Goal: Navigation & Orientation: Find specific page/section

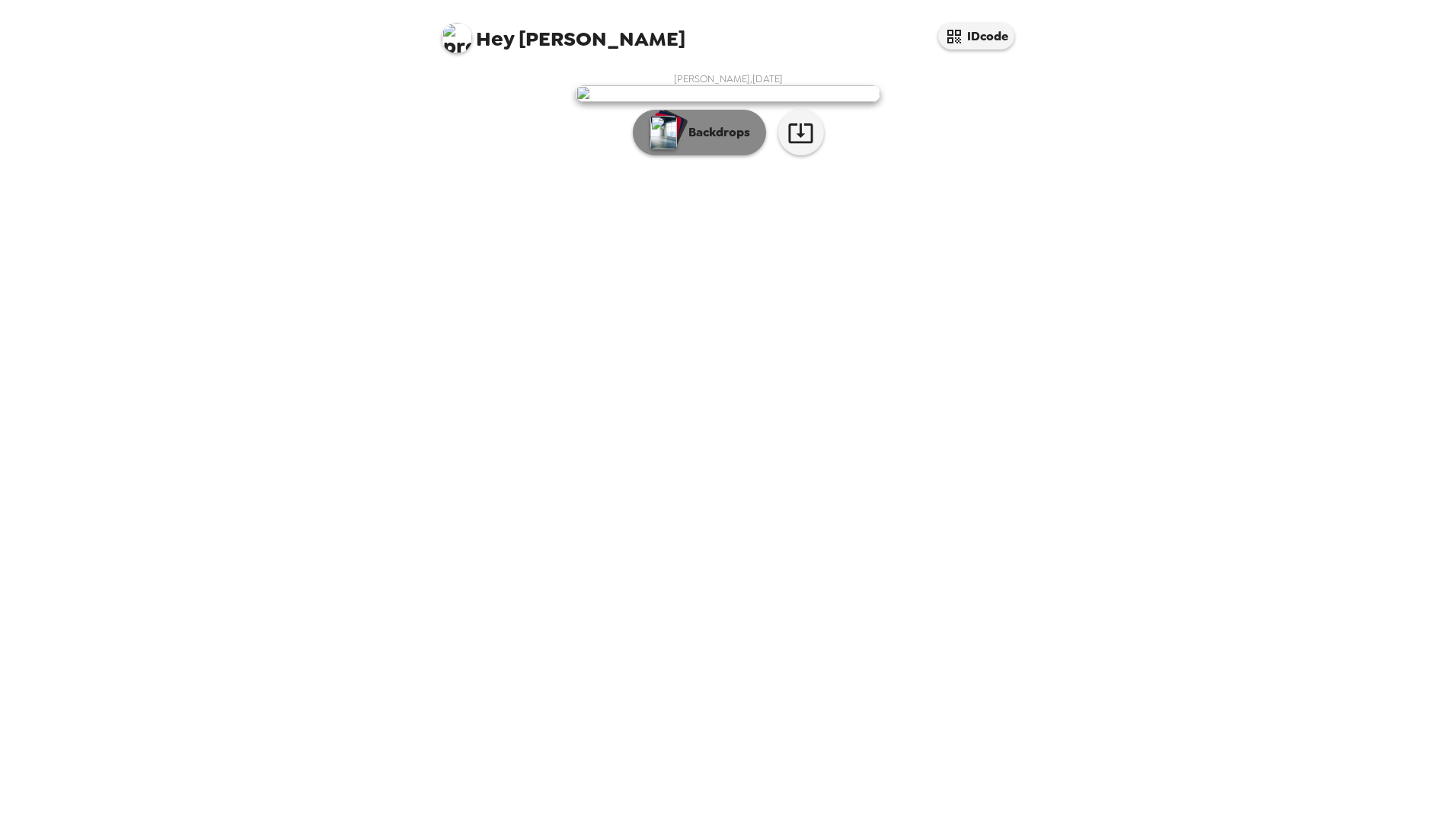
click at [704, 142] on p "Backdrops" at bounding box center [715, 132] width 69 height 18
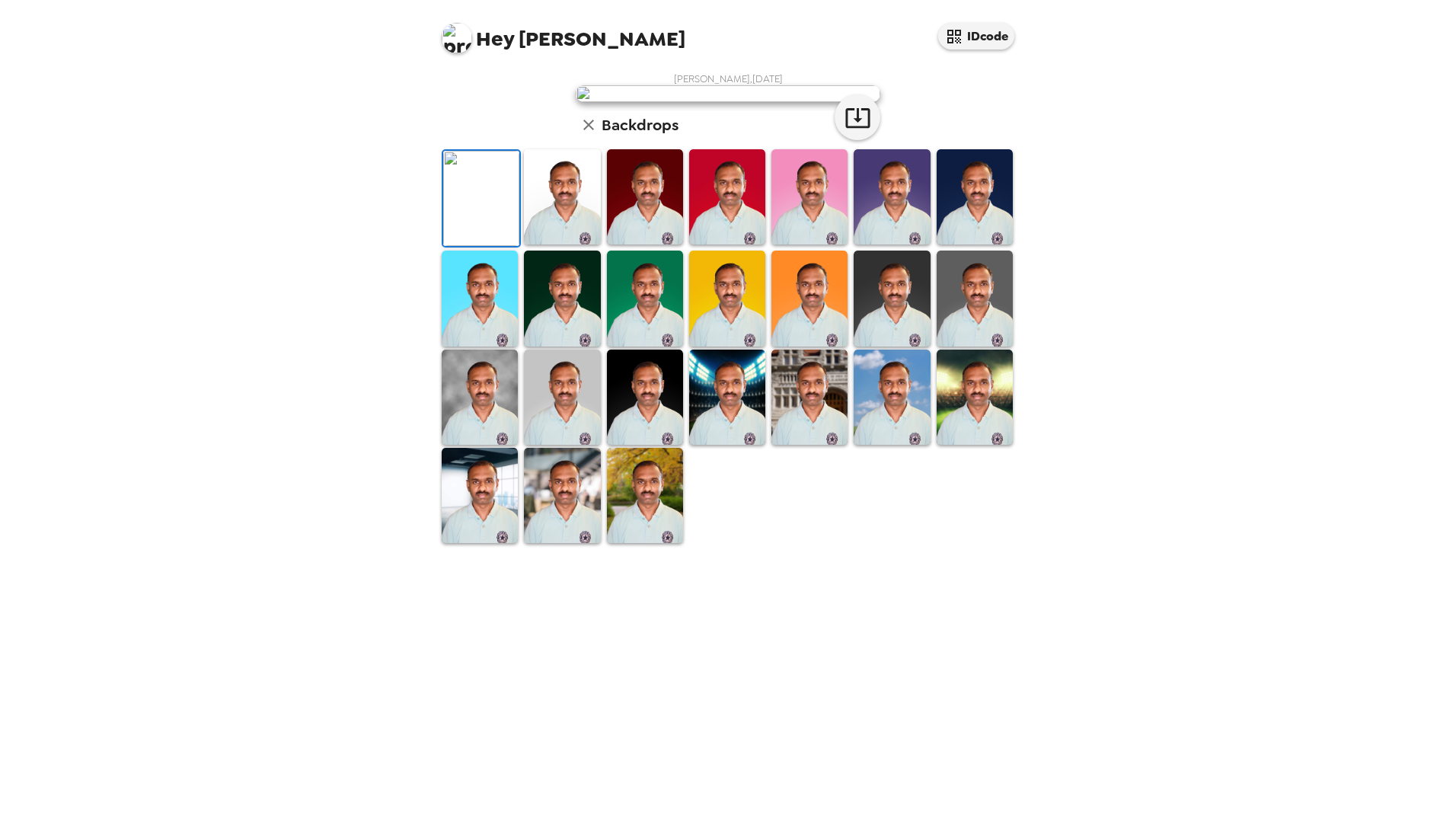
click at [972, 245] on img at bounding box center [975, 197] width 76 height 95
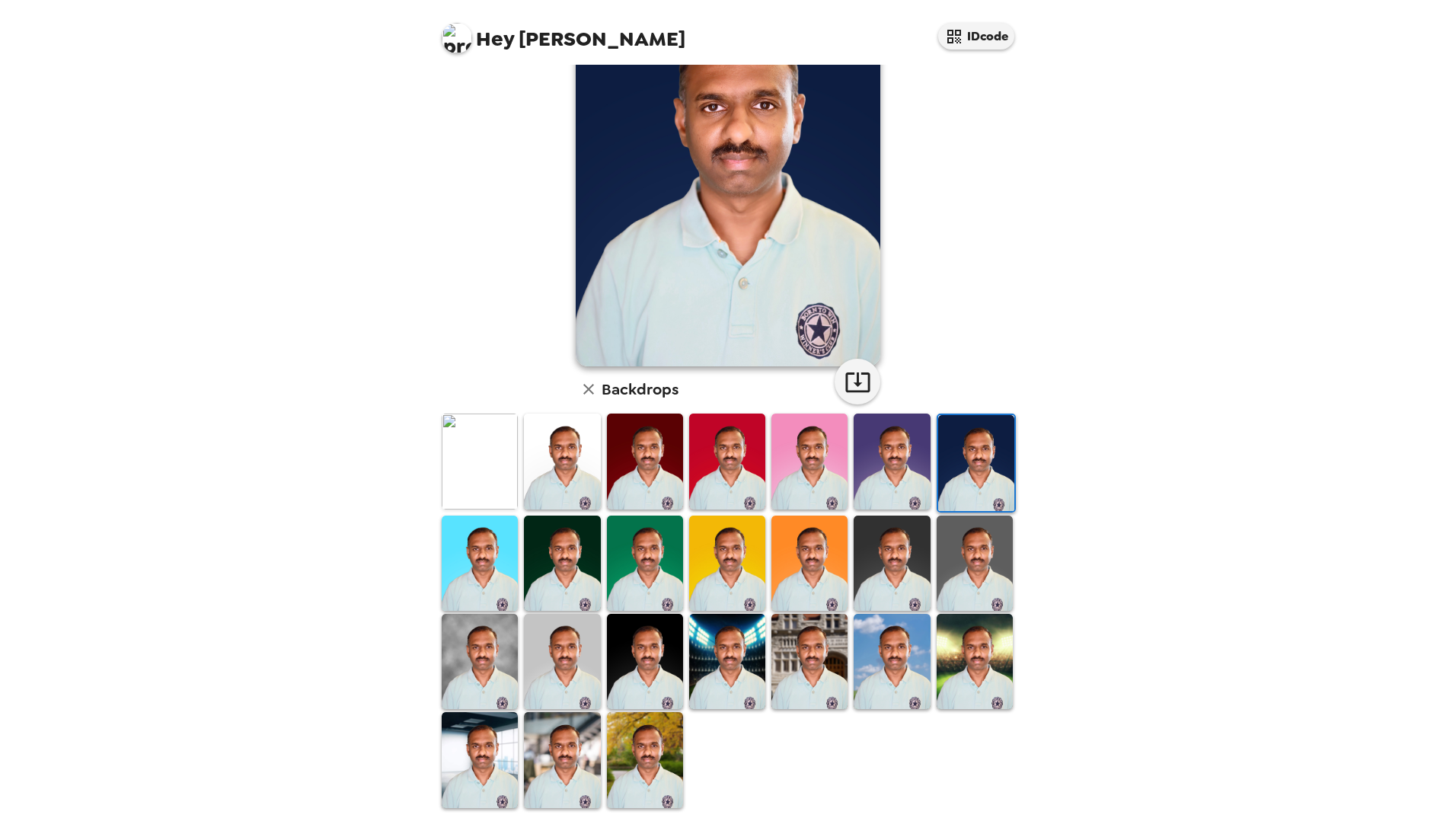
scroll to position [133, 0]
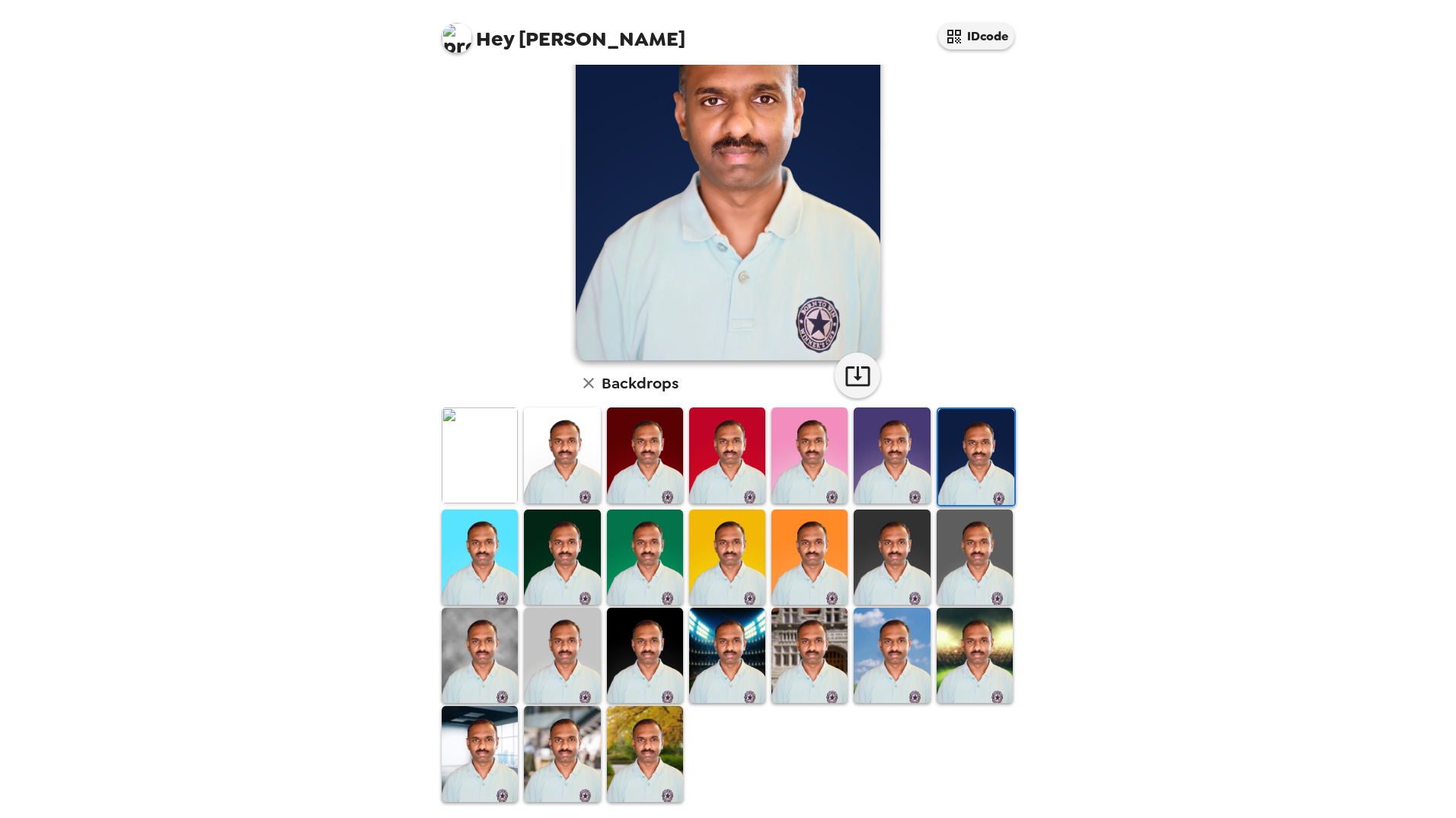
click at [660, 750] on img at bounding box center [645, 754] width 76 height 95
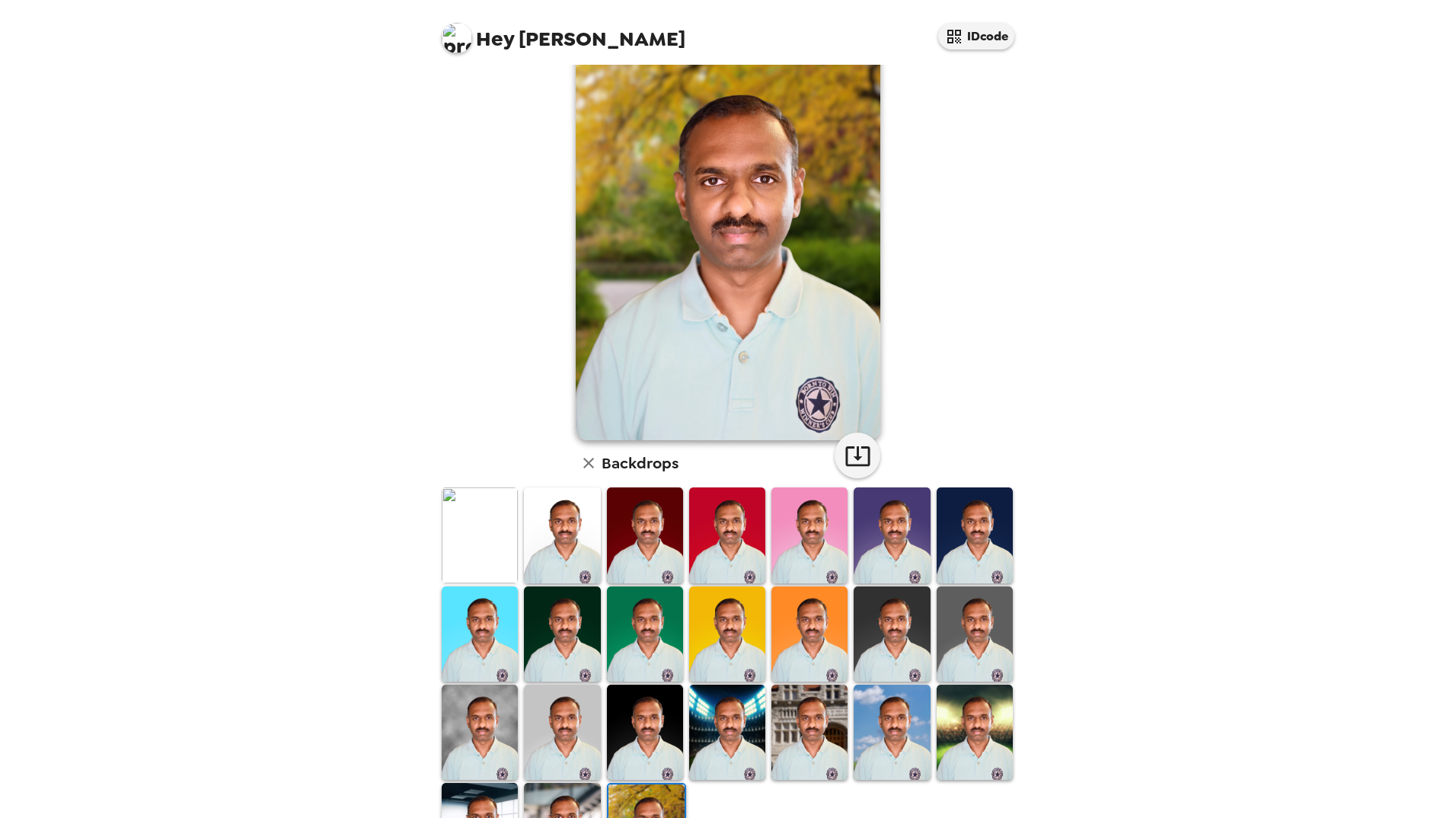
scroll to position [0, 0]
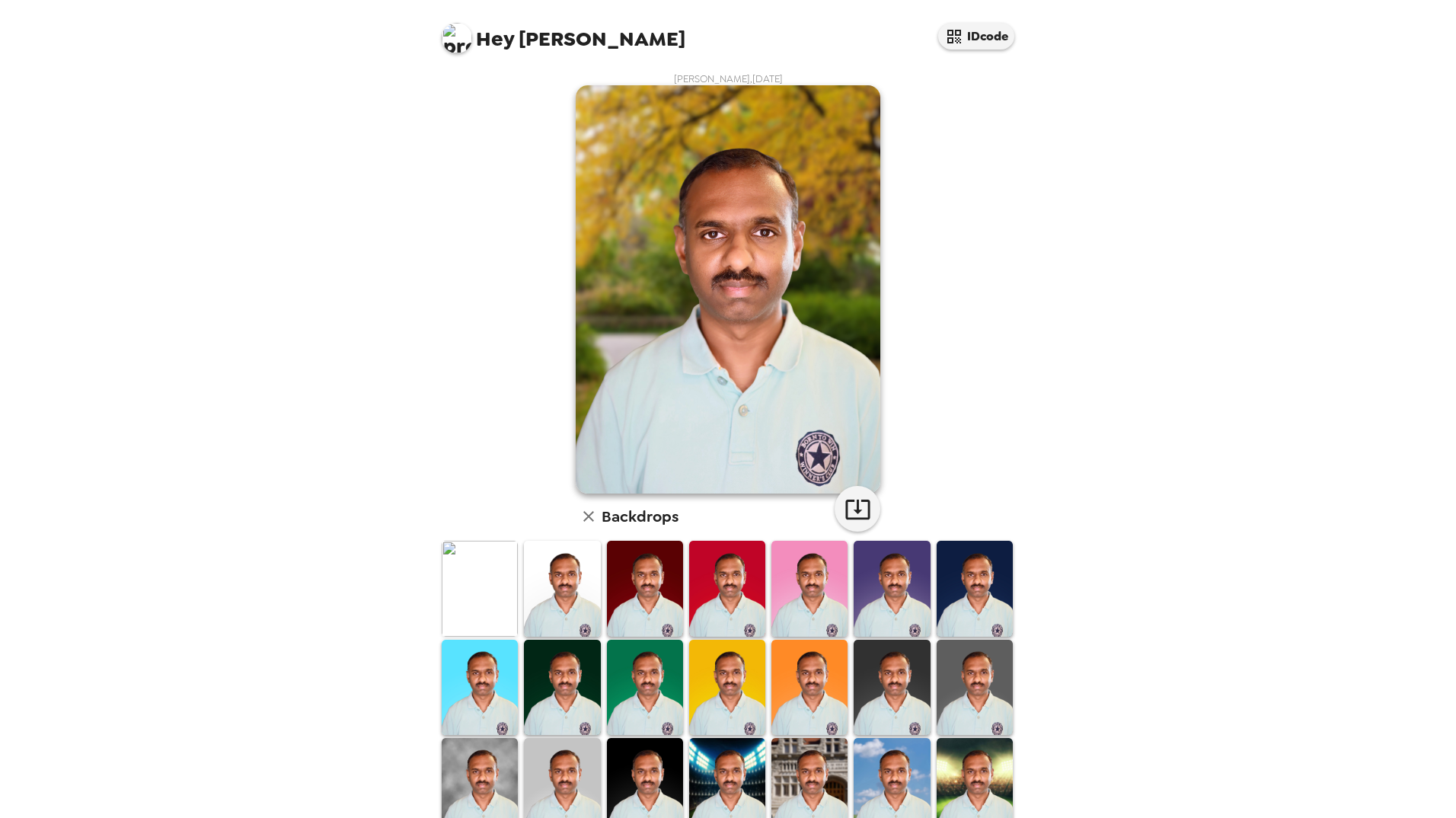
click at [462, 601] on img at bounding box center [480, 589] width 76 height 95
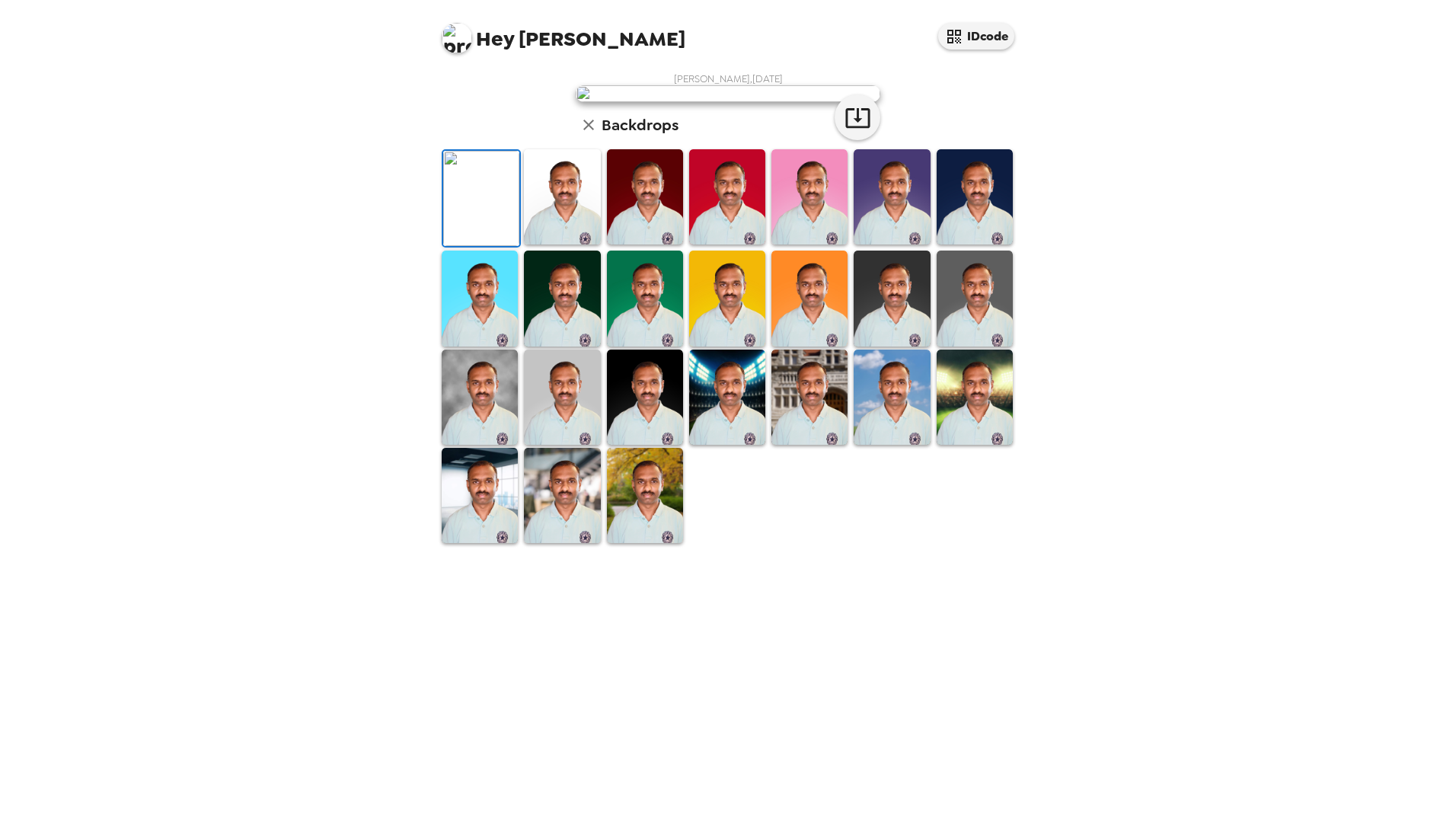
click at [645, 346] on img at bounding box center [645, 298] width 76 height 95
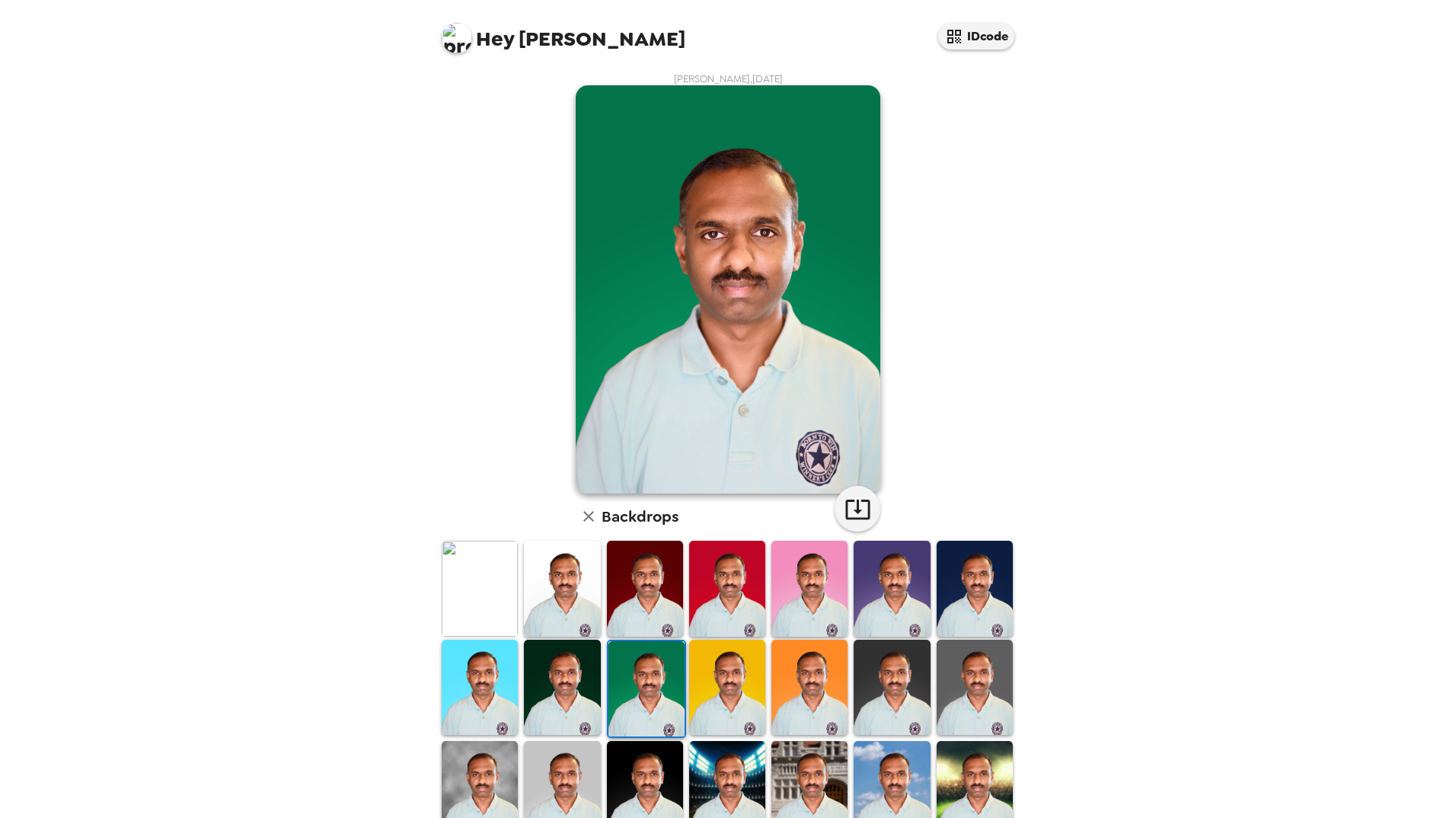
click at [469, 597] on img at bounding box center [480, 589] width 76 height 95
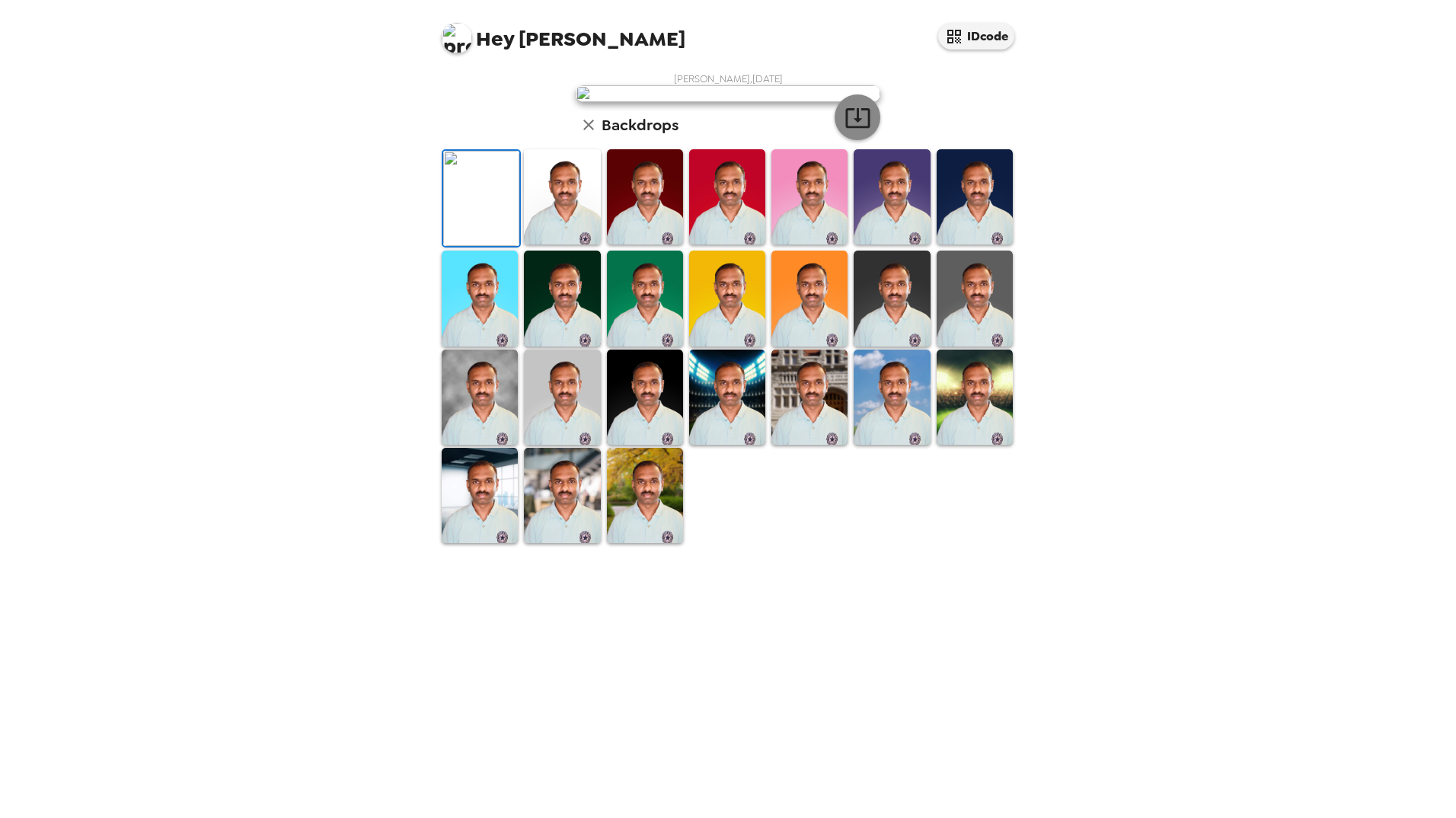
click at [856, 131] on icon "button" at bounding box center [857, 118] width 27 height 27
drag, startPoint x: 655, startPoint y: 750, endPoint x: 891, endPoint y: 731, distance: 236.8
click at [655, 544] on img at bounding box center [645, 495] width 76 height 95
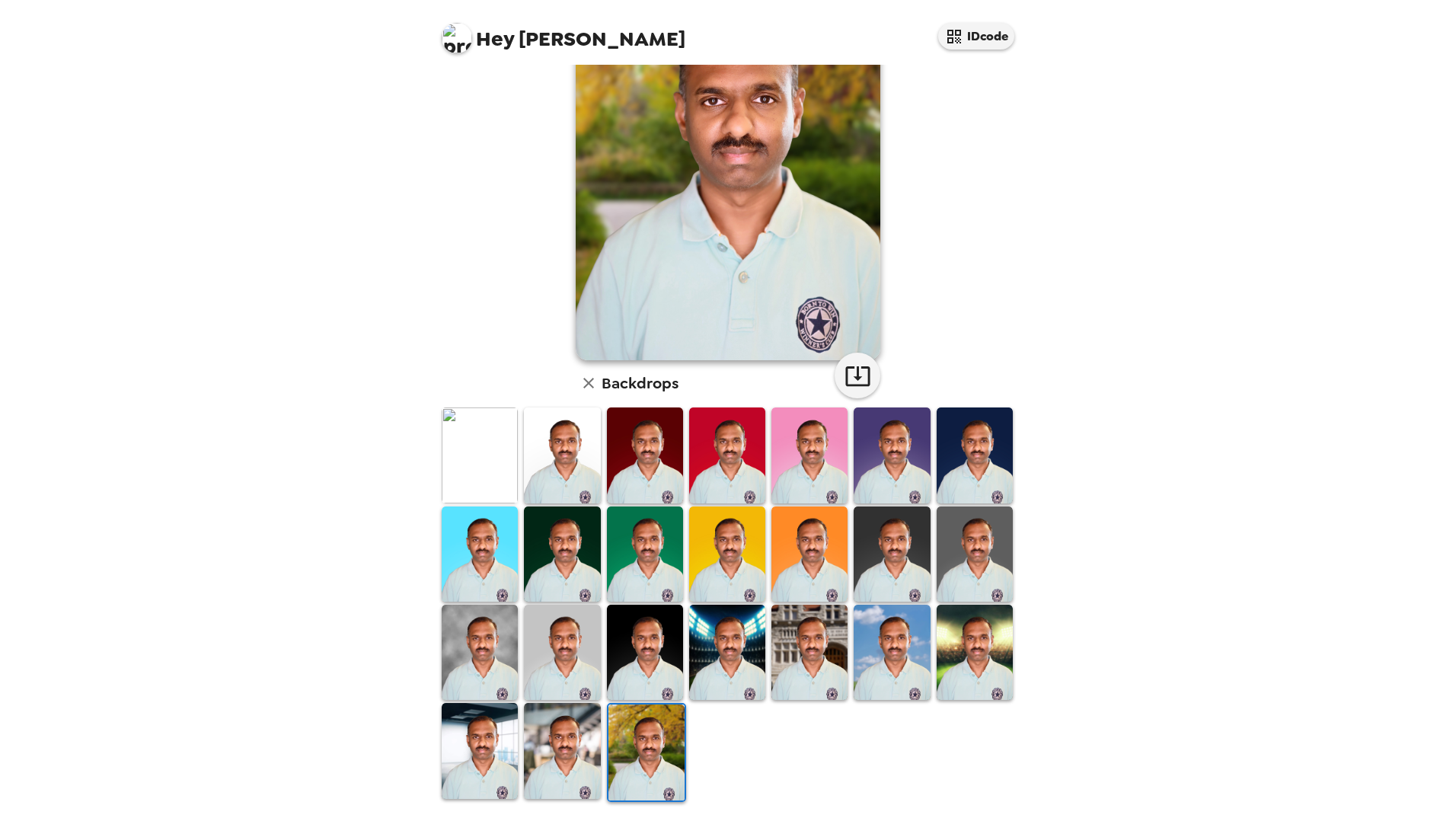
scroll to position [0, 0]
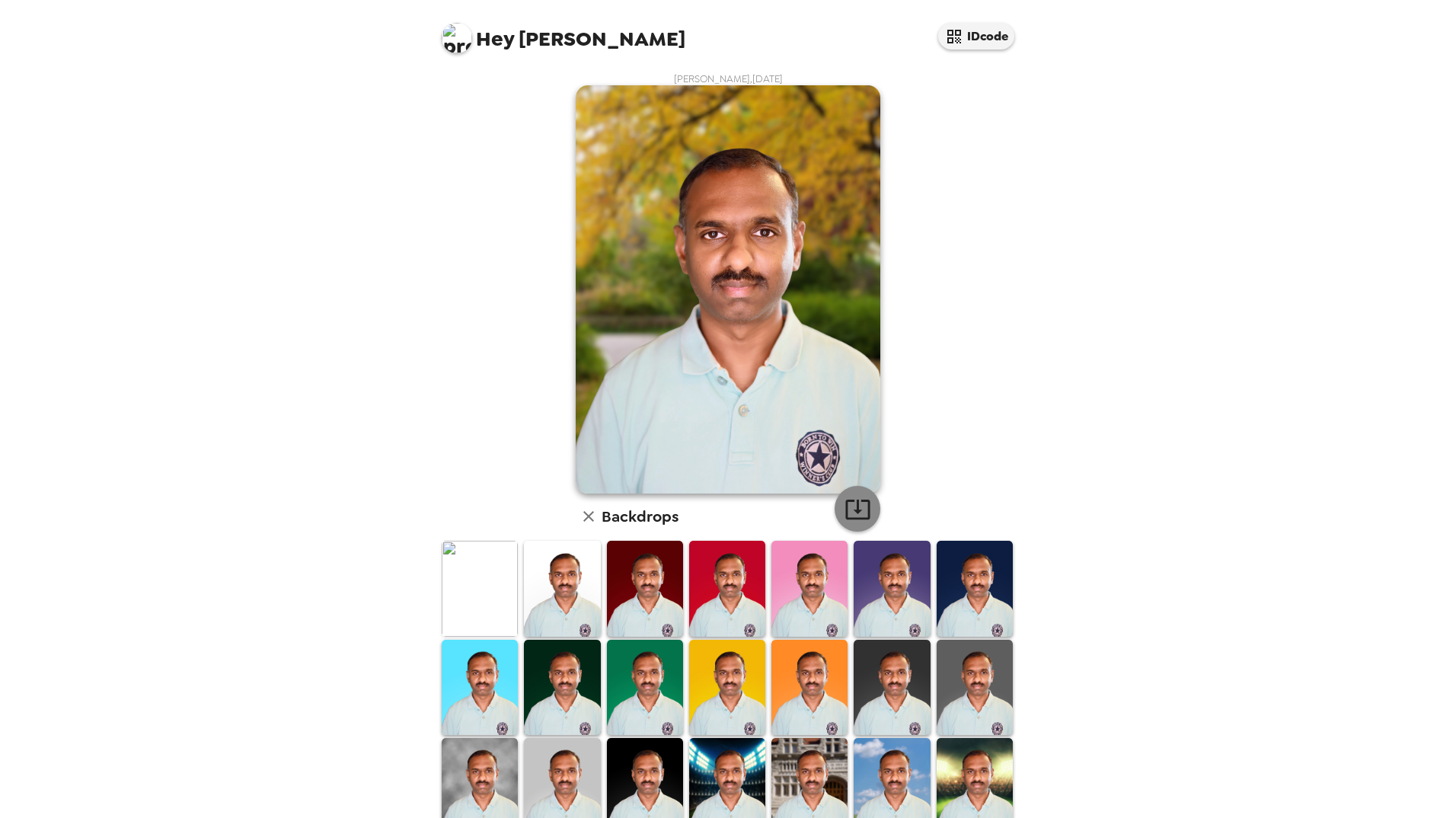
click at [858, 508] on icon "button" at bounding box center [857, 509] width 27 height 27
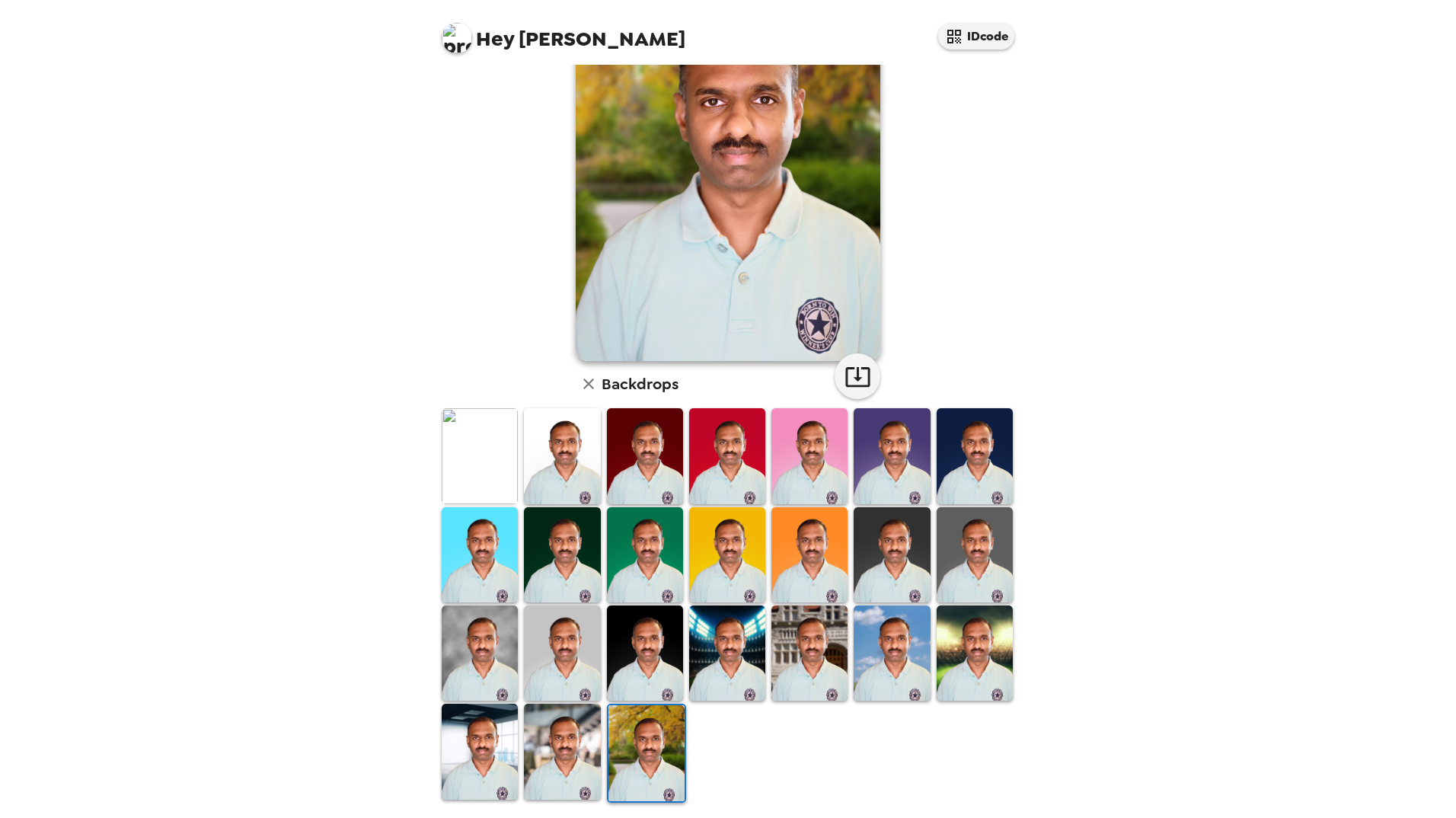
scroll to position [133, 0]
click at [896, 664] on img at bounding box center [892, 653] width 76 height 95
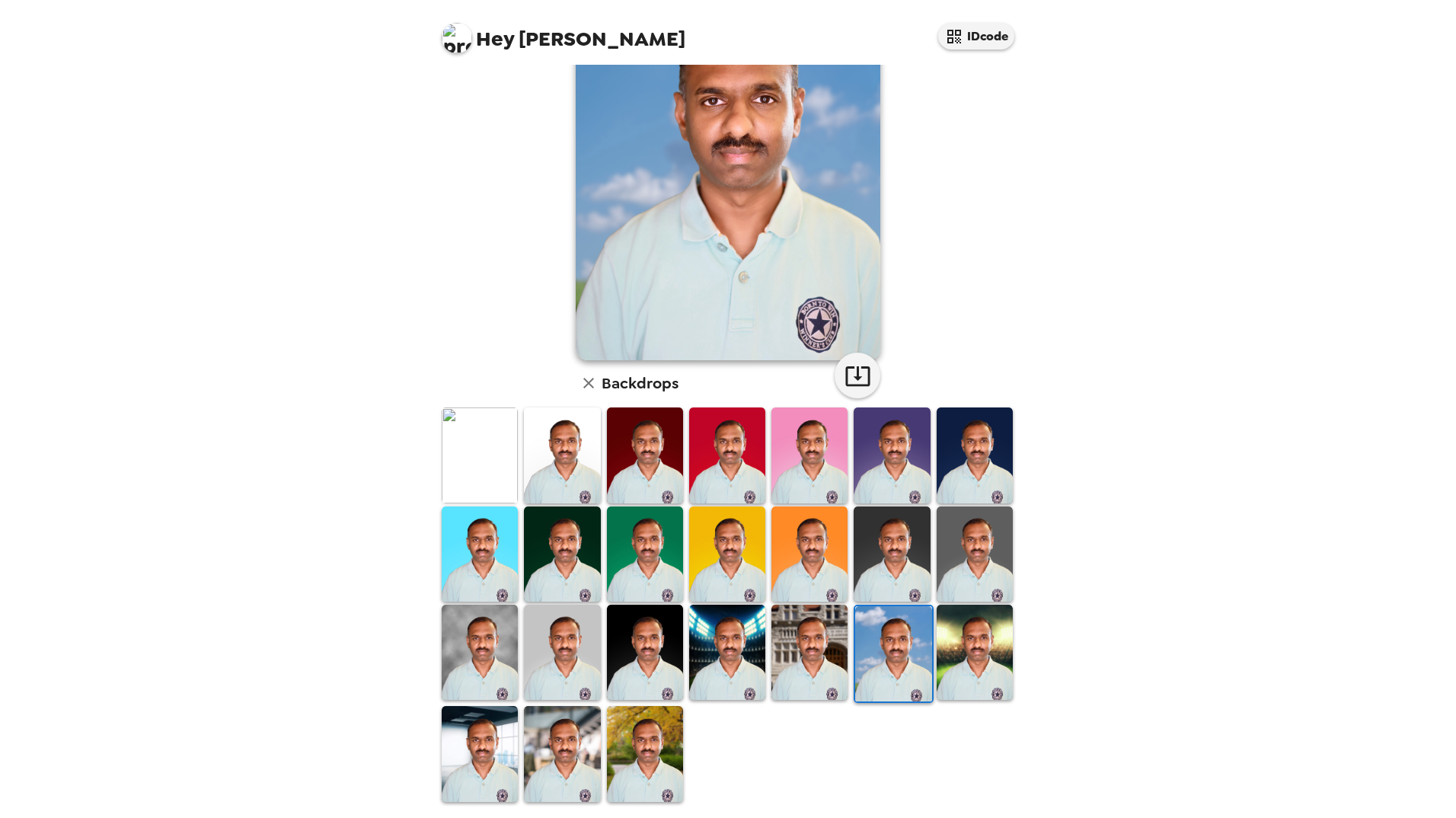
click at [971, 658] on img at bounding box center [975, 653] width 76 height 95
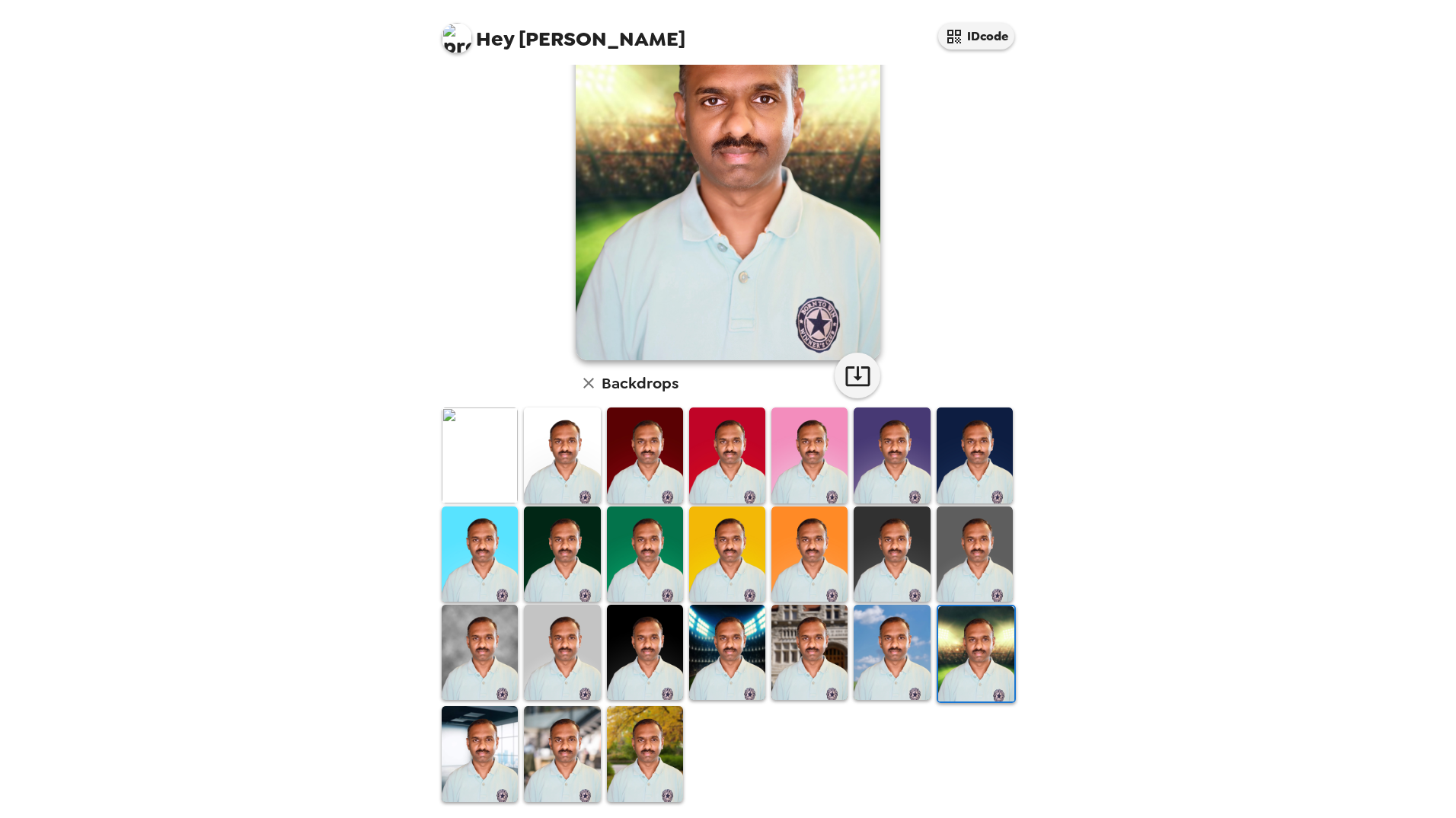
click at [574, 733] on img at bounding box center [562, 754] width 76 height 95
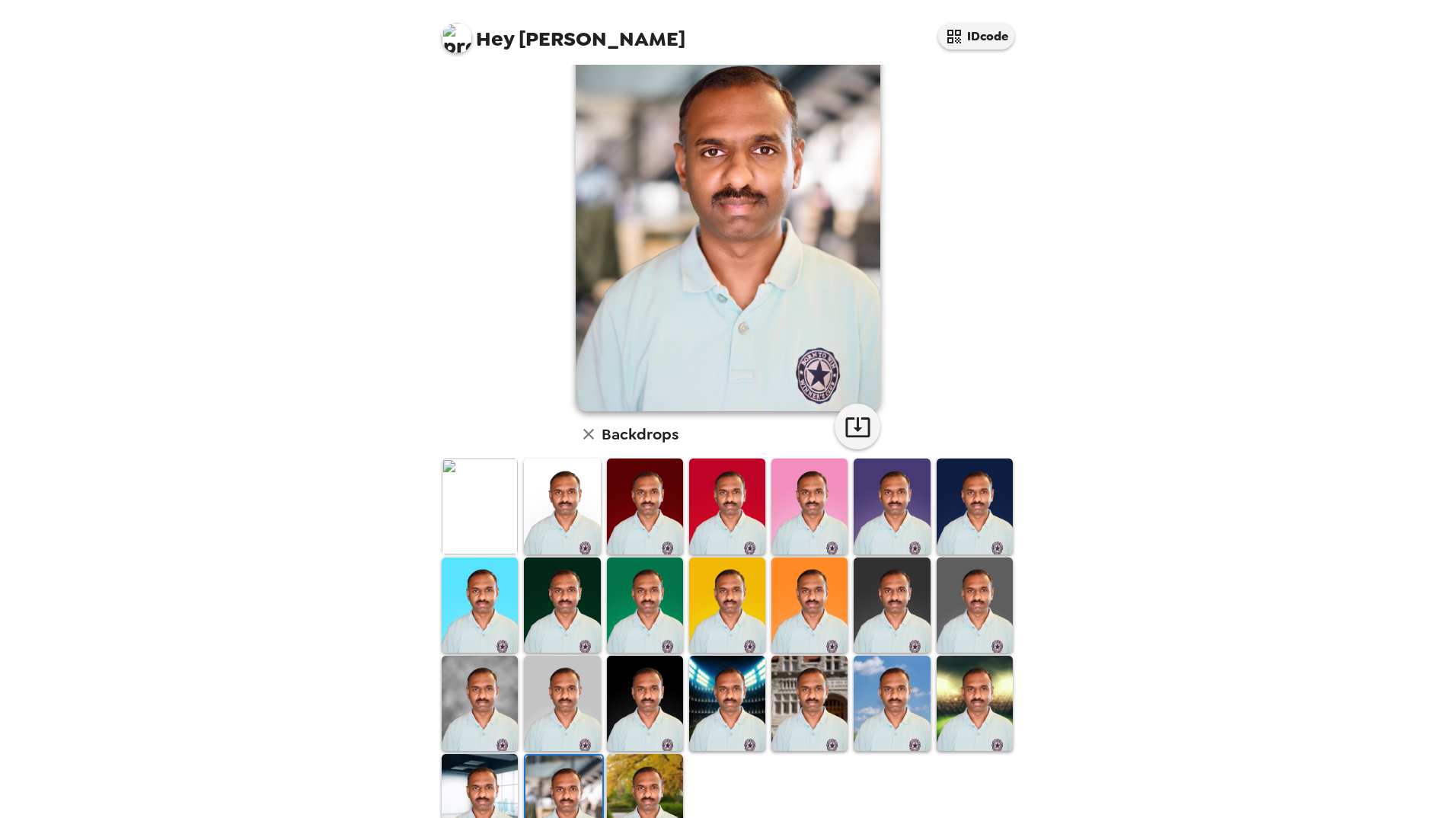
scroll to position [0, 0]
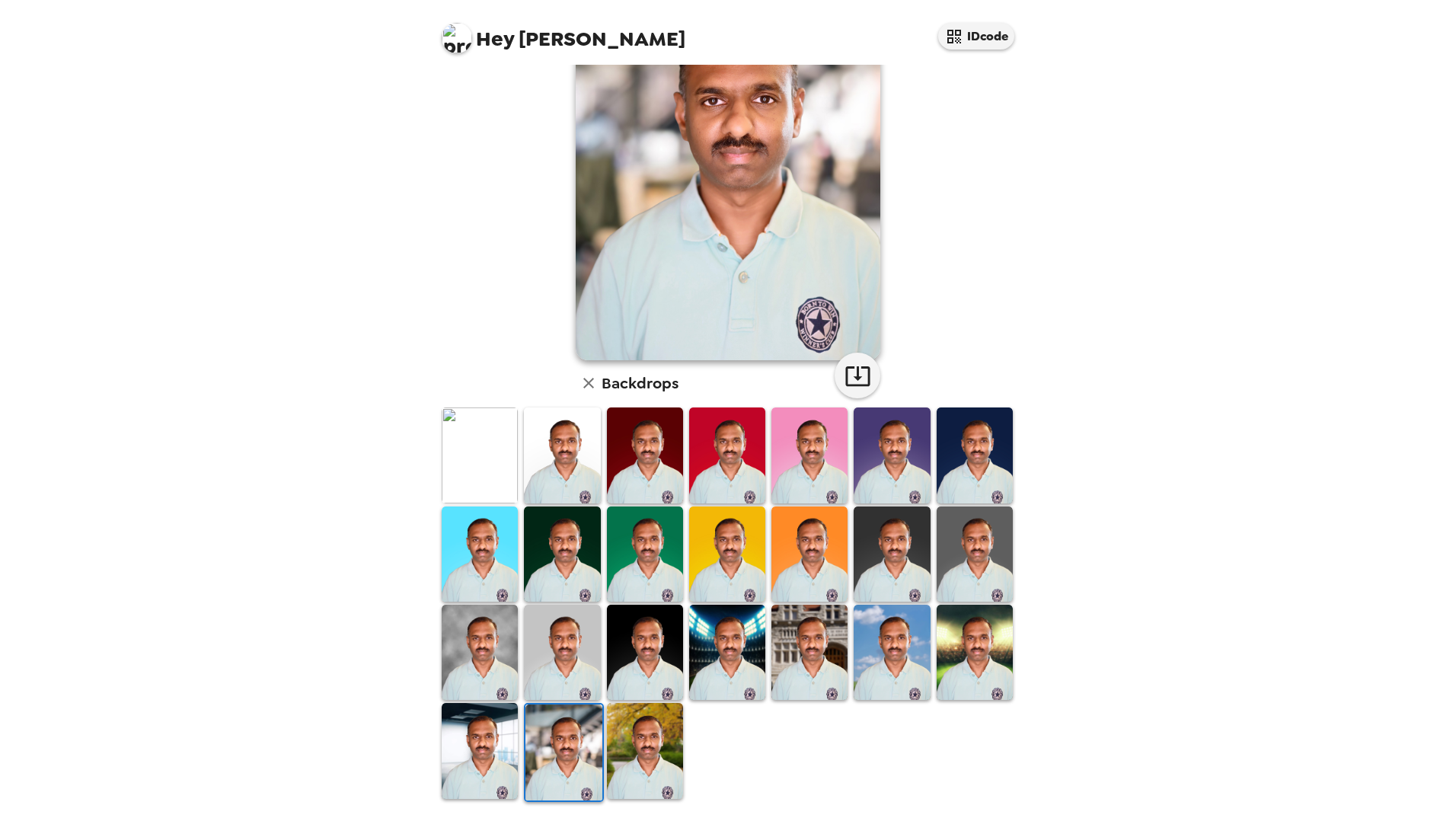
click at [804, 637] on img at bounding box center [810, 653] width 76 height 95
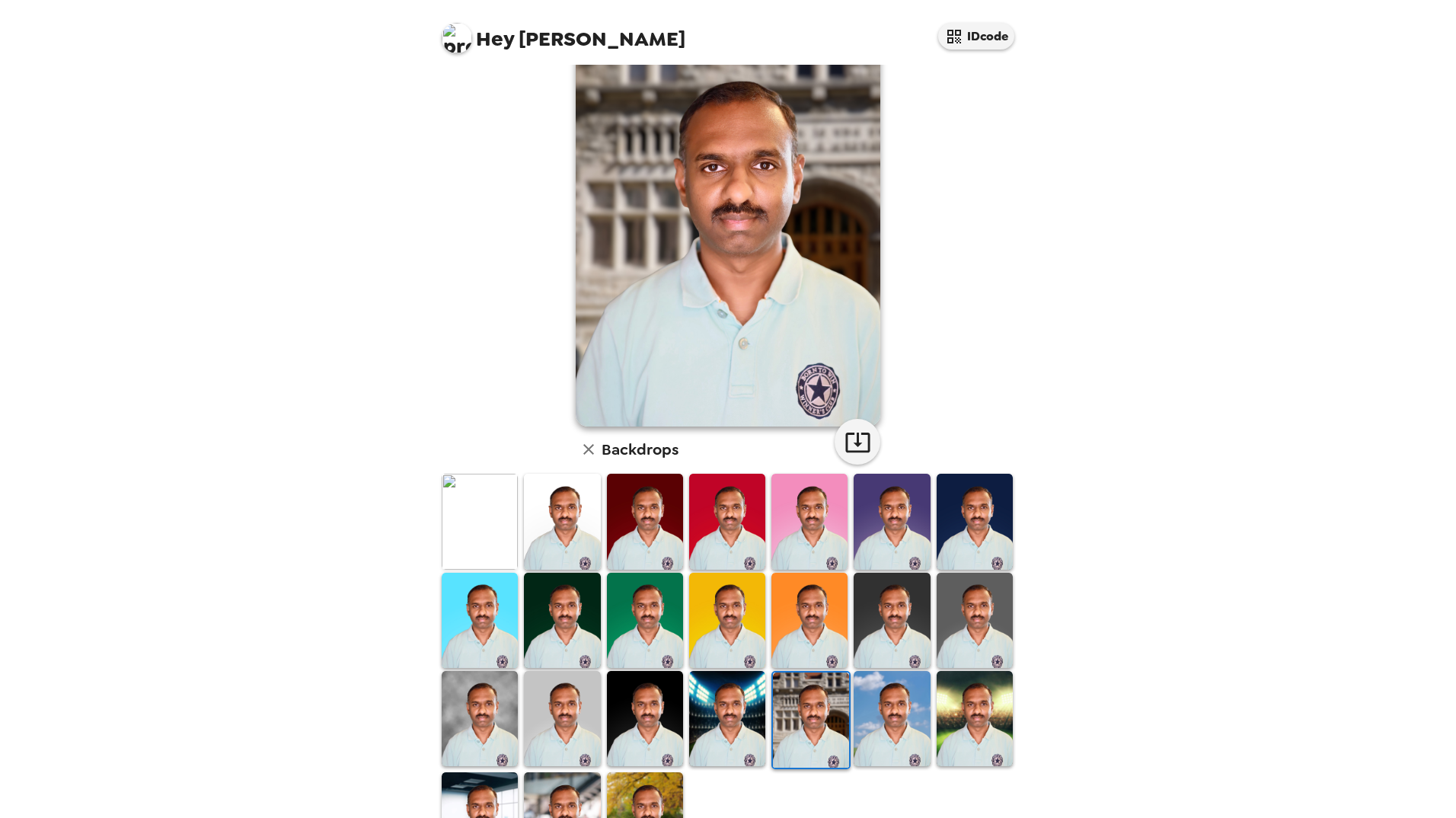
scroll to position [133, 0]
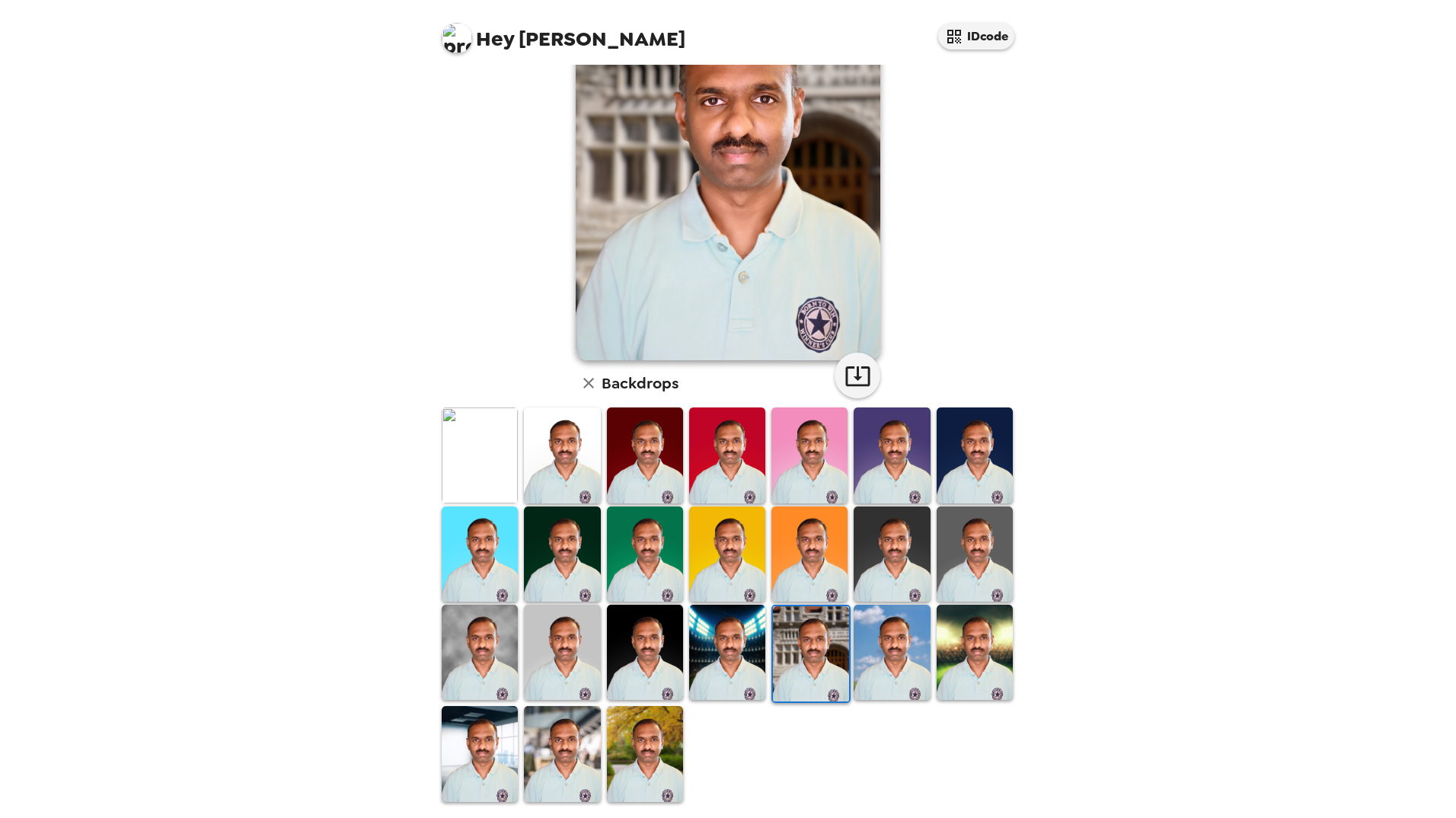
click at [716, 647] on img at bounding box center [727, 653] width 76 height 95
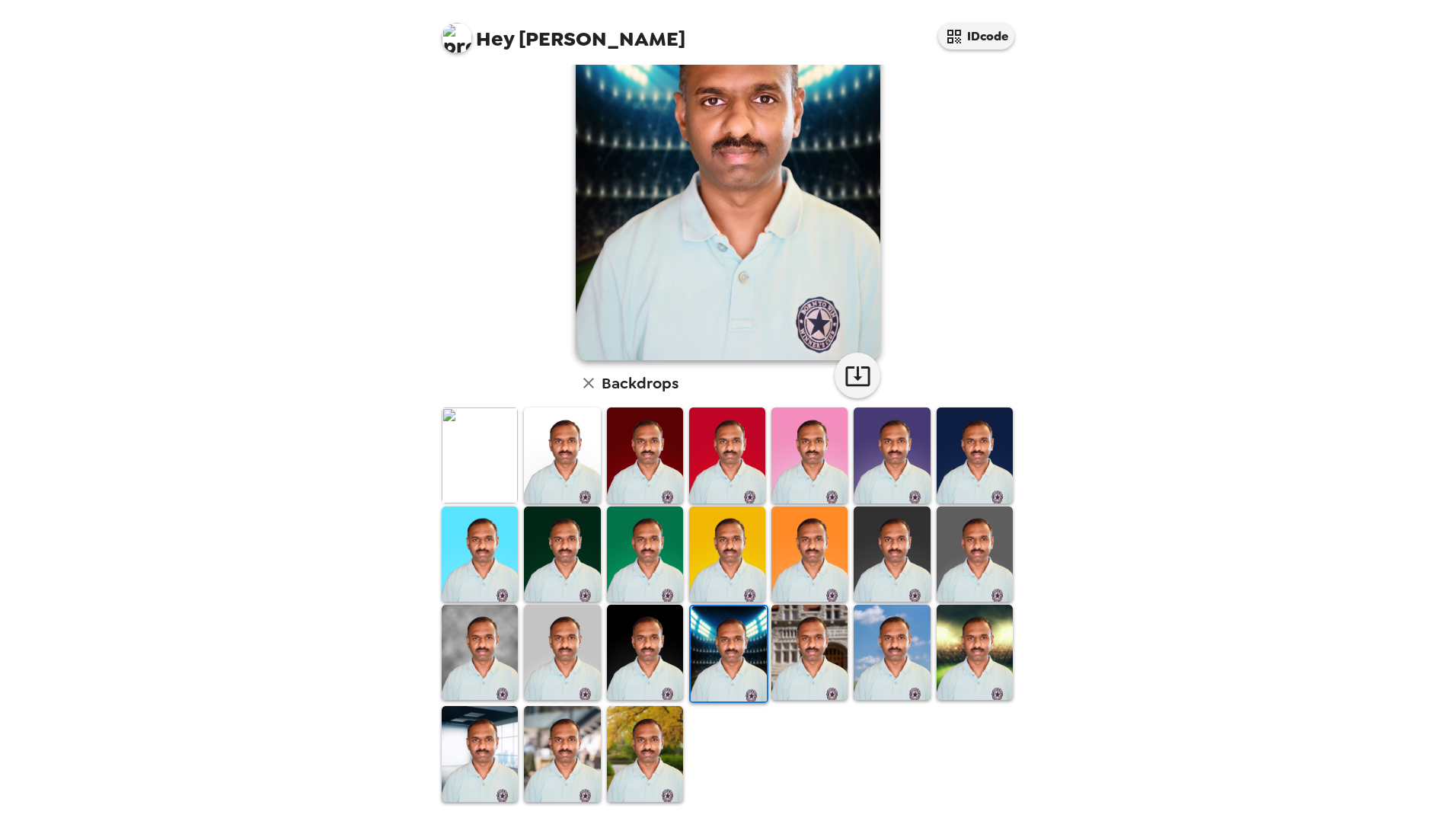
drag, startPoint x: 971, startPoint y: 636, endPoint x: 1054, endPoint y: 504, distance: 155.9
click at [972, 636] on img at bounding box center [975, 653] width 76 height 95
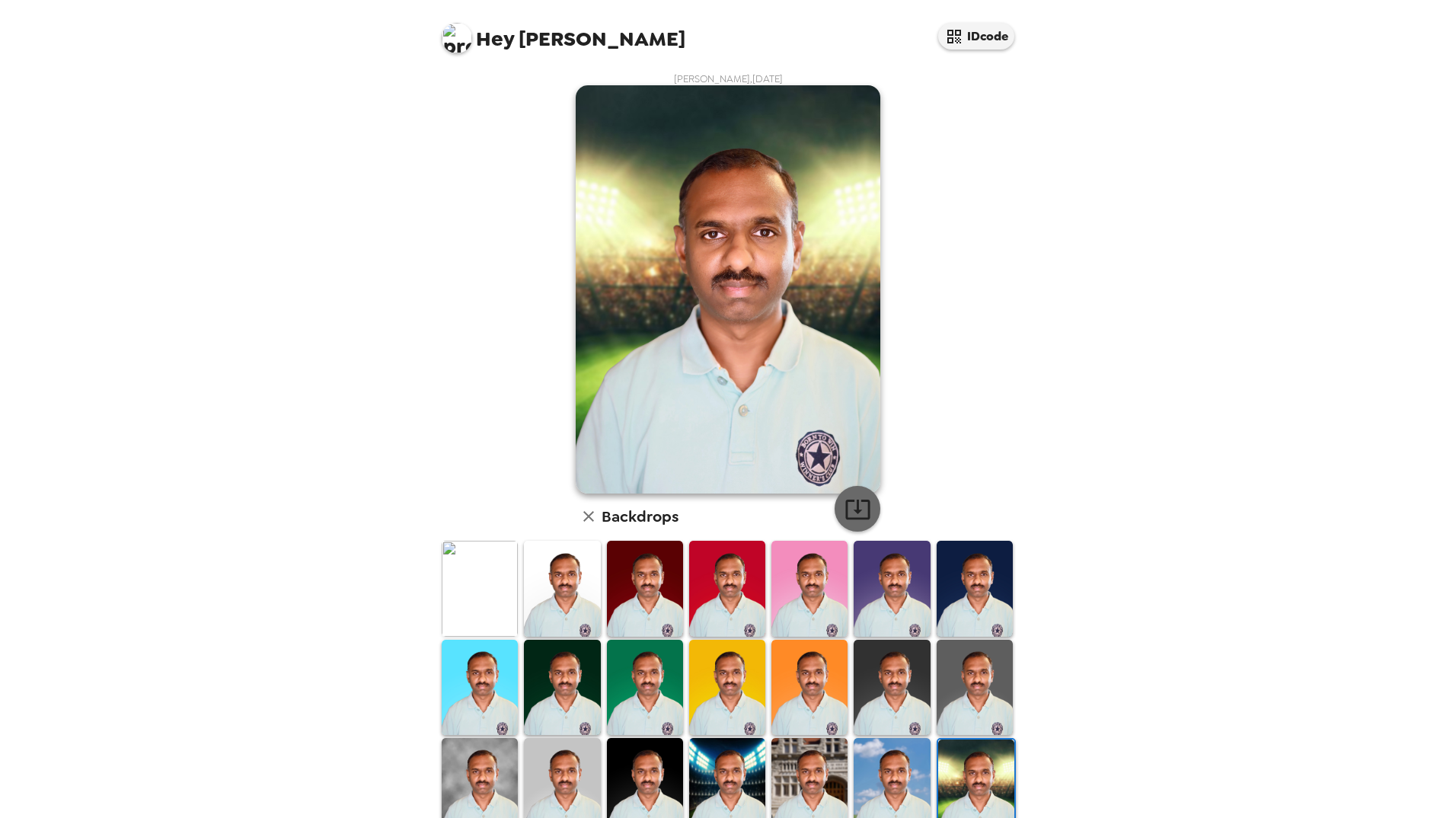
click at [850, 508] on icon "button" at bounding box center [857, 509] width 27 height 27
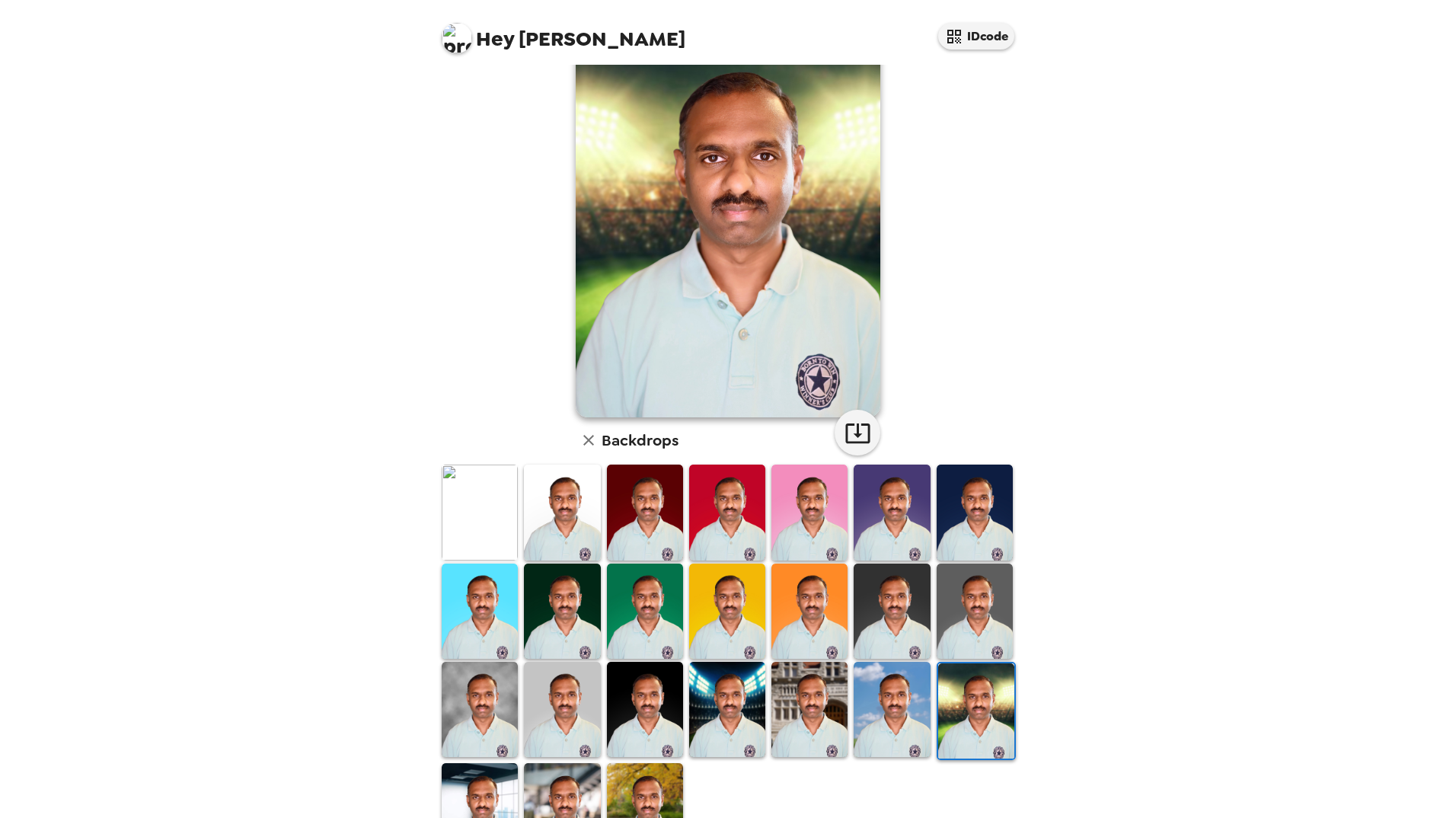
scroll to position [133, 0]
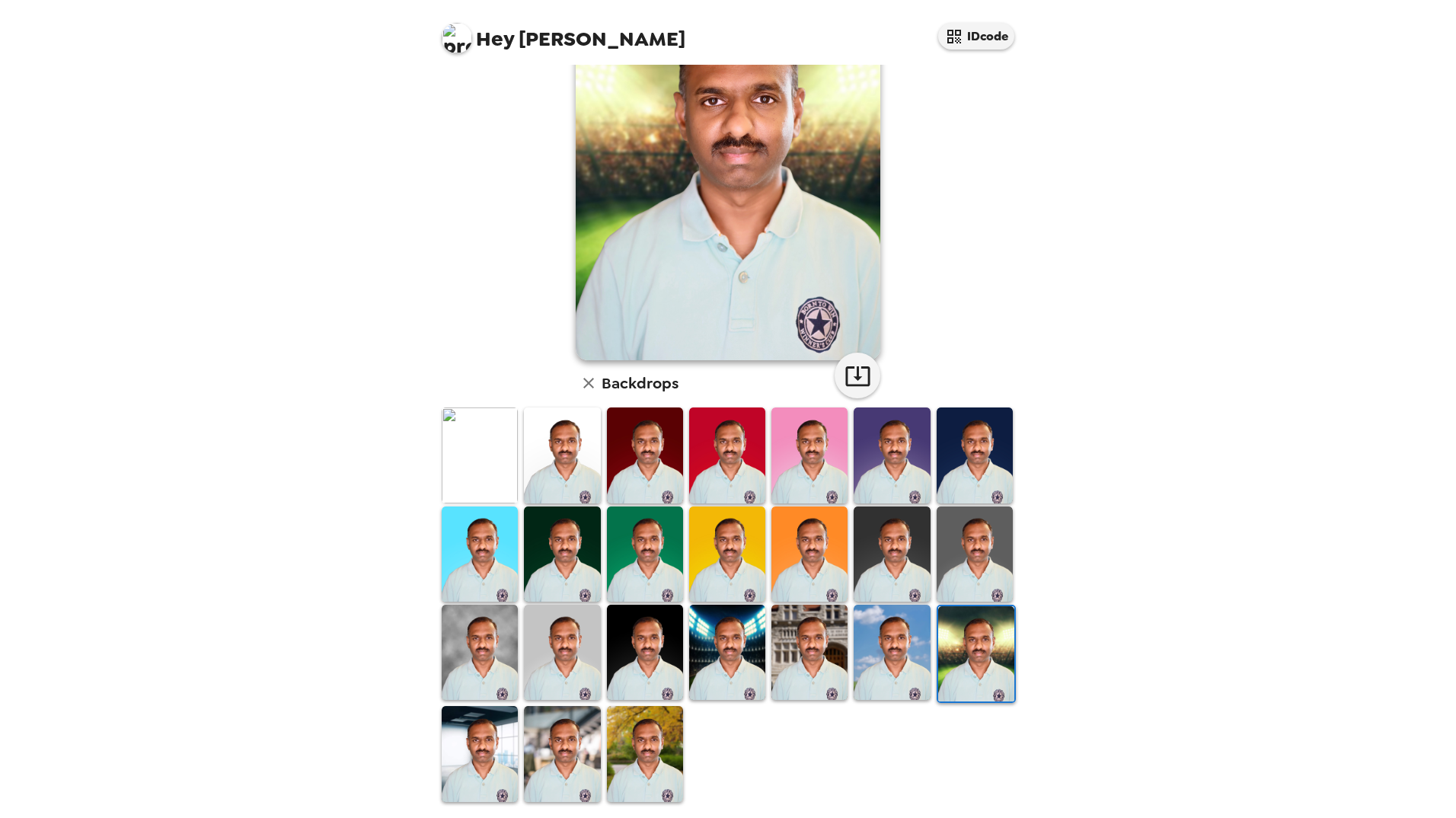
click at [493, 730] on img at bounding box center [480, 754] width 76 height 95
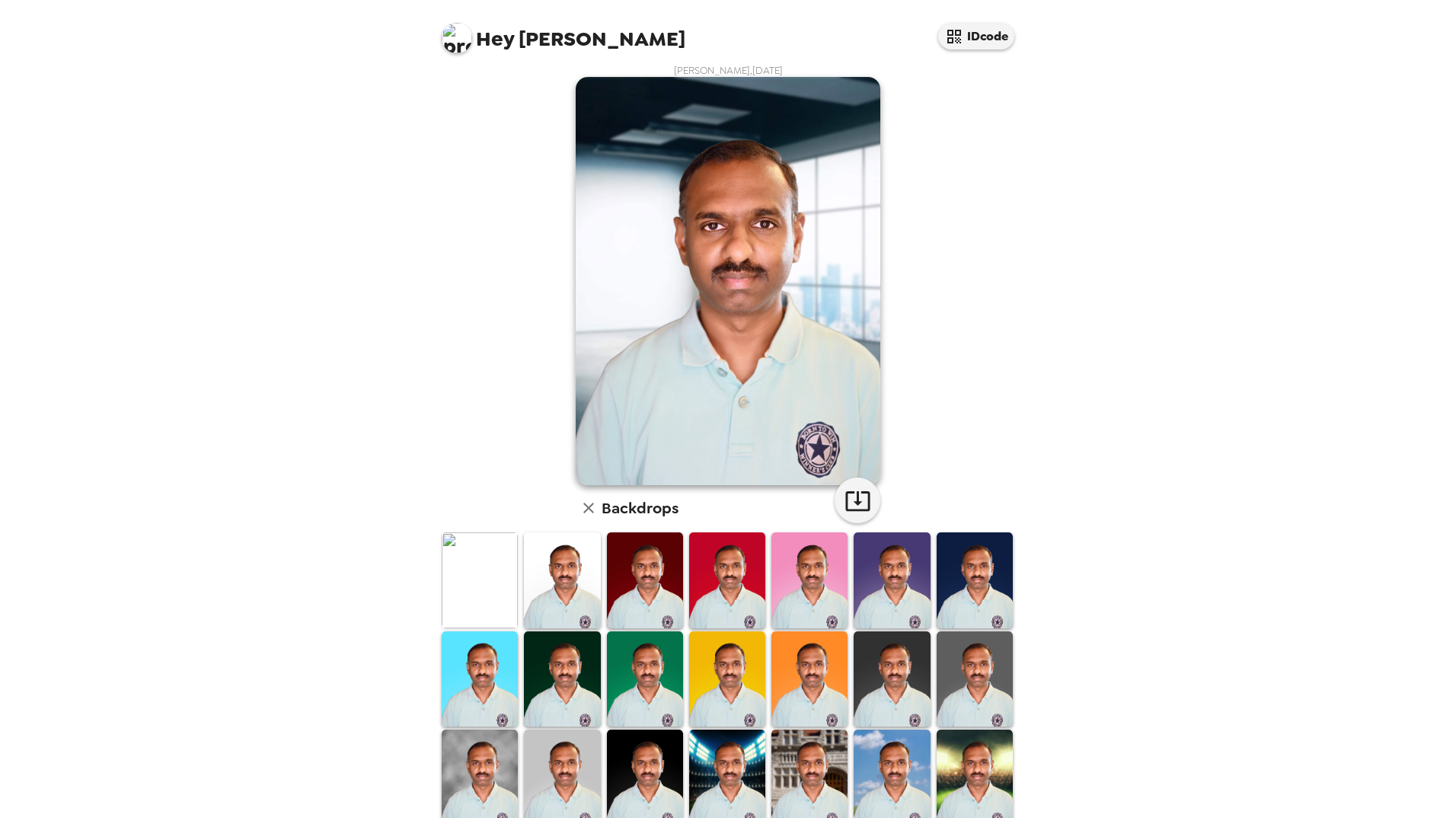
scroll to position [0, 0]
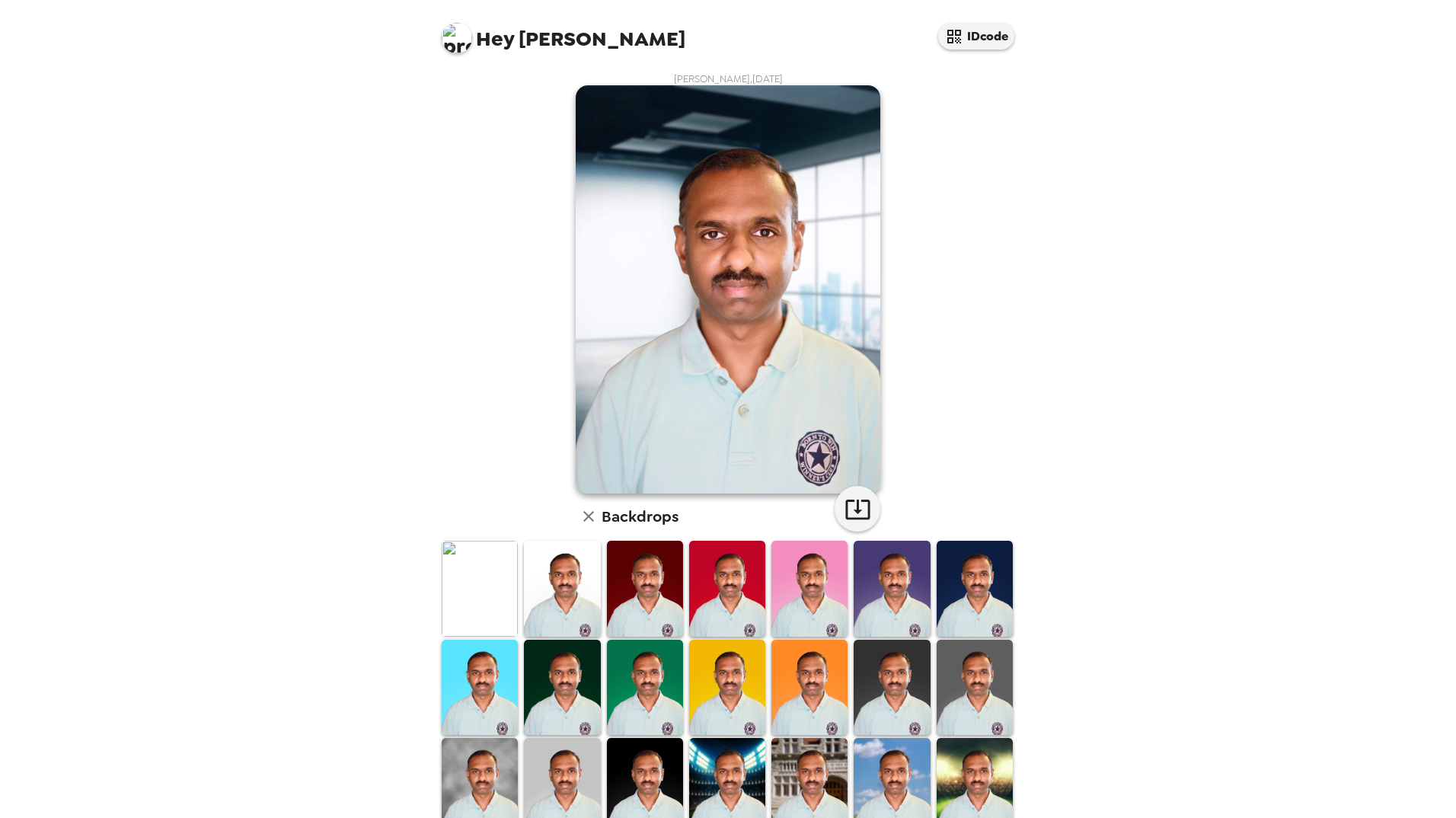
click at [547, 598] on img at bounding box center [562, 589] width 76 height 95
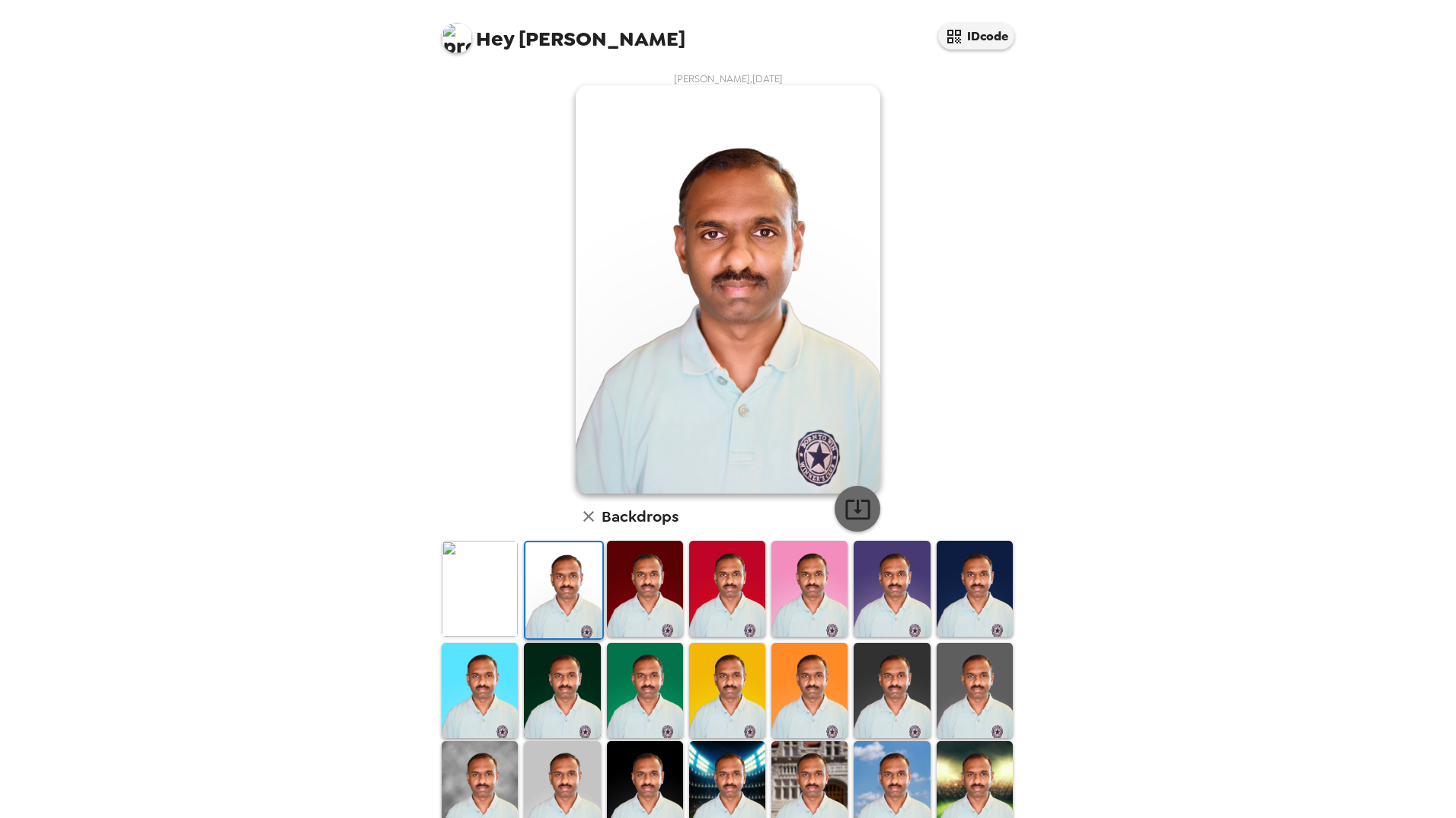
click at [857, 514] on icon "button" at bounding box center [857, 509] width 27 height 27
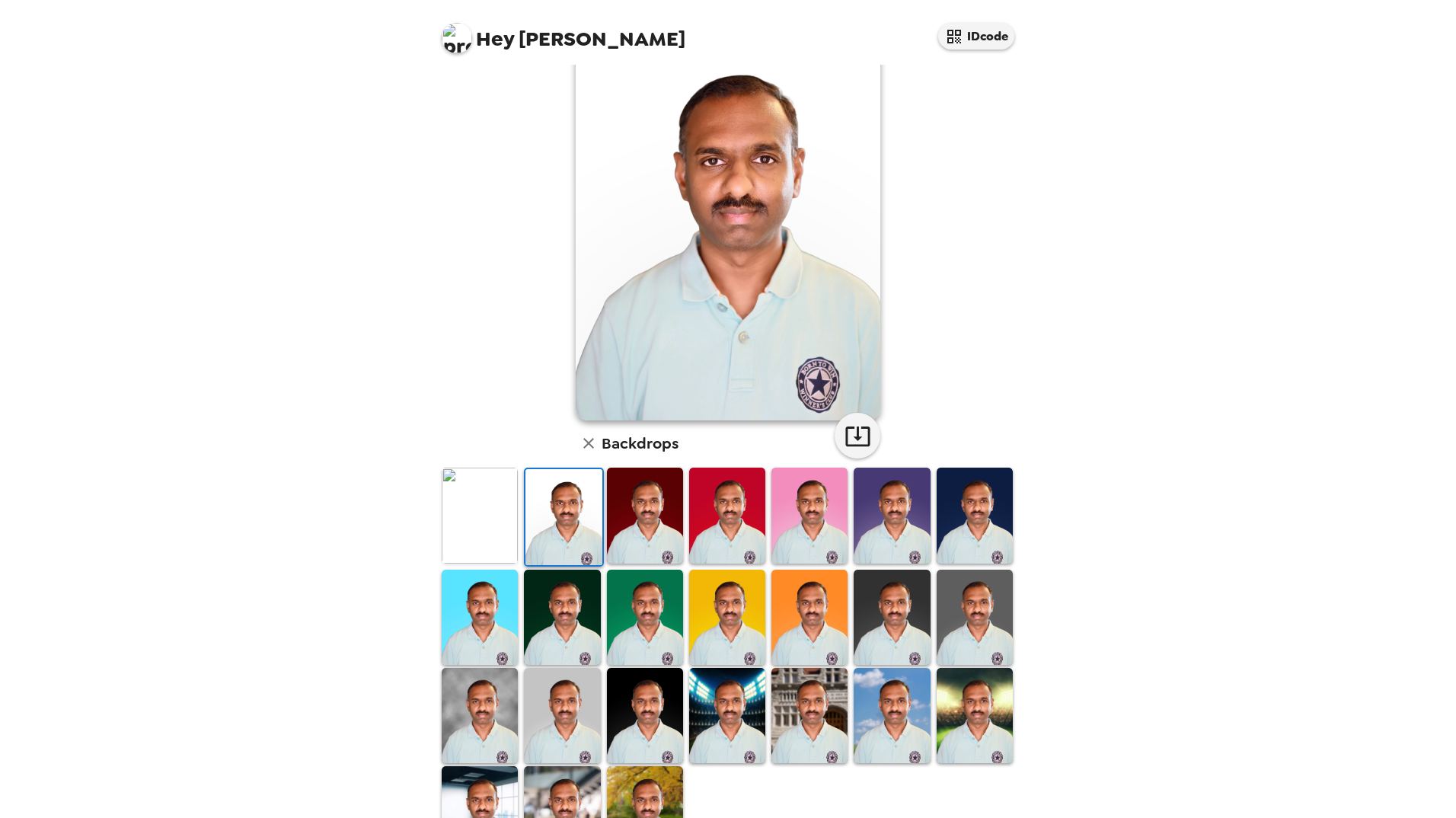
scroll to position [133, 0]
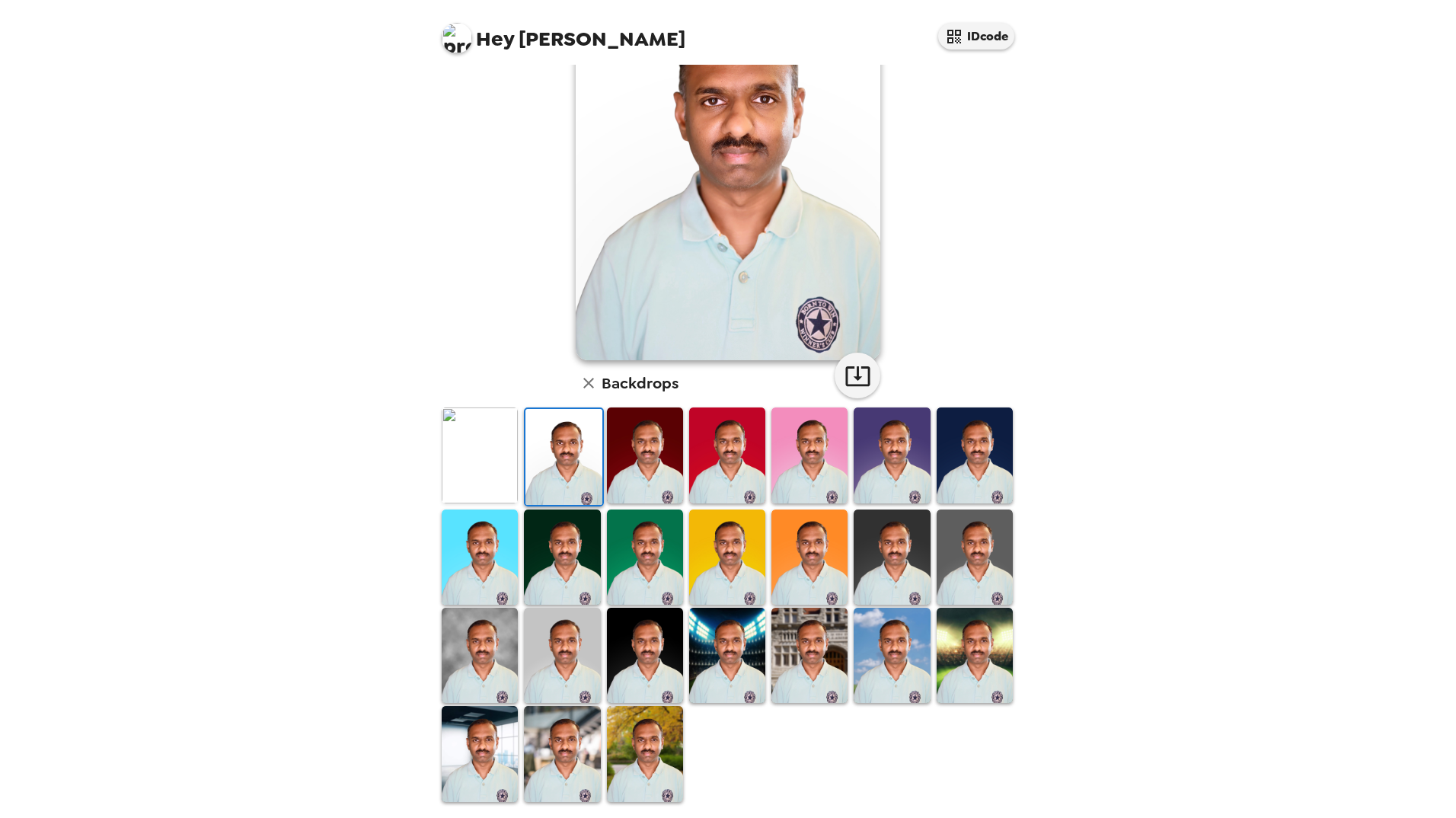
drag, startPoint x: 912, startPoint y: 660, endPoint x: 953, endPoint y: 583, distance: 87.2
click at [912, 660] on img at bounding box center [892, 656] width 76 height 95
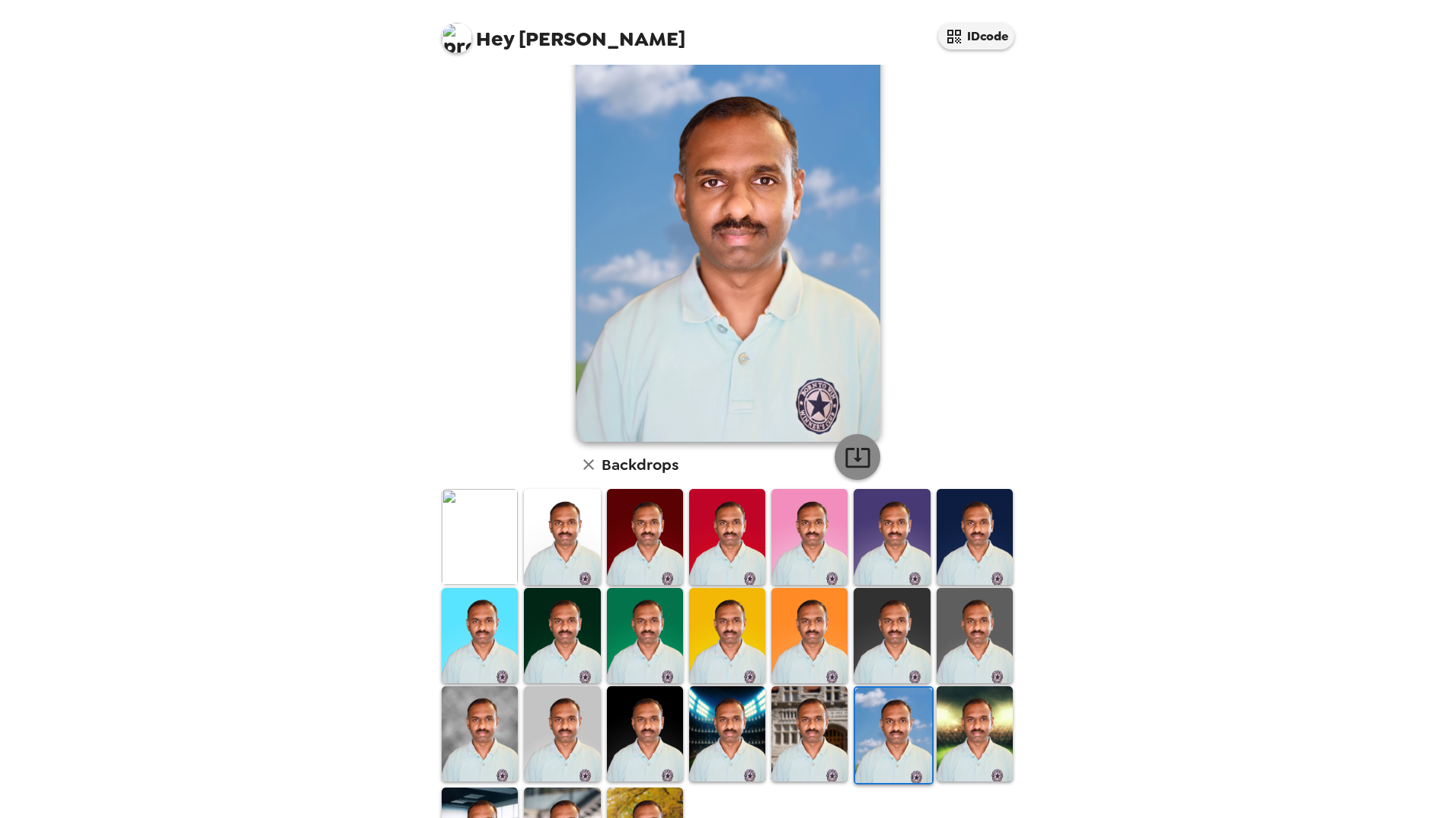
scroll to position [0, 0]
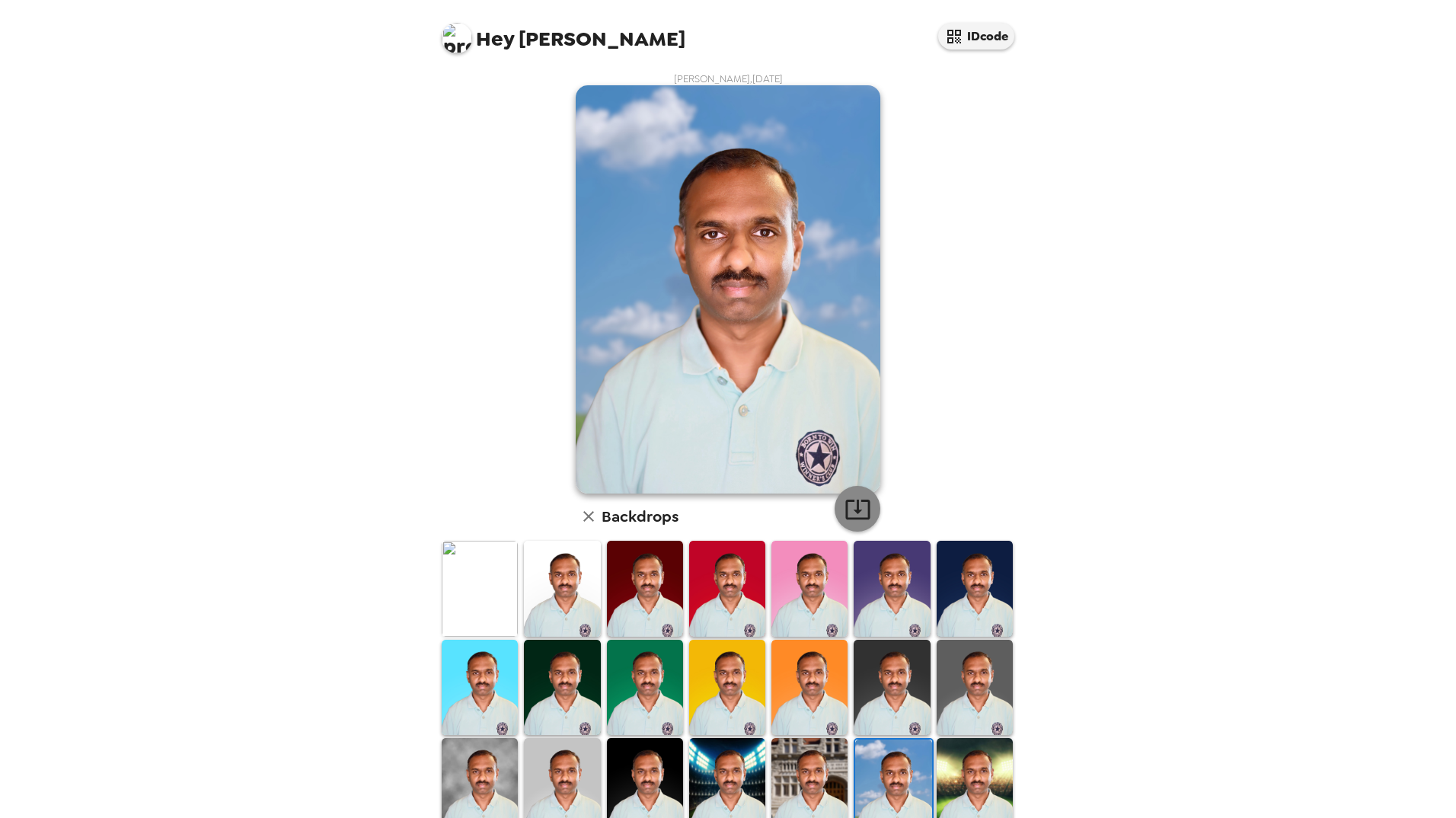
click at [850, 509] on icon "button" at bounding box center [857, 509] width 27 height 27
drag, startPoint x: 1270, startPoint y: 446, endPoint x: 987, endPoint y: 328, distance: 306.6
click at [1270, 446] on div "Hey Subramania Siva IDcode Subramania Siva Thillaivanam , 09-19-2025 Backdrops" at bounding box center [728, 409] width 1456 height 818
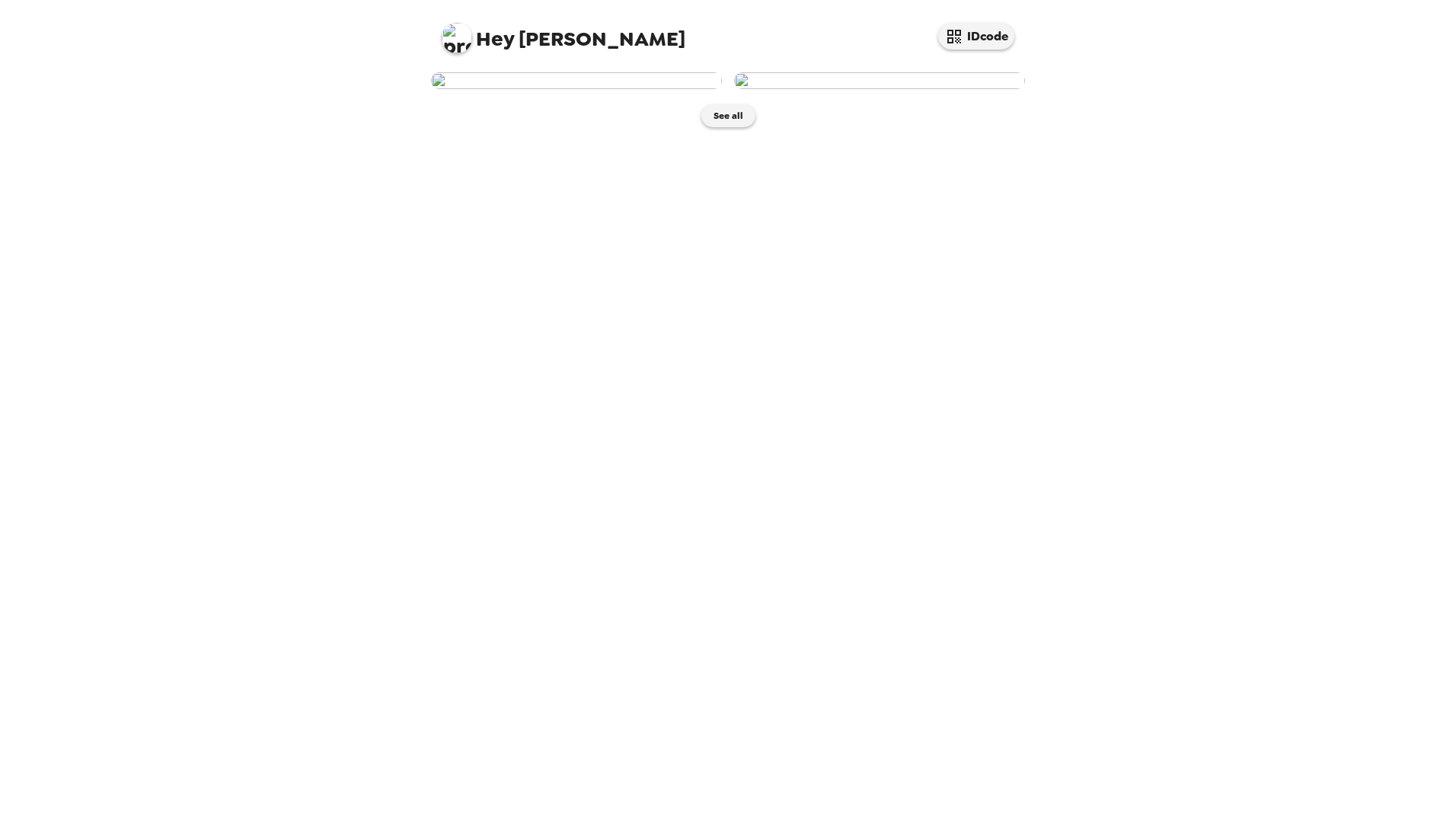
click at [595, 89] on img at bounding box center [576, 80] width 291 height 16
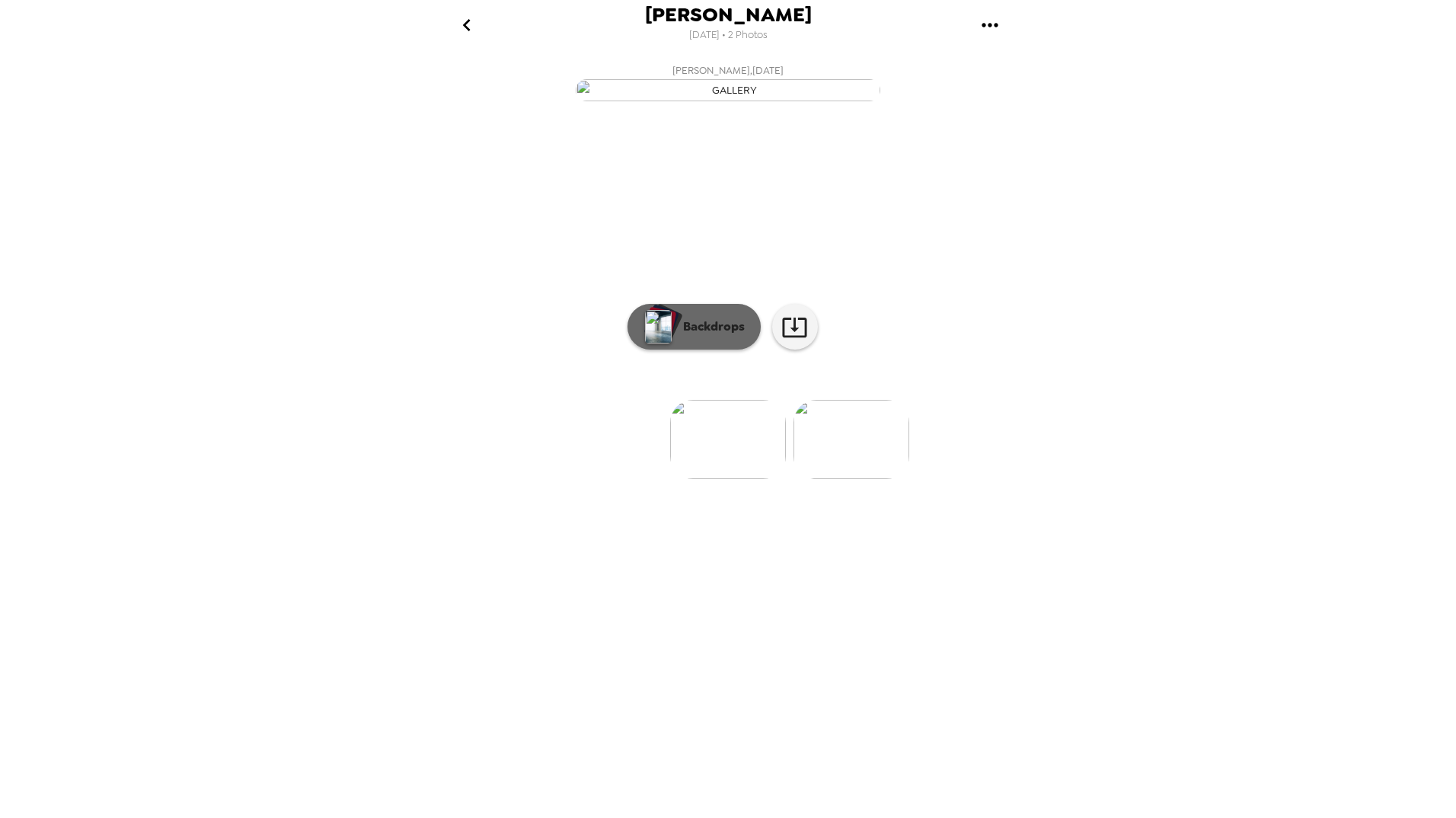
click at [699, 336] on p "Backdrops" at bounding box center [710, 326] width 69 height 18
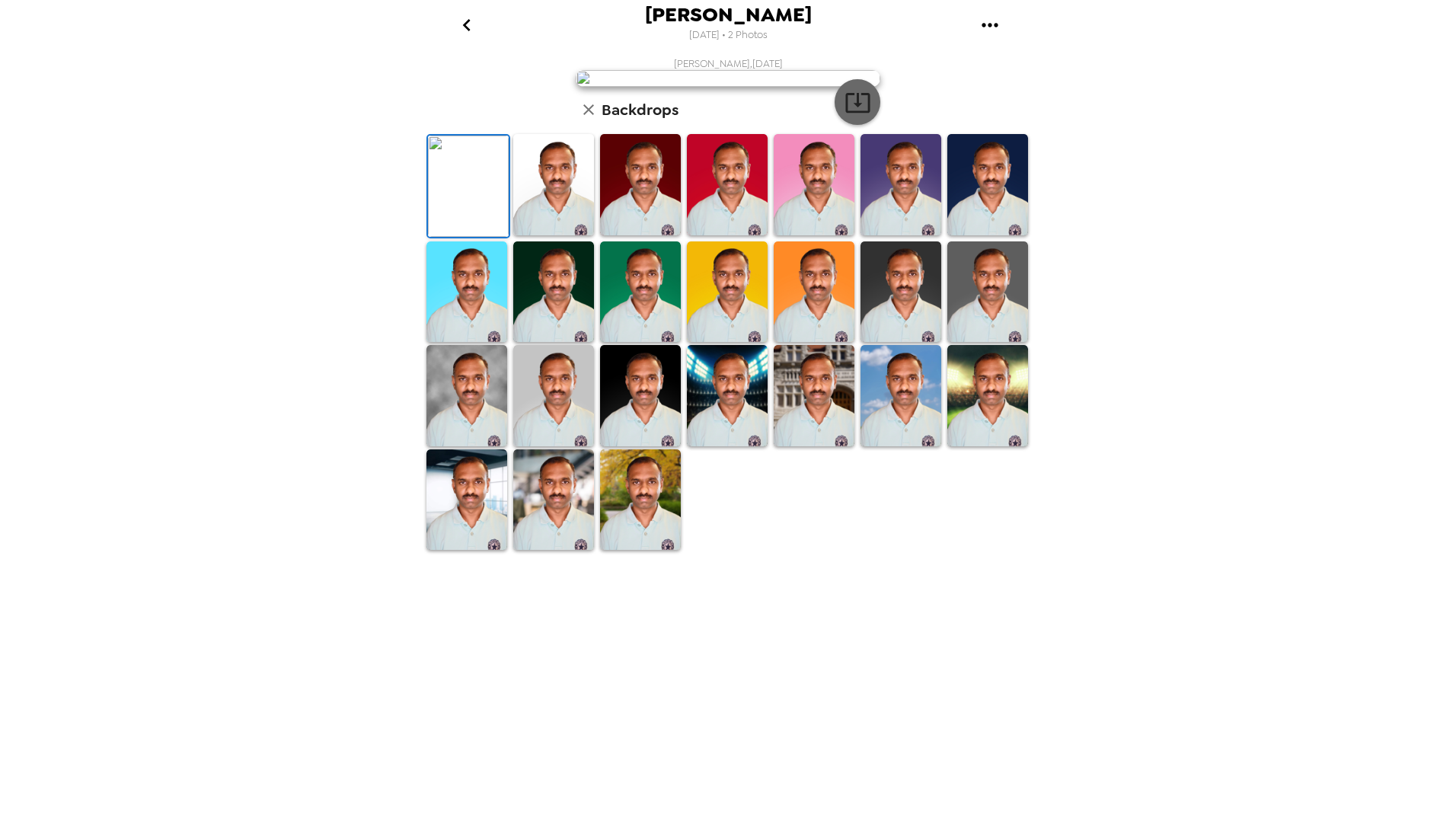
click at [851, 113] on icon "button" at bounding box center [857, 102] width 24 height 19
click at [564, 235] on img at bounding box center [553, 185] width 81 height 101
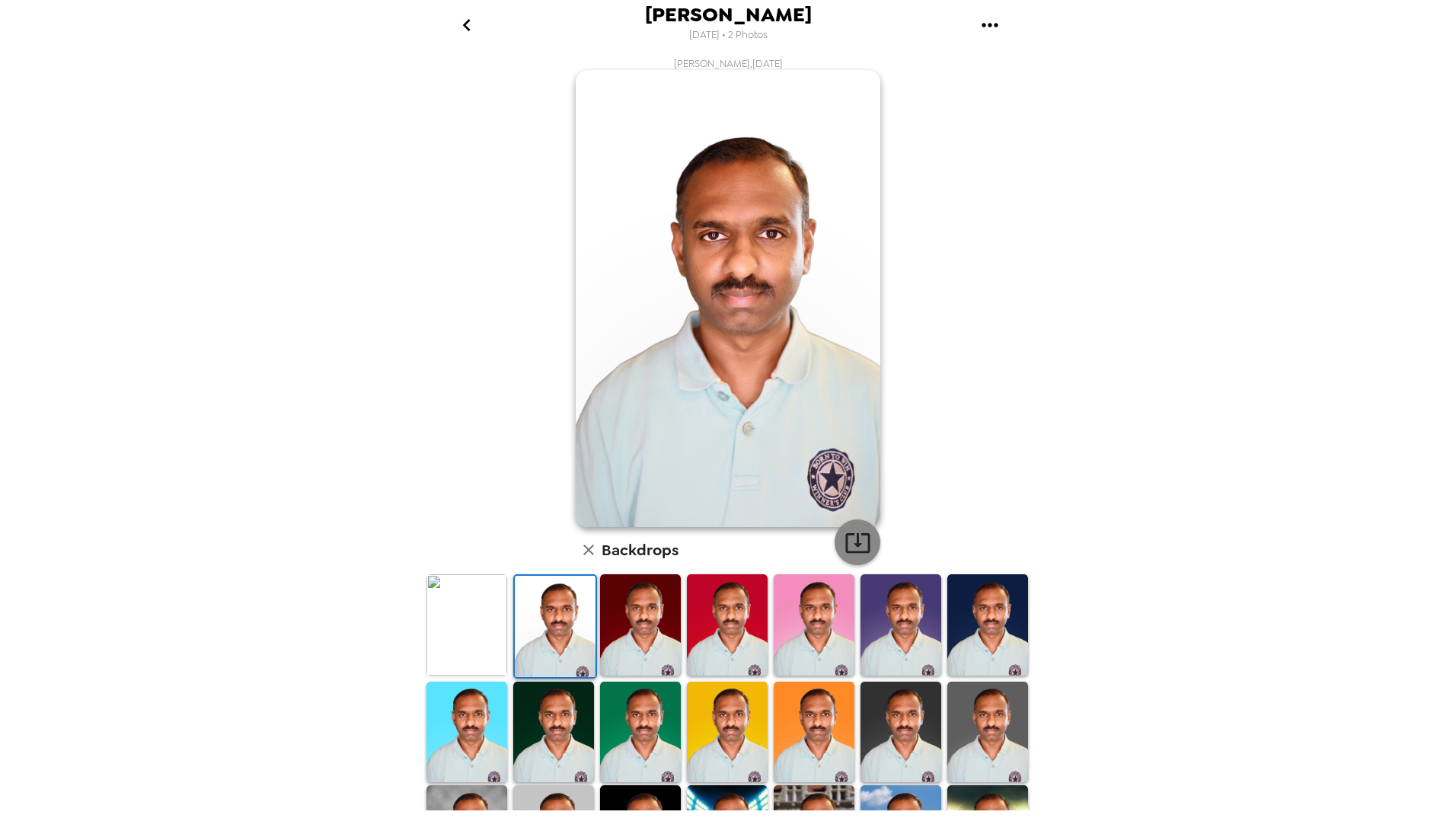
click at [855, 544] on icon "button" at bounding box center [857, 543] width 24 height 19
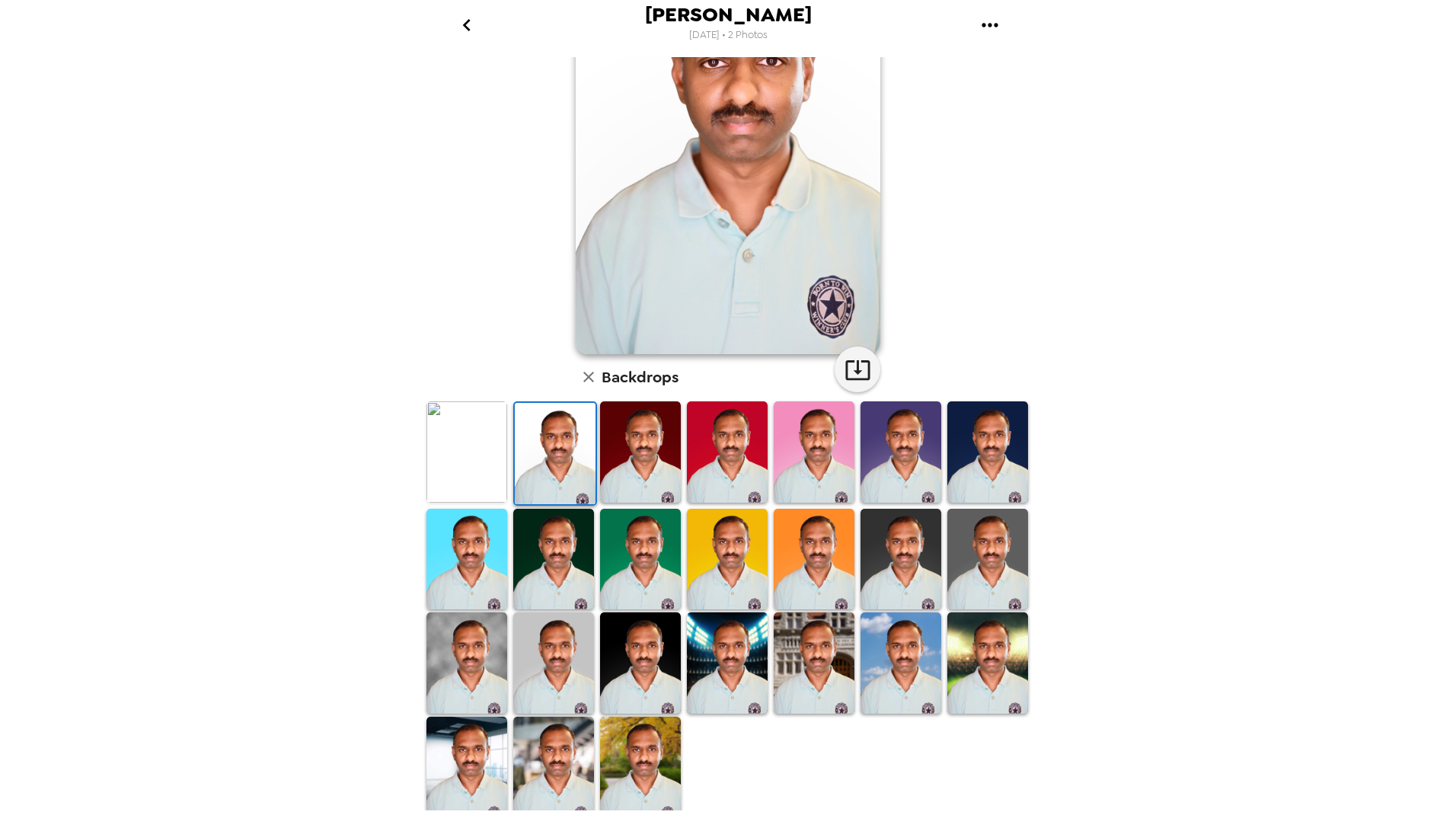
drag, startPoint x: 638, startPoint y: 751, endPoint x: 994, endPoint y: 615, distance: 381.1
click at [638, 752] on img at bounding box center [641, 767] width 81 height 101
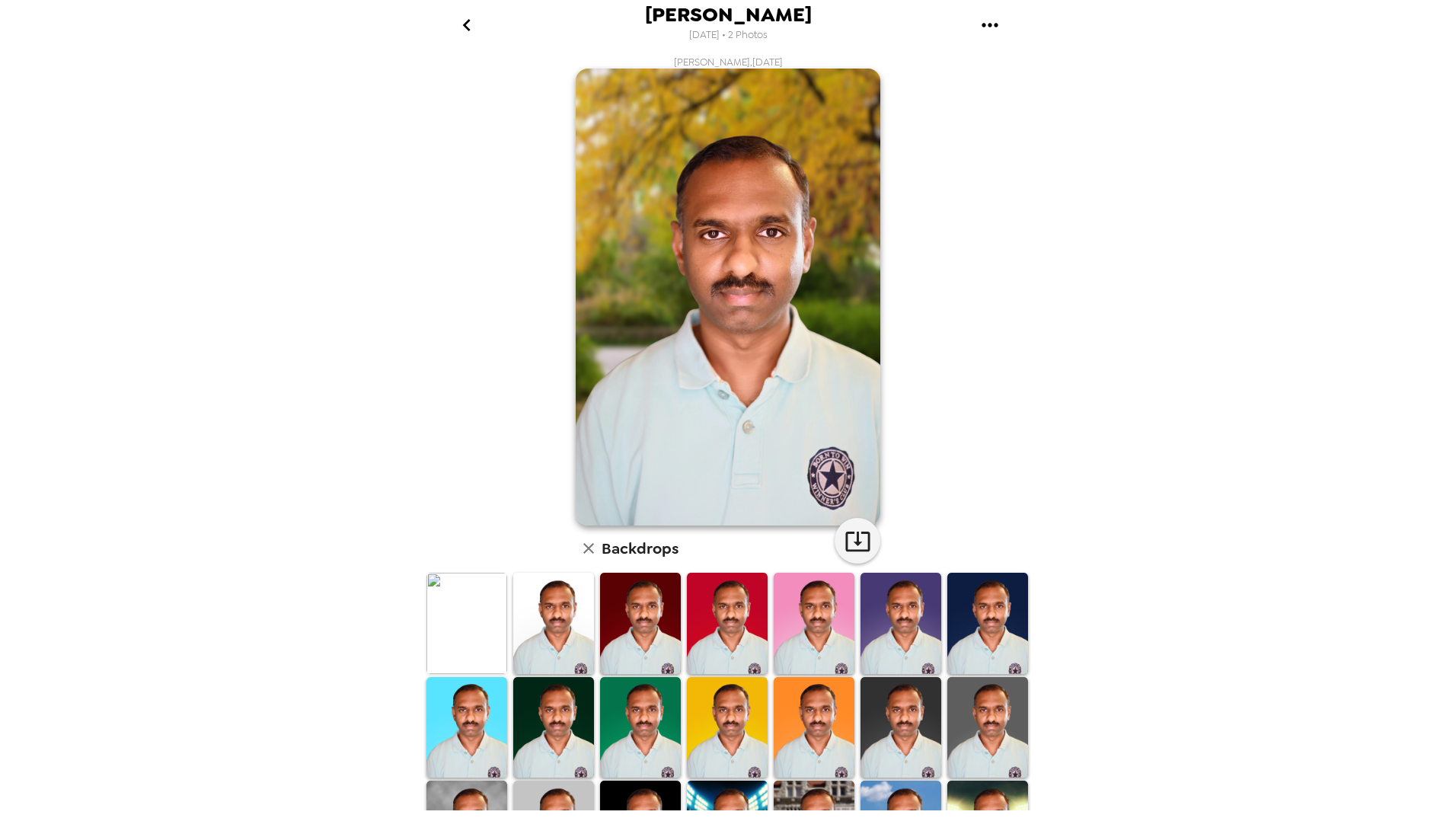
scroll to position [0, 0]
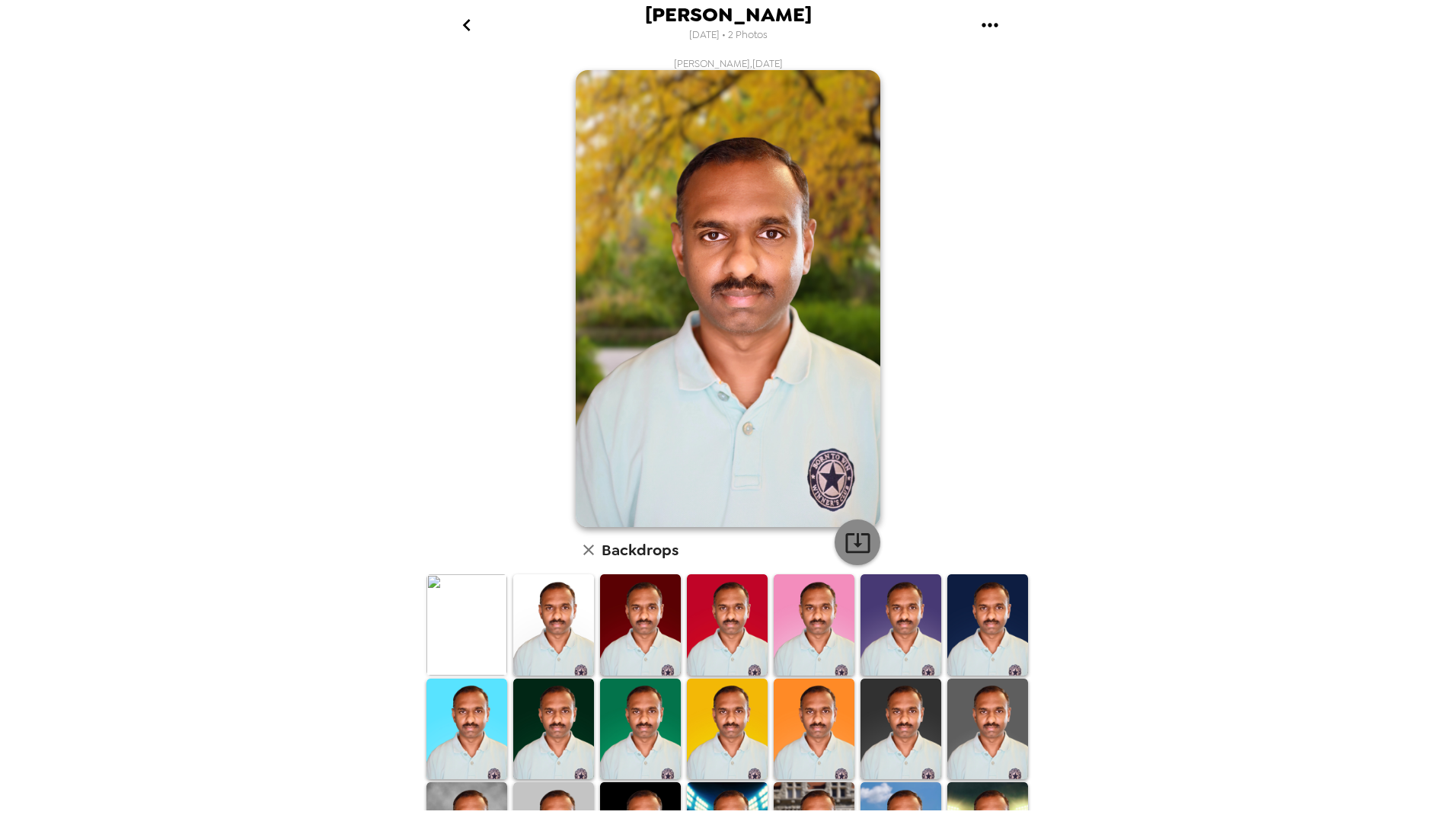
click at [848, 546] on icon "button" at bounding box center [857, 543] width 27 height 27
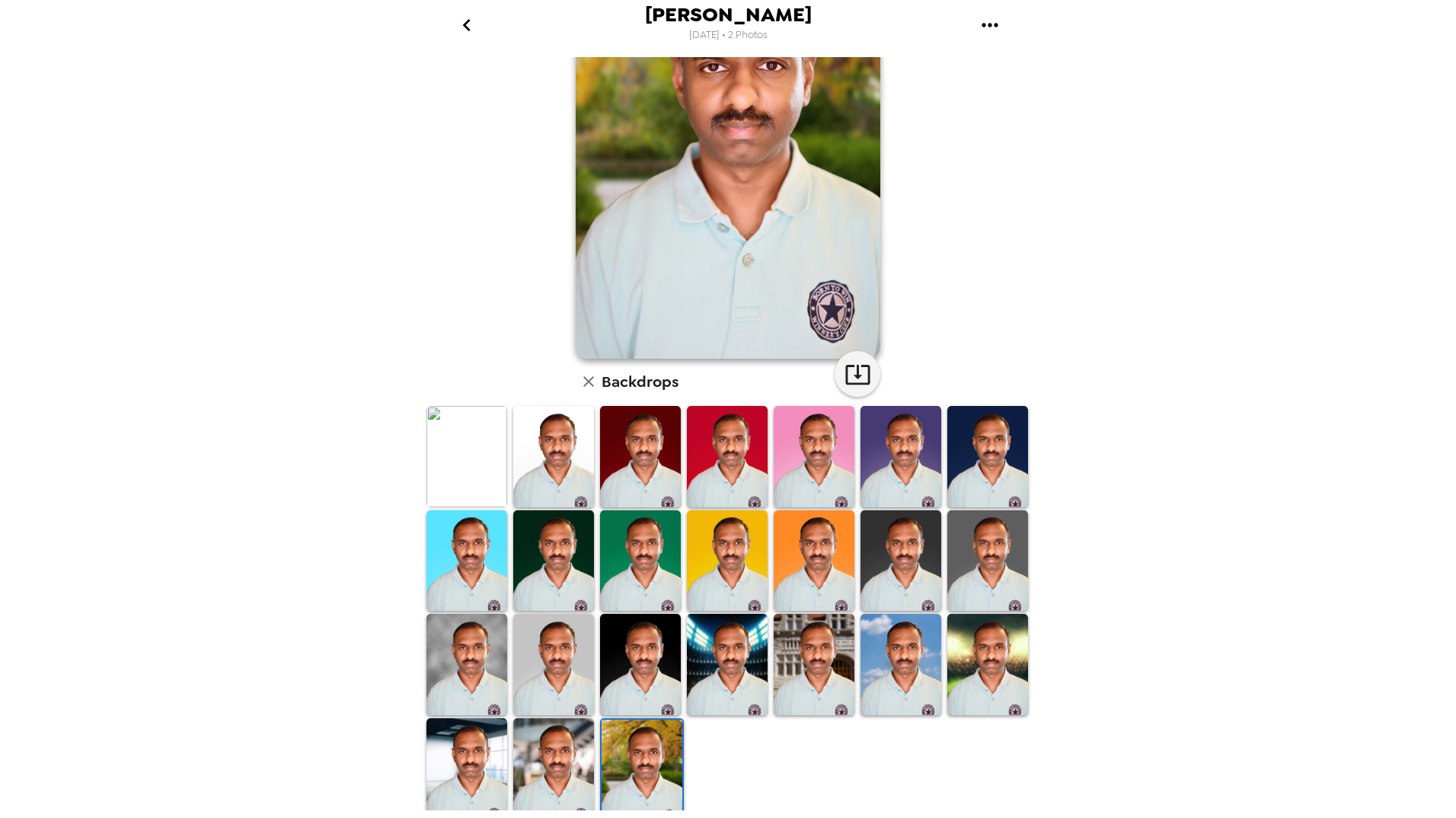
scroll to position [173, 0]
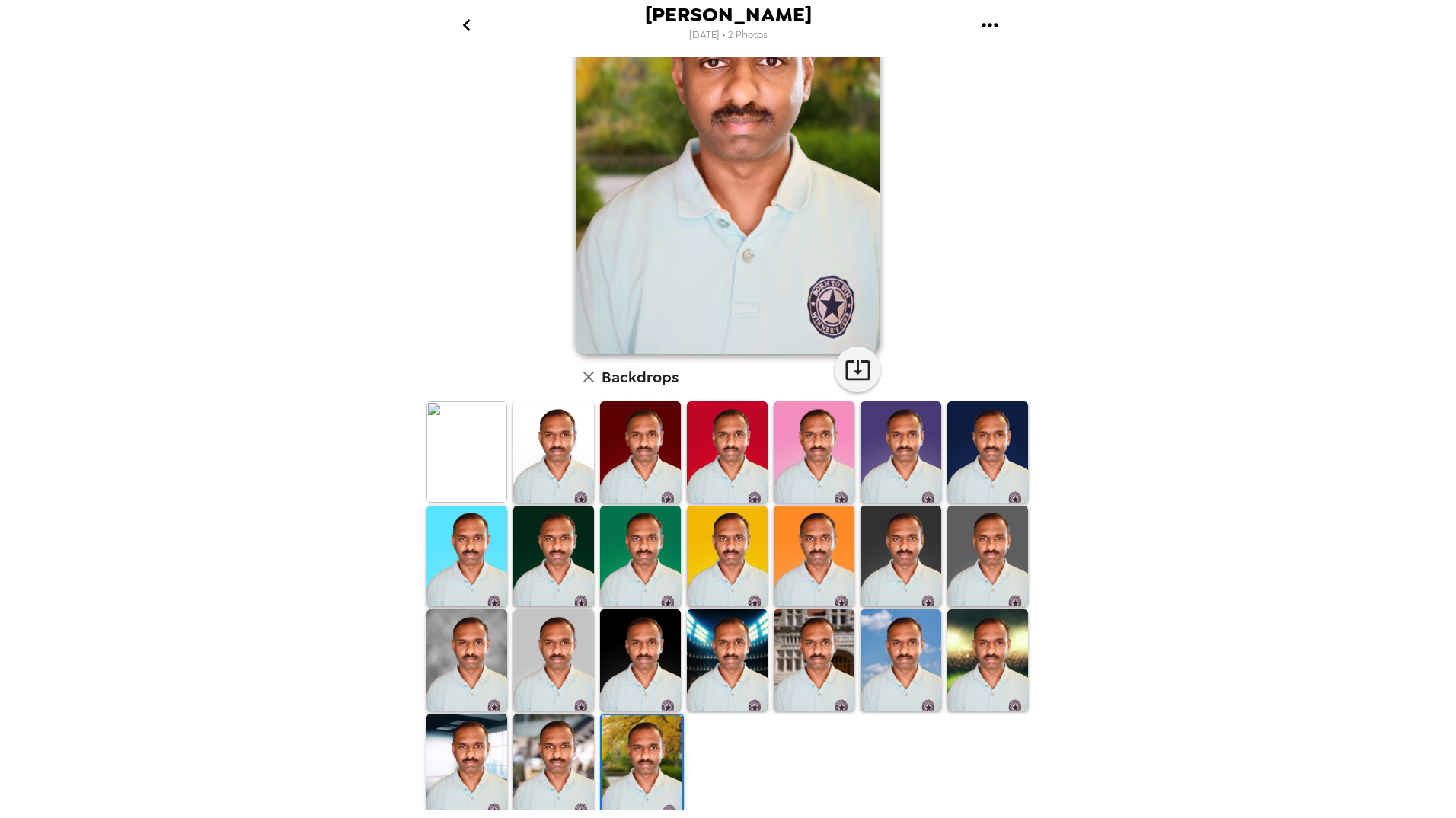
drag, startPoint x: 553, startPoint y: 642, endPoint x: 780, endPoint y: 599, distance: 231.0
click at [553, 642] on img at bounding box center [553, 660] width 81 height 101
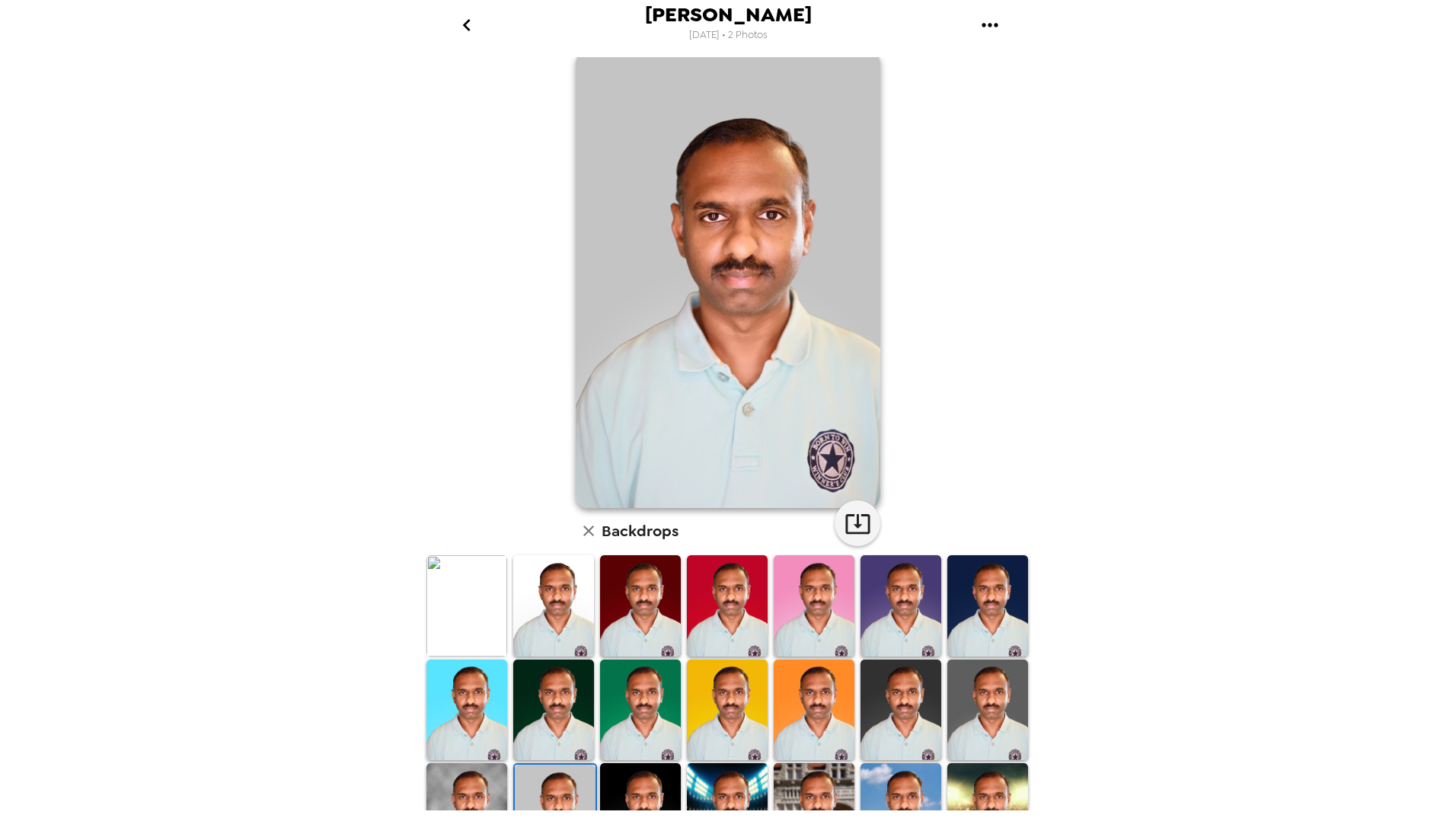
scroll to position [172, 0]
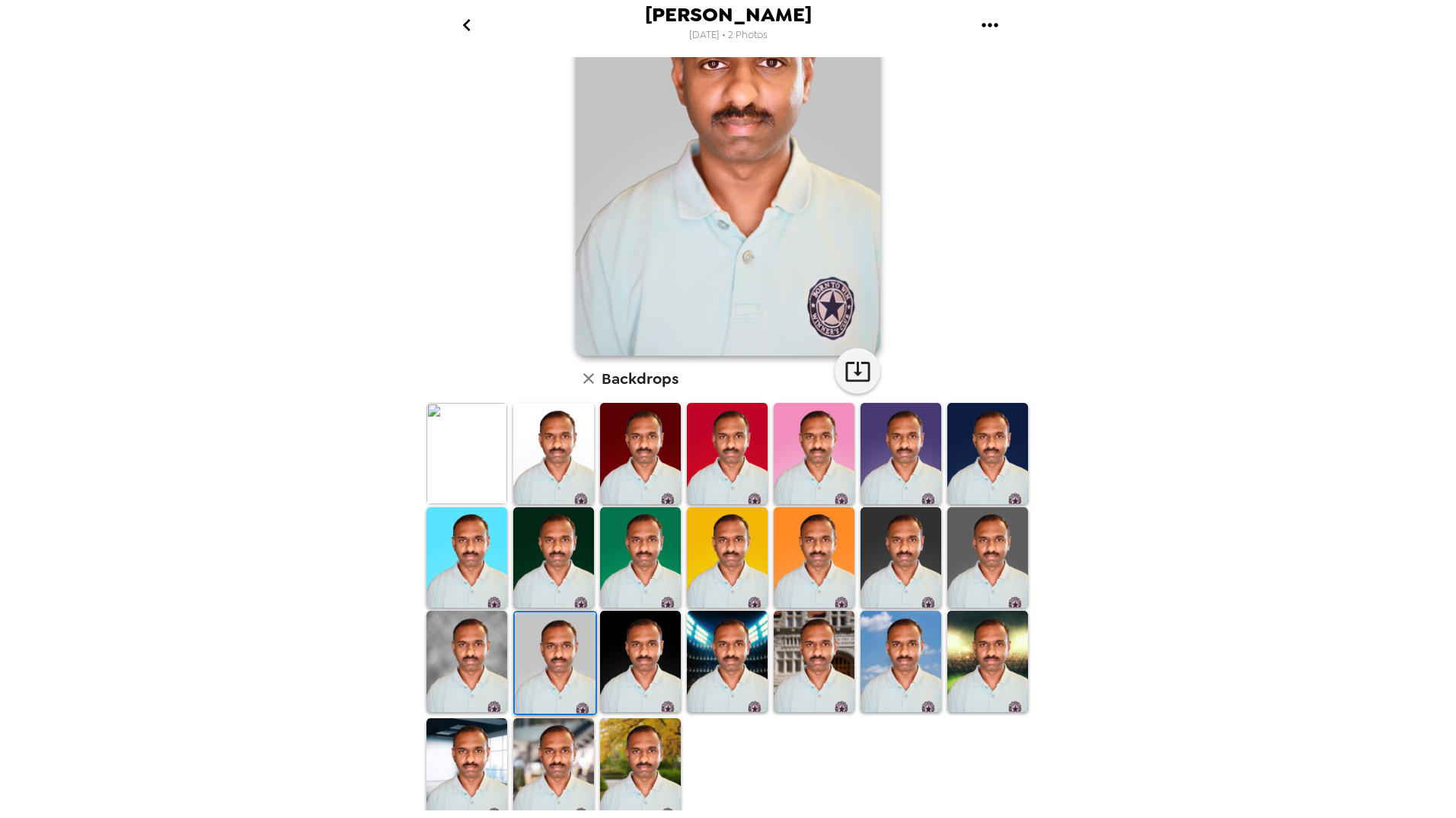
click at [454, 664] on img at bounding box center [467, 662] width 81 height 101
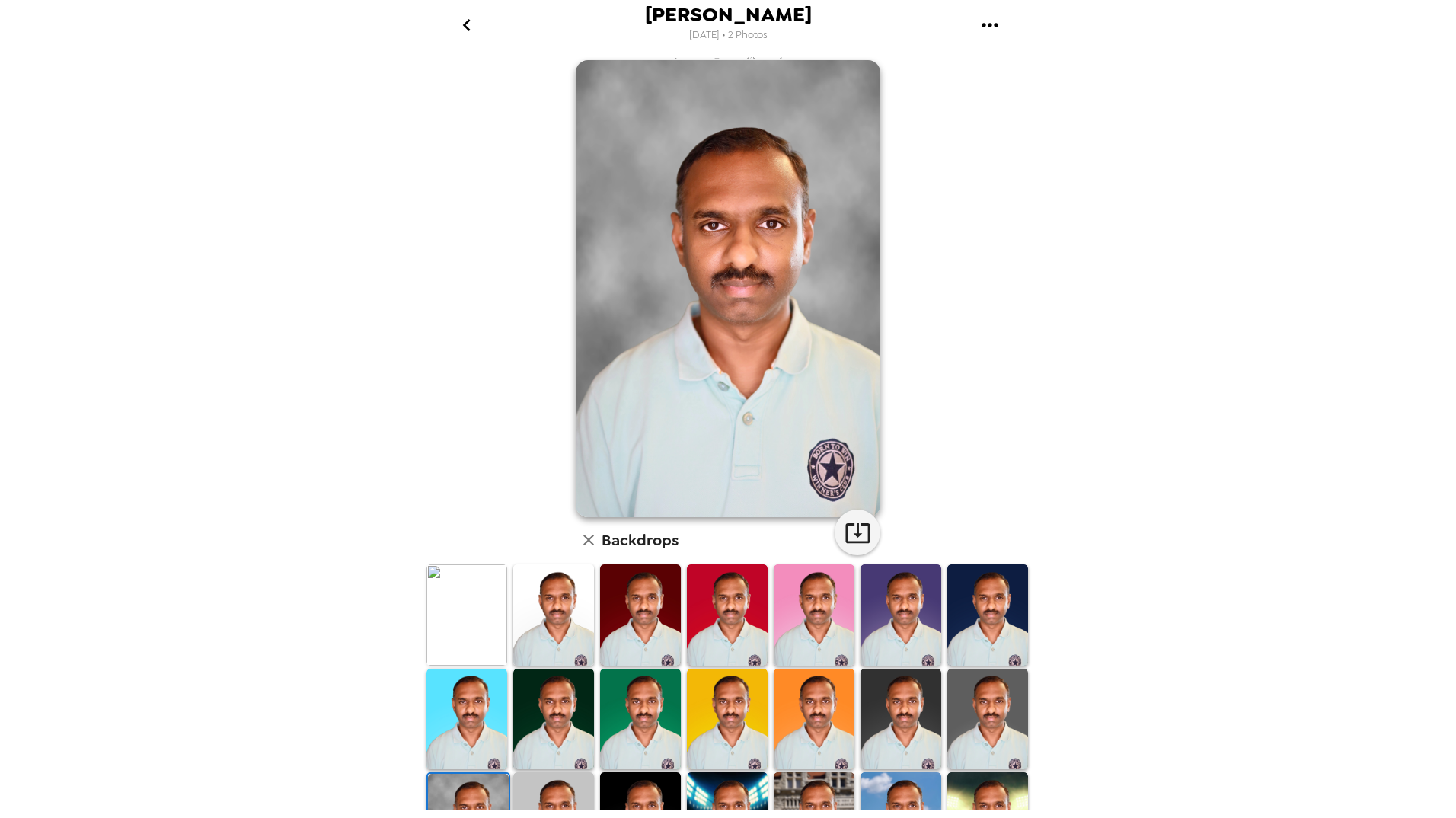
scroll to position [0, 0]
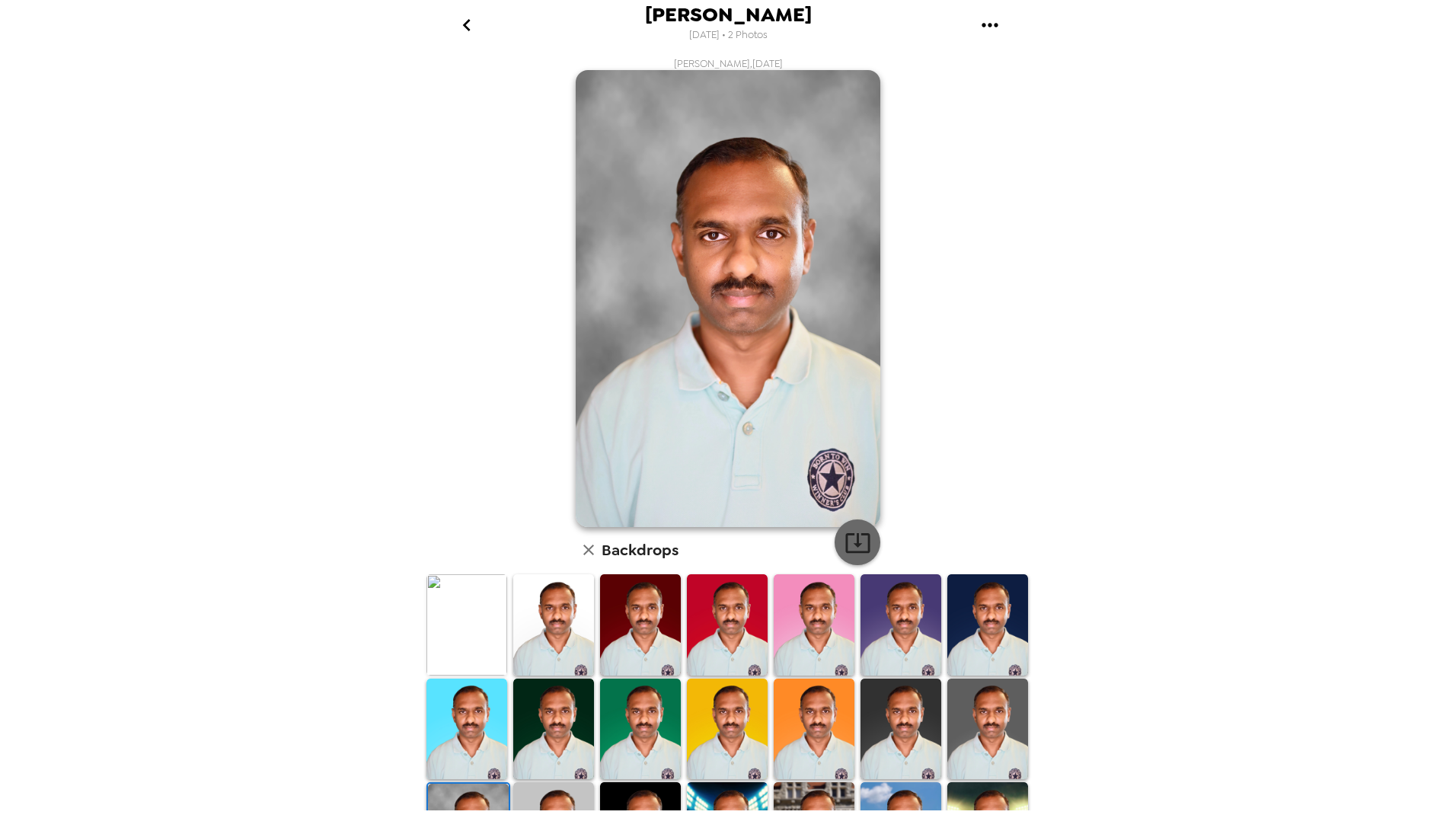
click at [860, 546] on icon "button" at bounding box center [857, 543] width 27 height 27
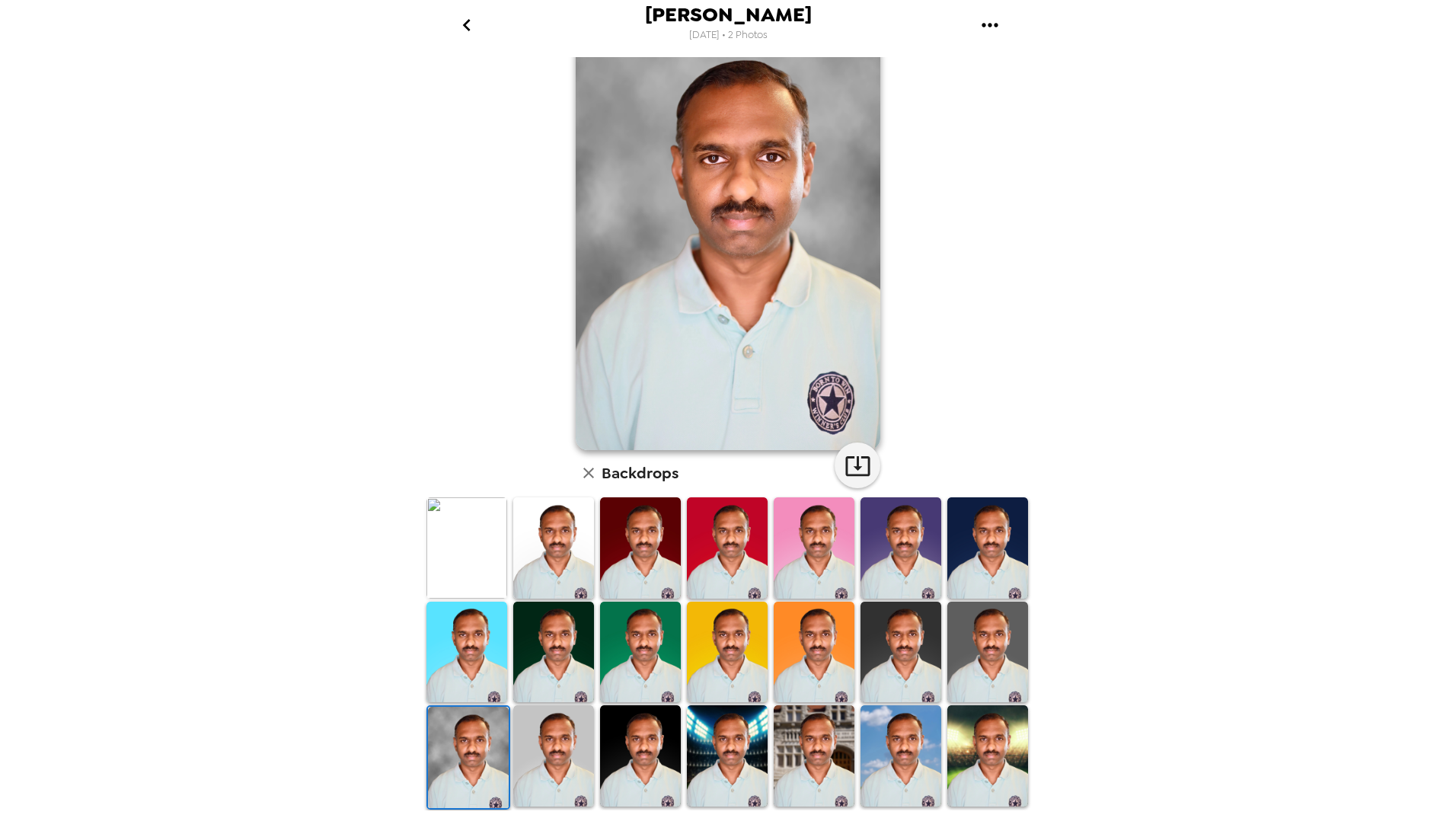
scroll to position [173, 0]
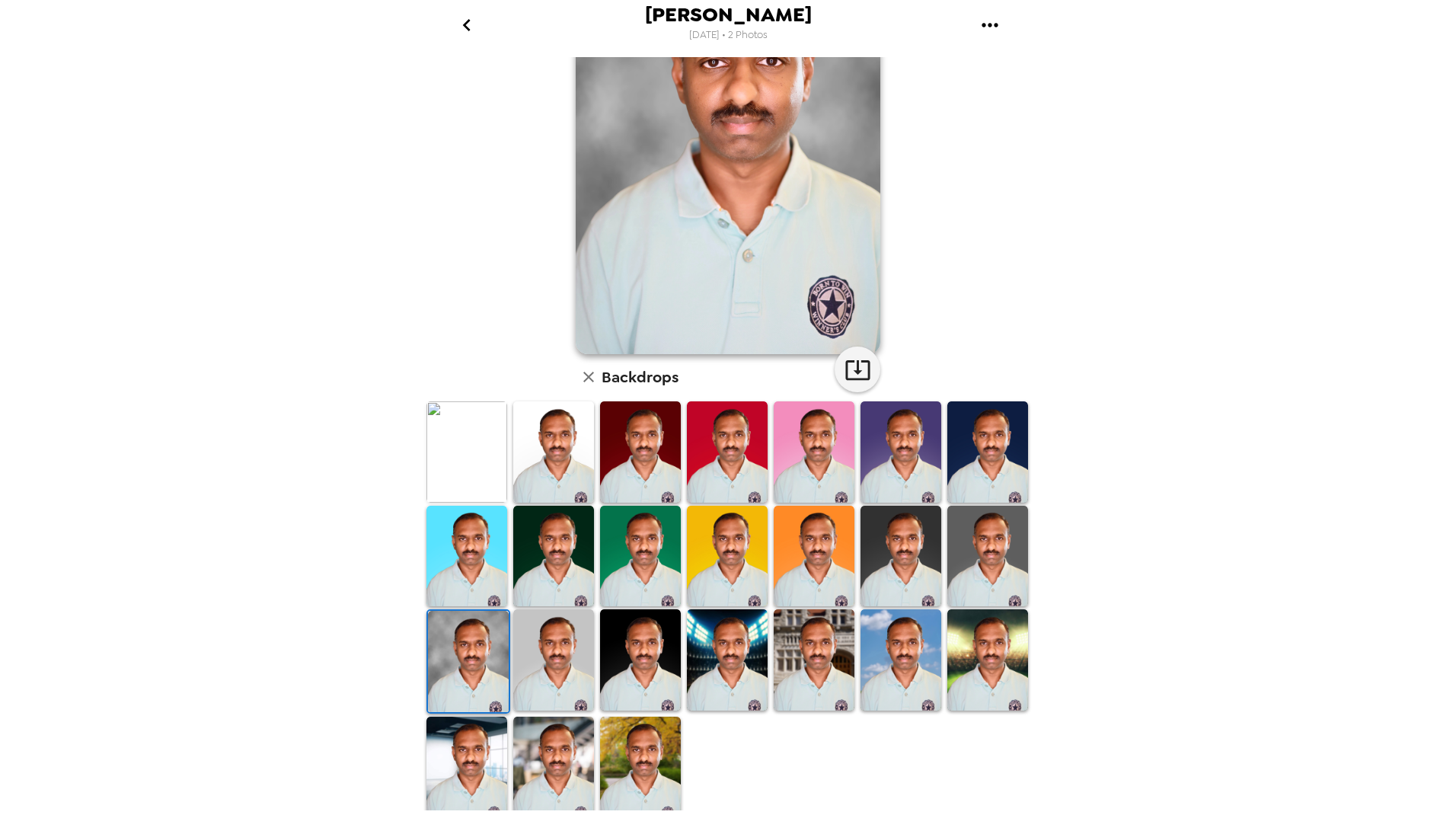
drag, startPoint x: 988, startPoint y: 665, endPoint x: 928, endPoint y: 665, distance: 60.0
click at [988, 665] on img at bounding box center [988, 660] width 81 height 101
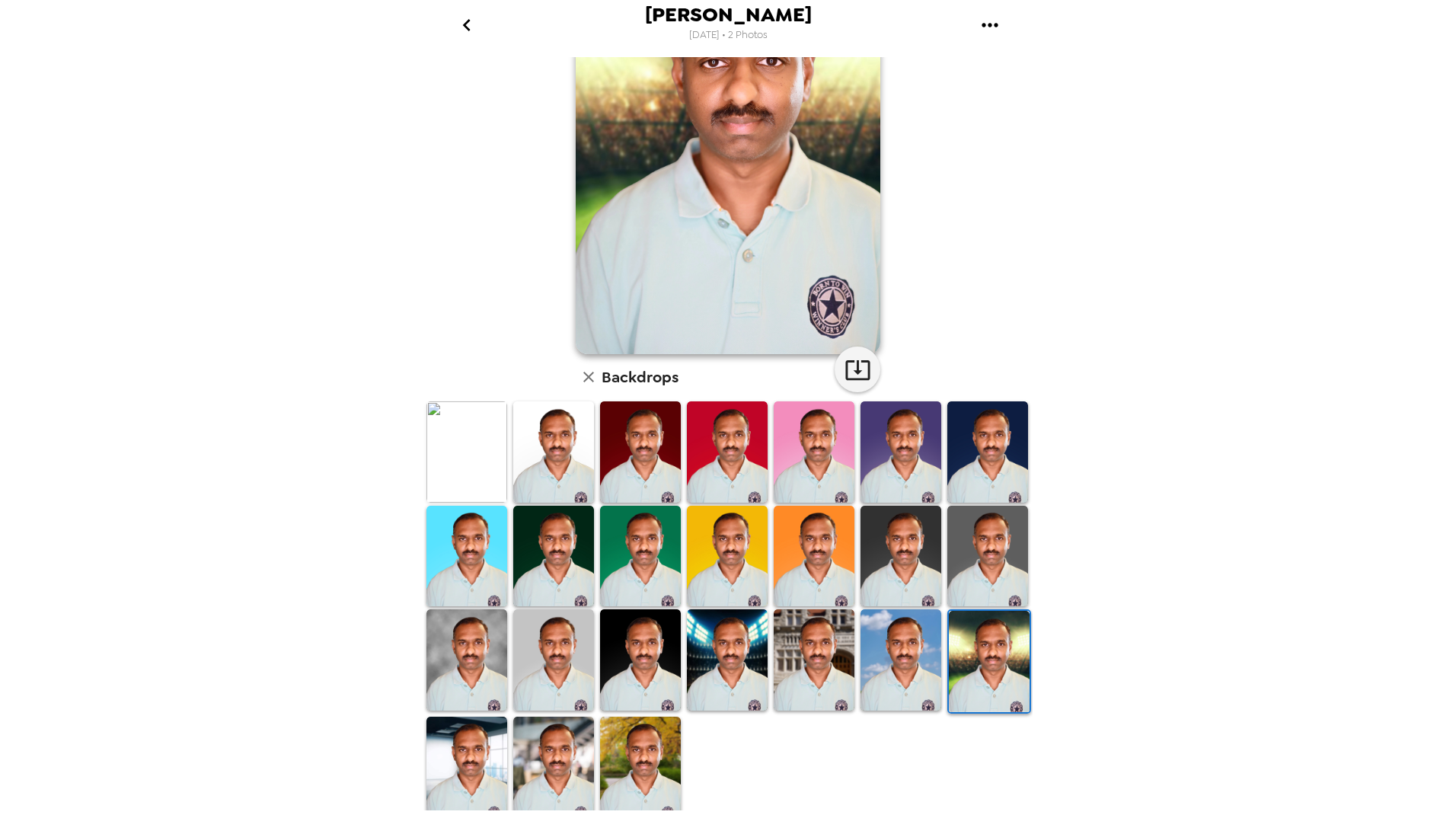
click at [892, 665] on img at bounding box center [901, 660] width 81 height 101
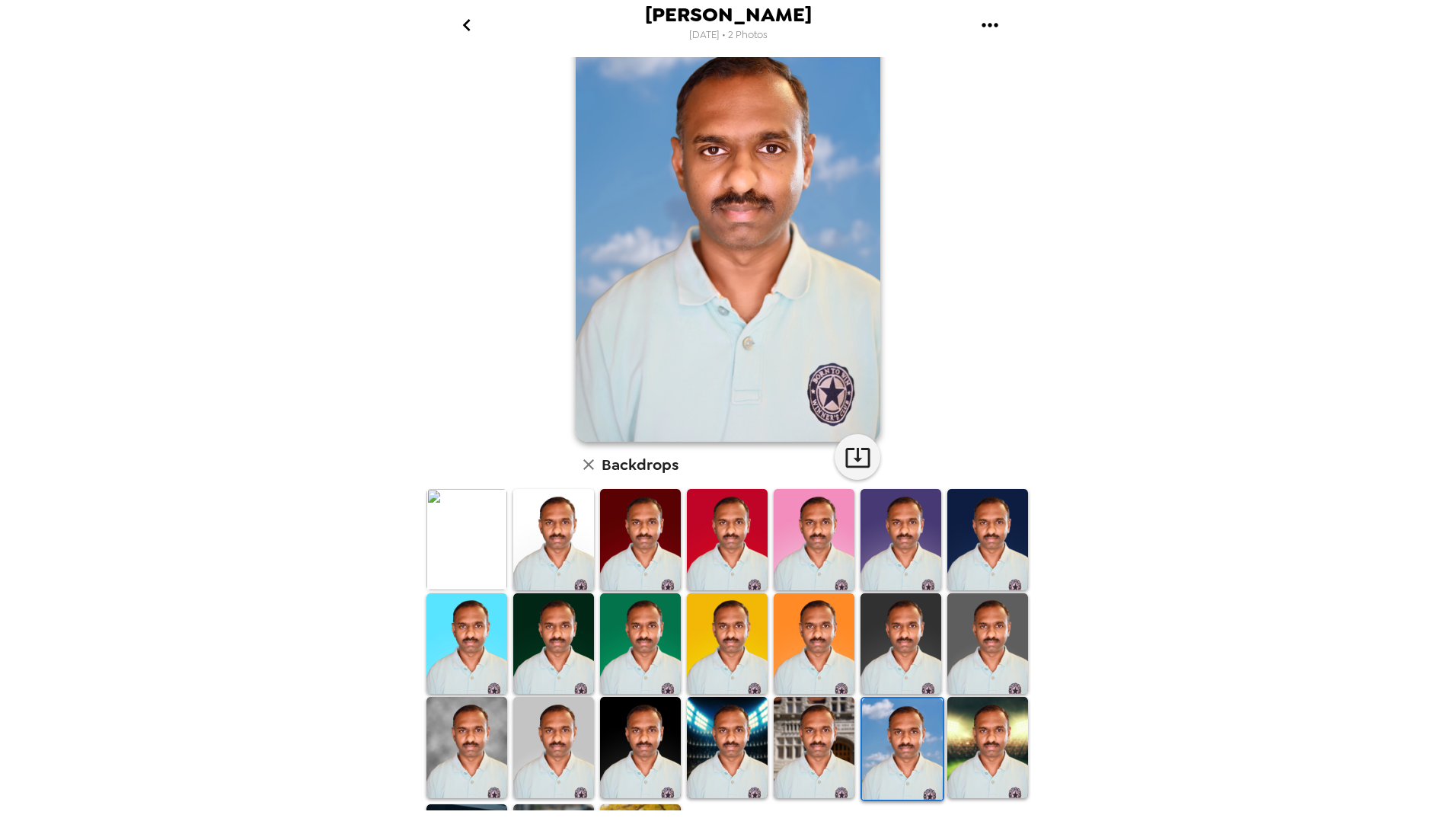
scroll to position [0, 0]
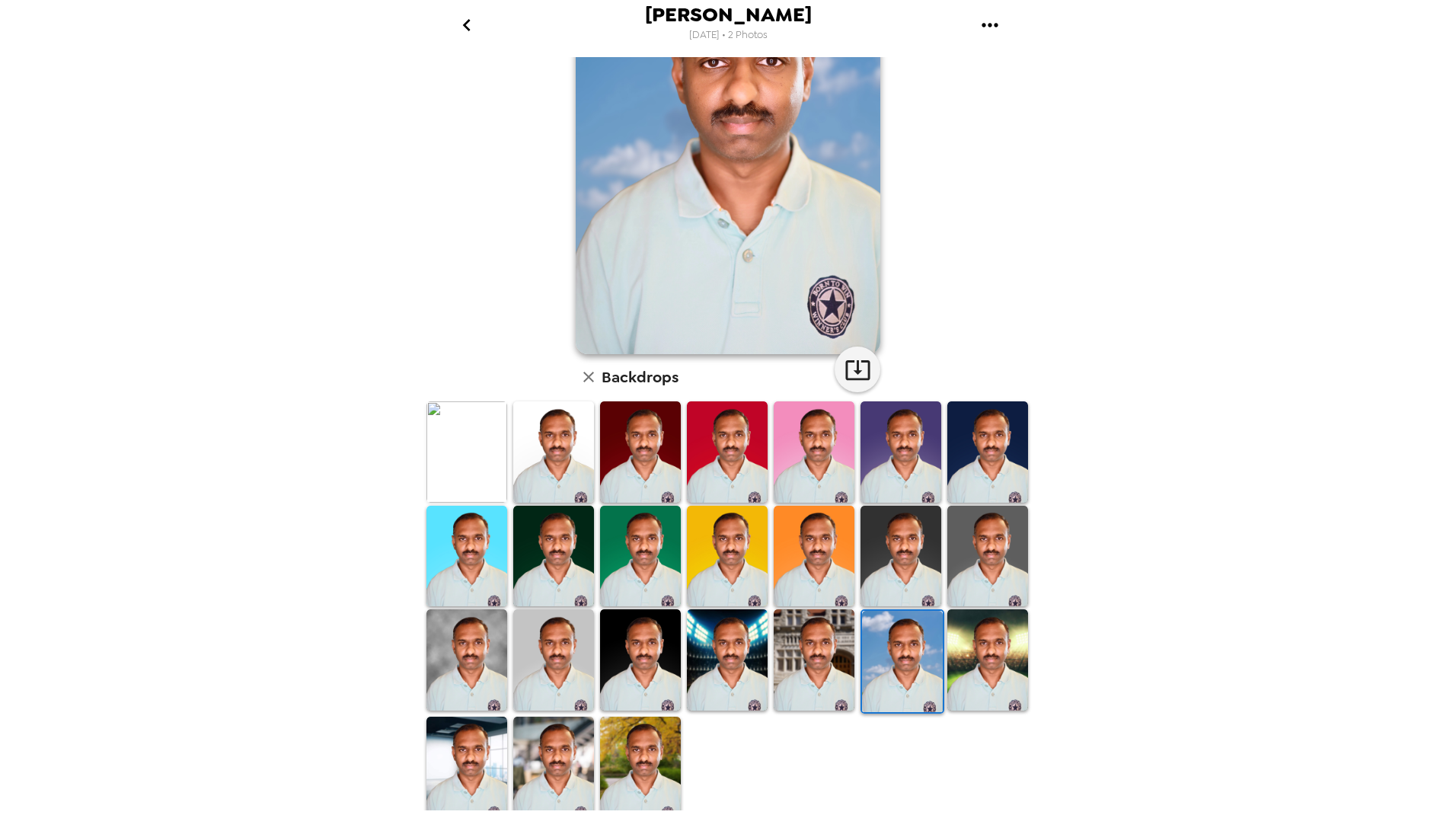
click at [998, 544] on img at bounding box center [988, 557] width 81 height 101
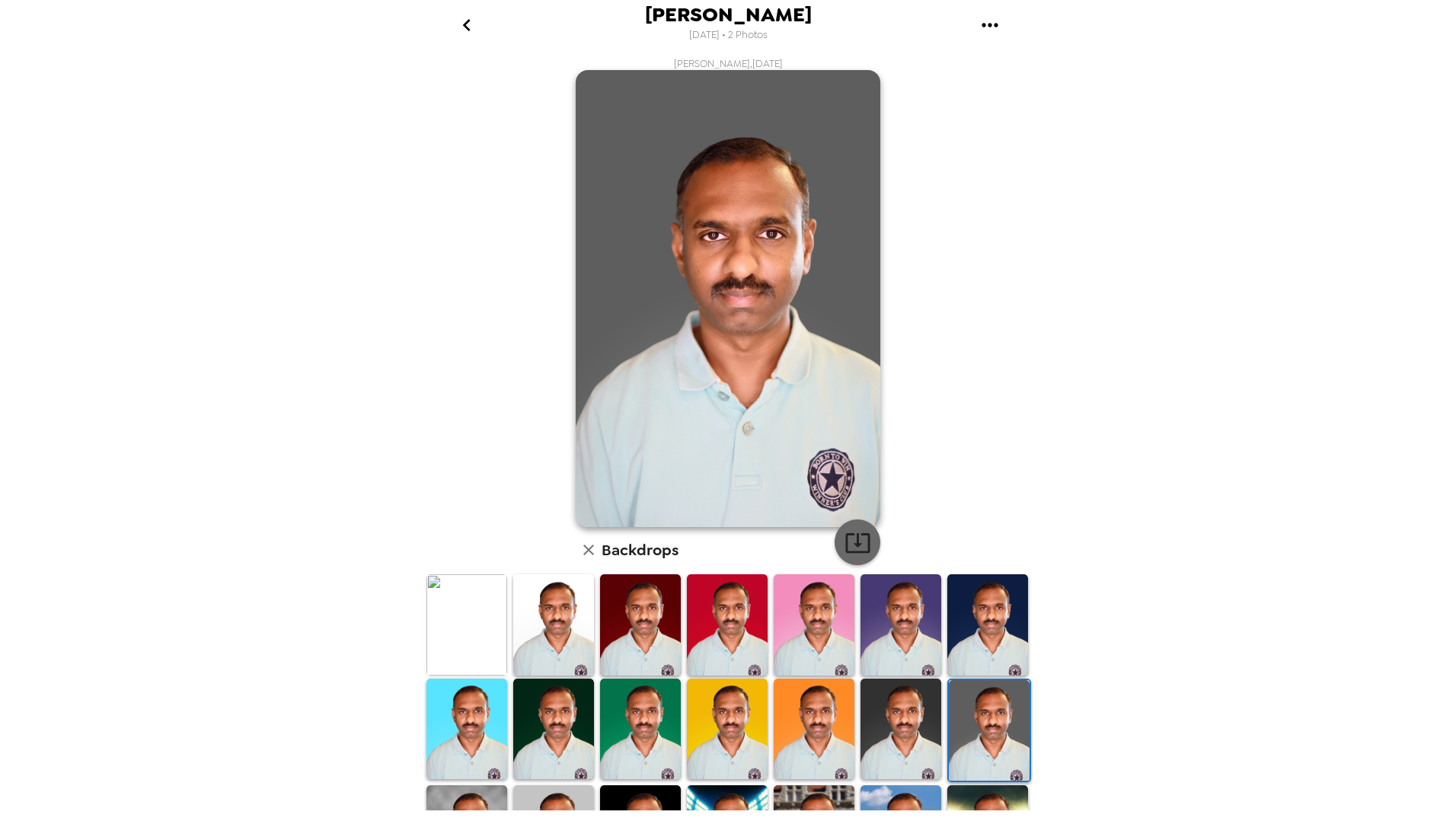
click at [850, 549] on icon "button" at bounding box center [857, 543] width 27 height 27
click at [751, 627] on img at bounding box center [727, 625] width 81 height 101
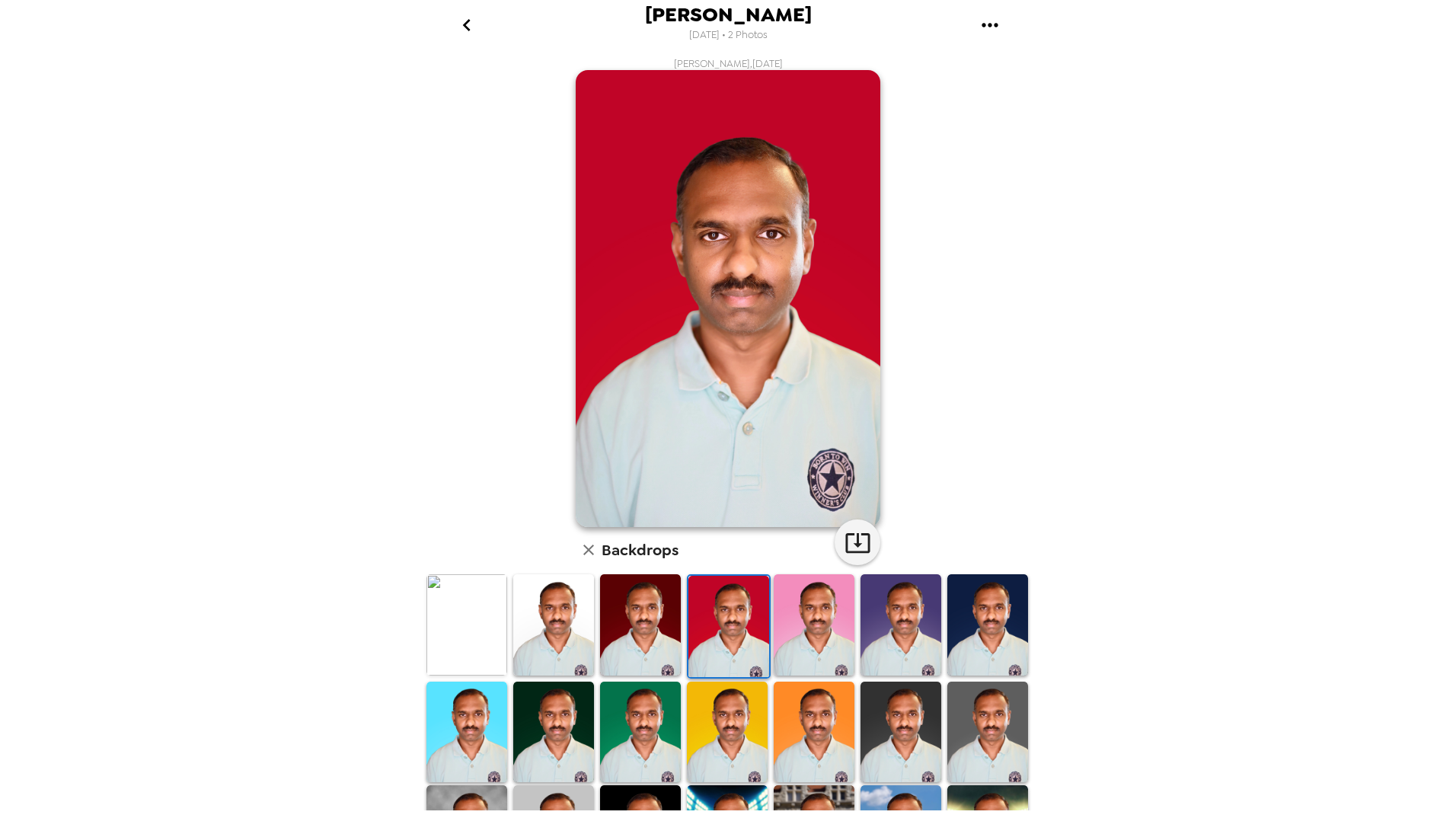
click at [631, 628] on img at bounding box center [641, 625] width 81 height 101
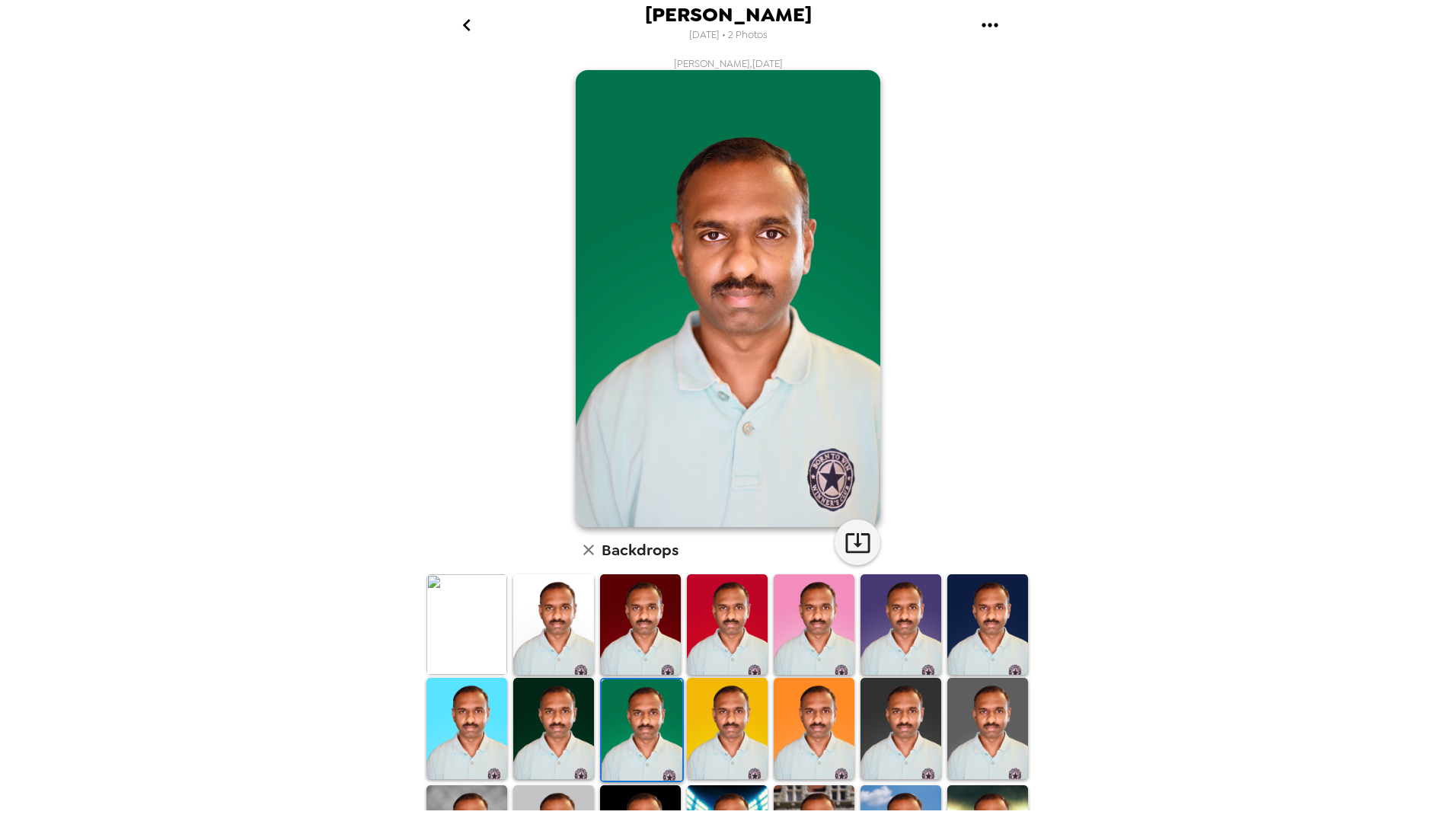
click at [484, 640] on img at bounding box center [467, 625] width 81 height 101
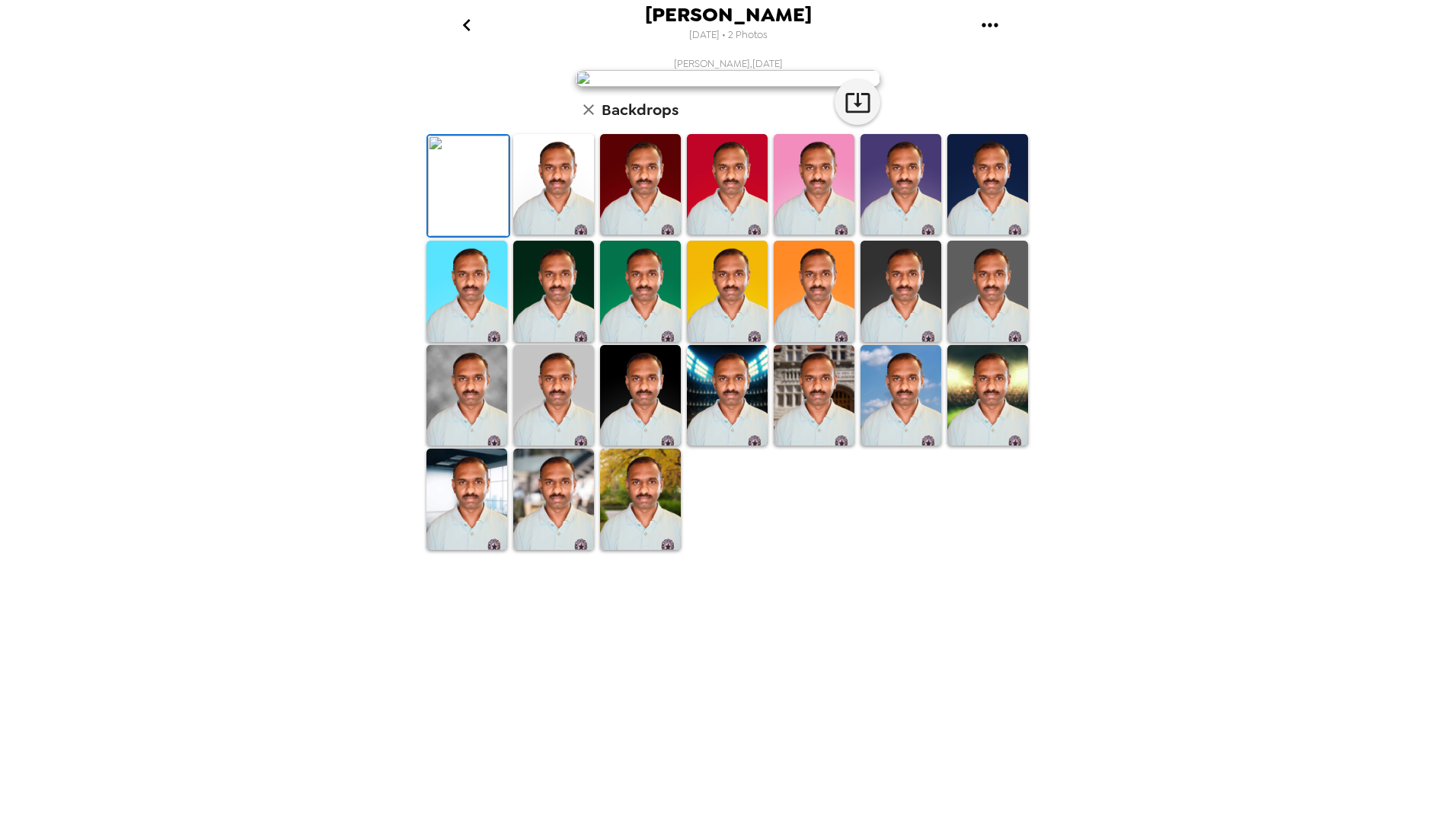
scroll to position [174, 0]
click at [561, 549] on img at bounding box center [553, 498] width 81 height 101
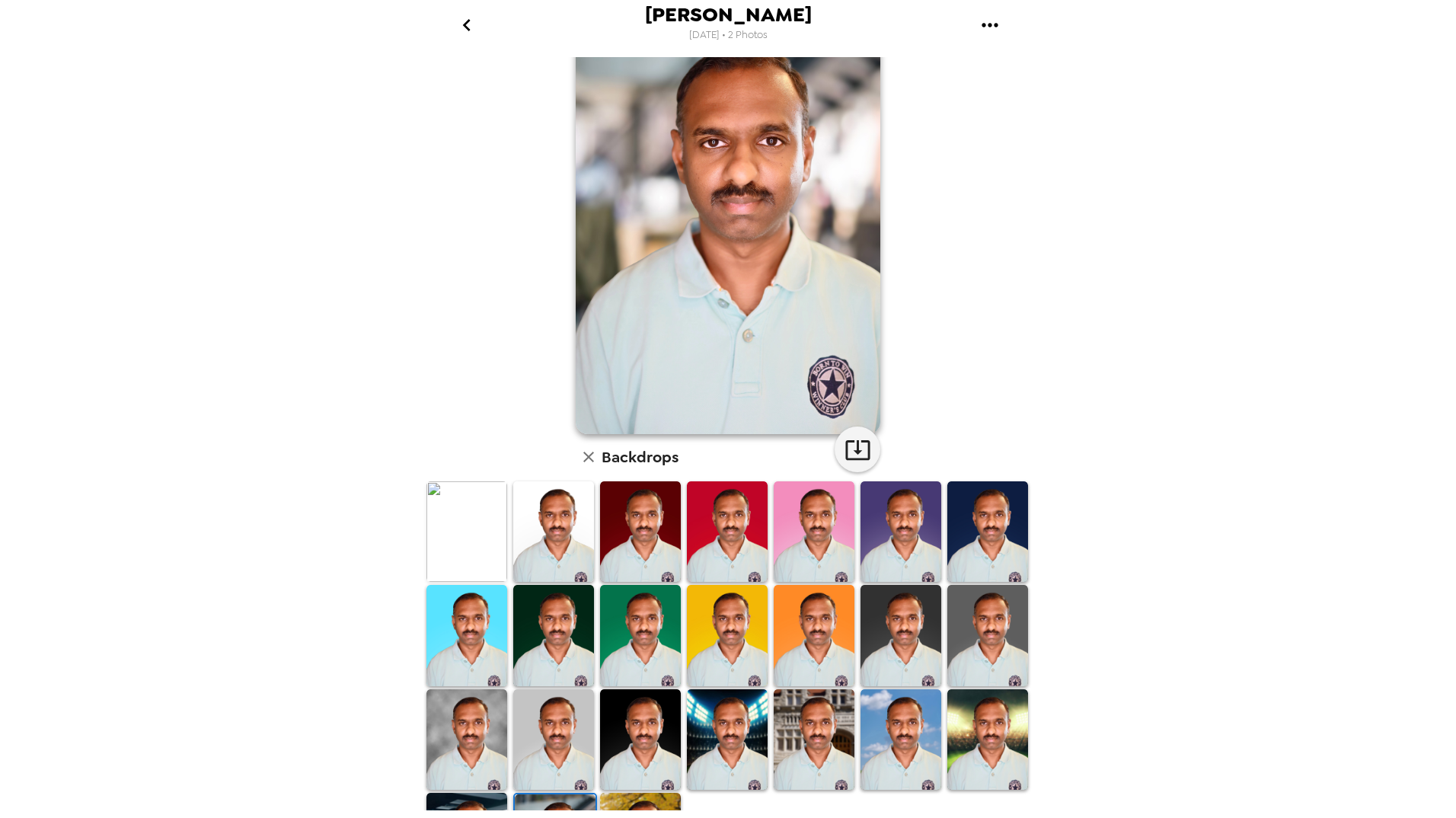
scroll to position [0, 0]
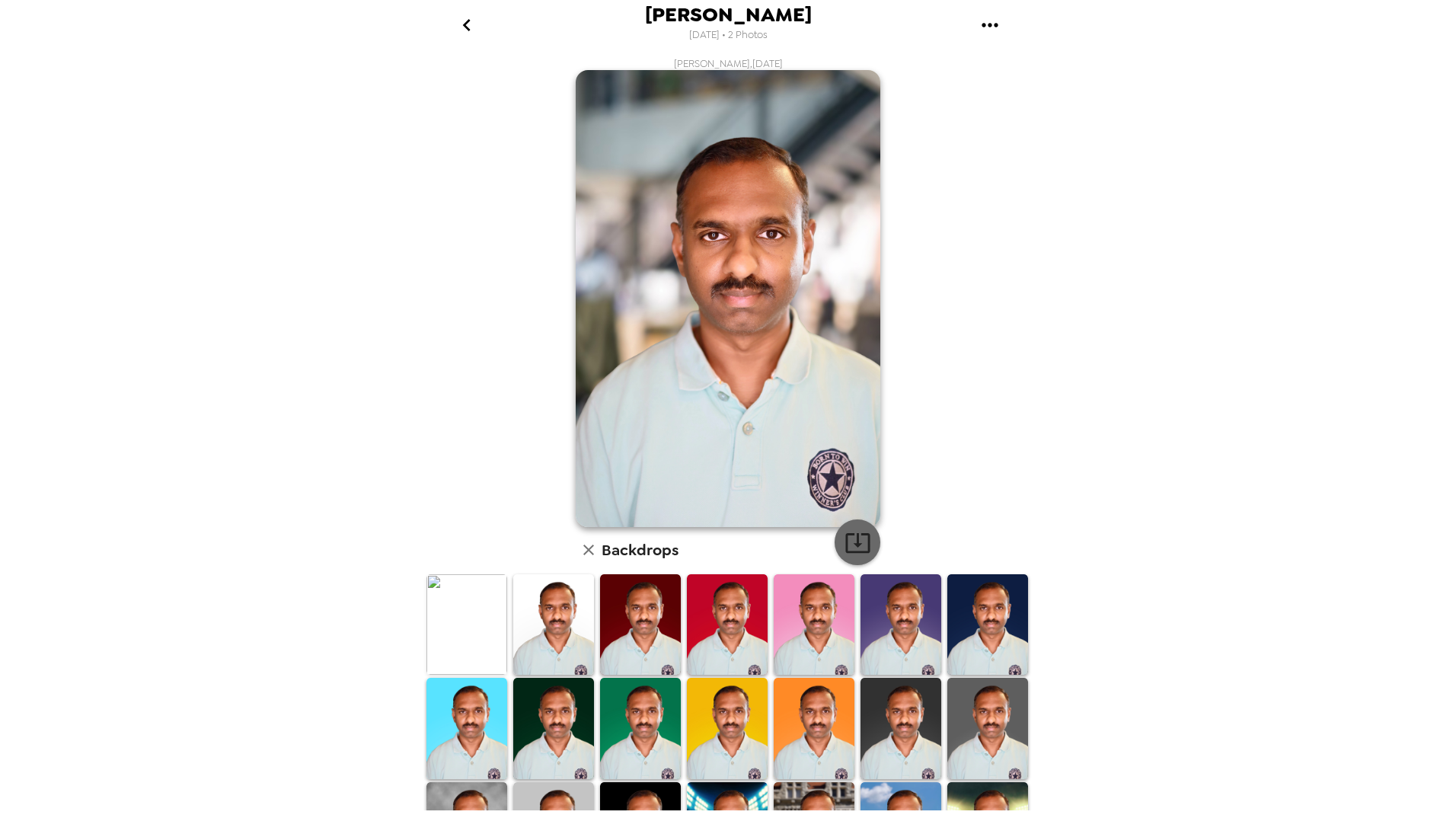
click at [850, 542] on icon "button" at bounding box center [857, 543] width 27 height 27
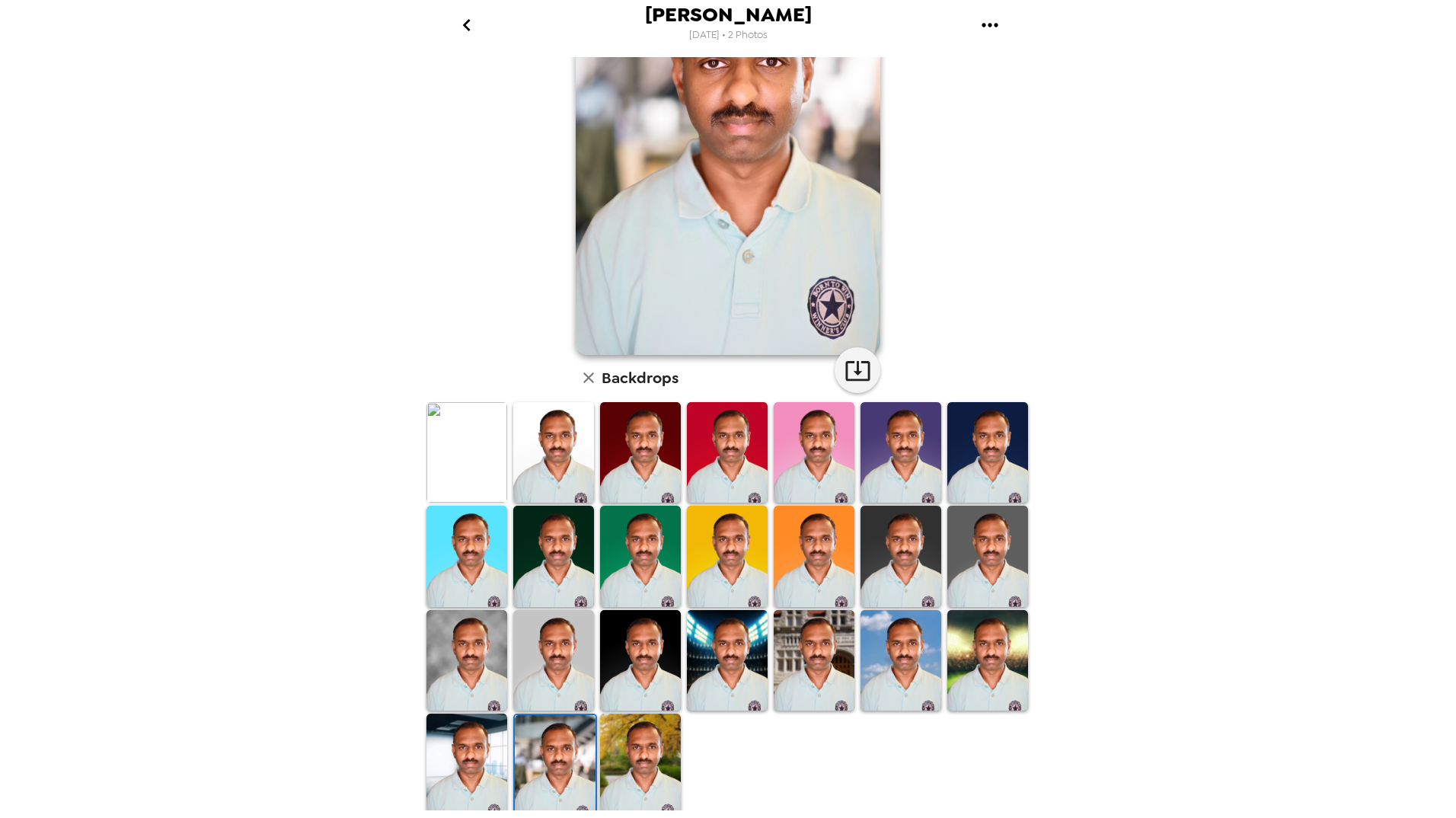
scroll to position [173, 0]
click at [800, 673] on img at bounding box center [815, 660] width 81 height 101
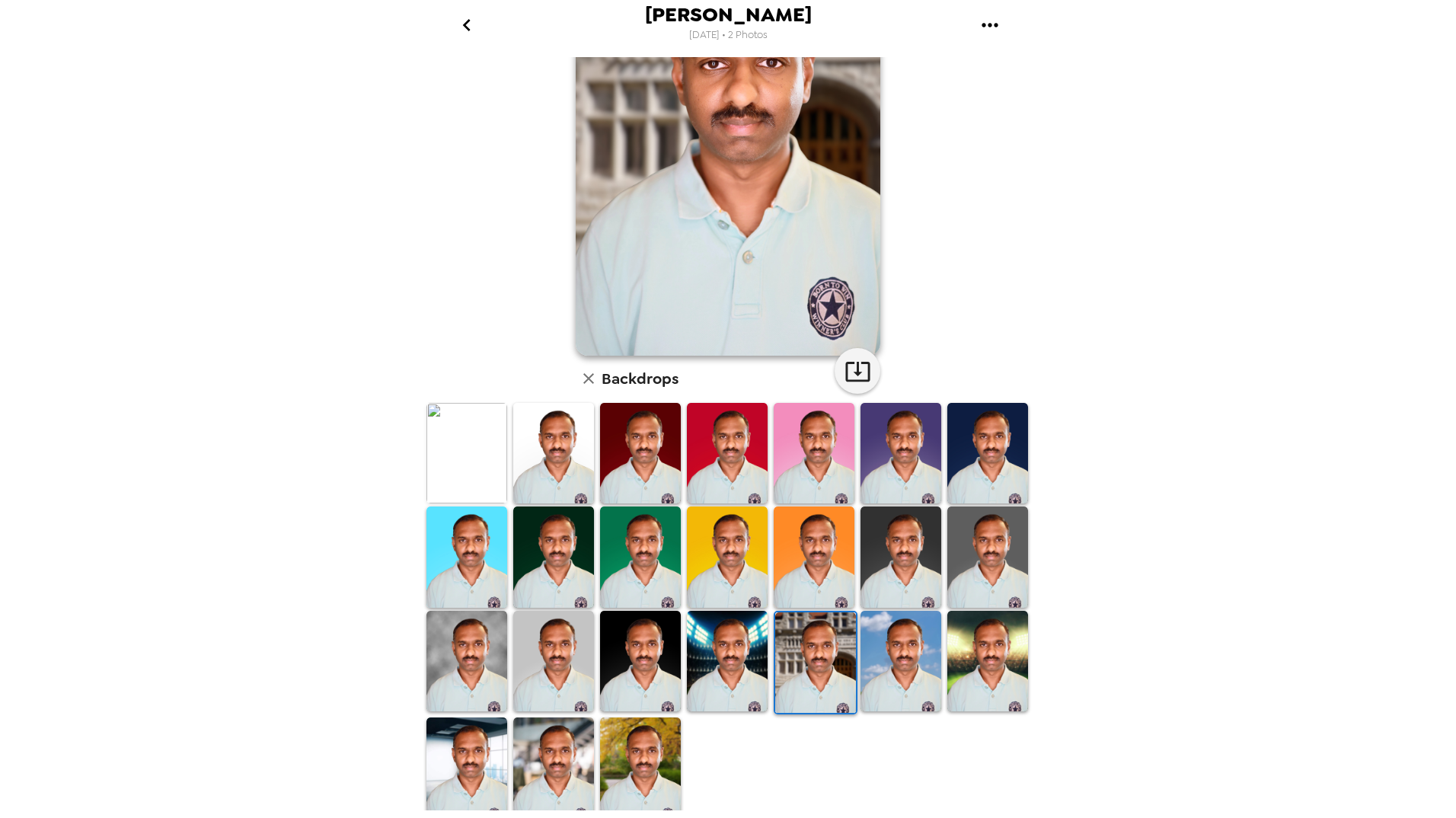
scroll to position [2, 0]
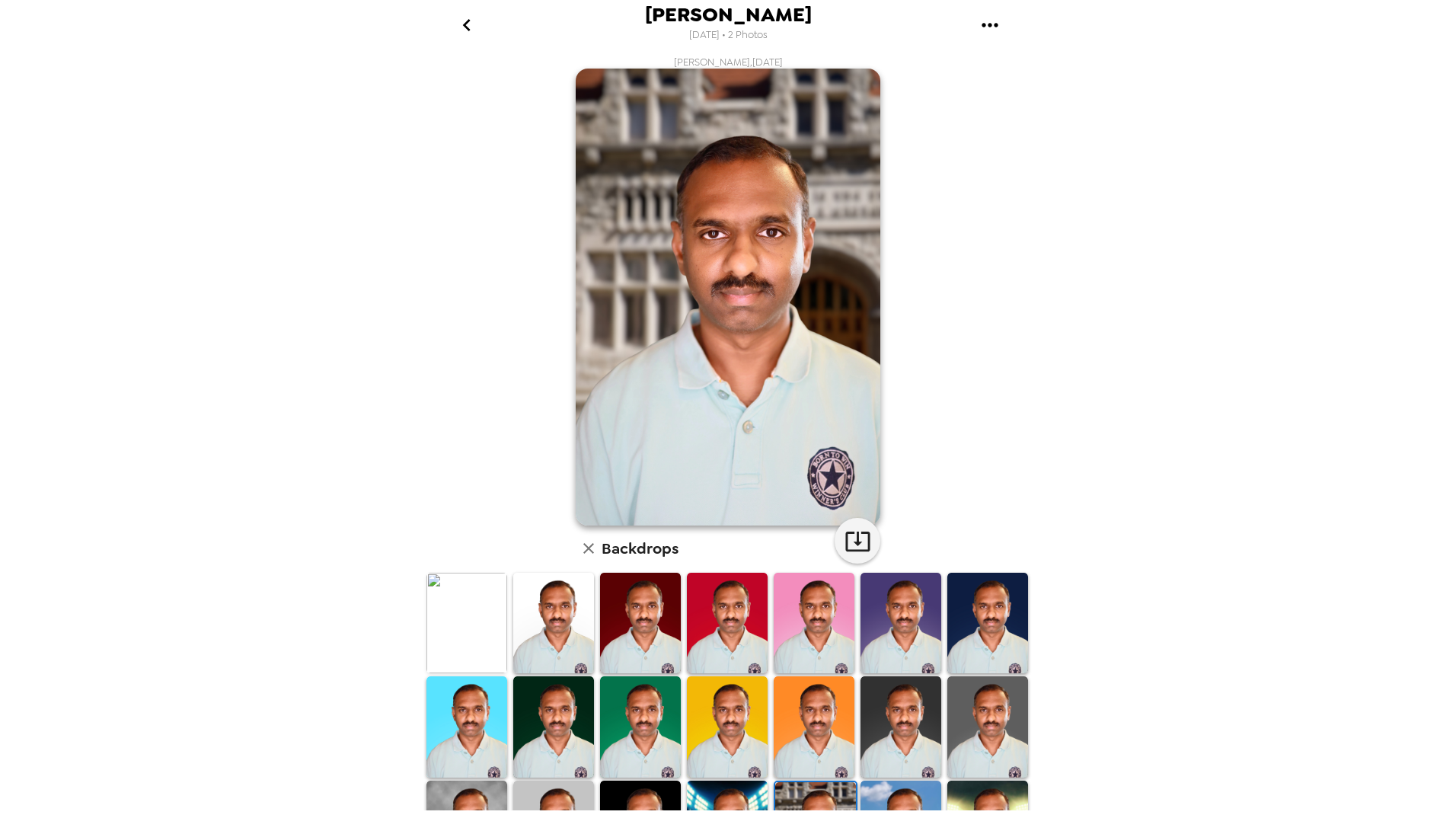
click at [972, 799] on img at bounding box center [988, 830] width 81 height 101
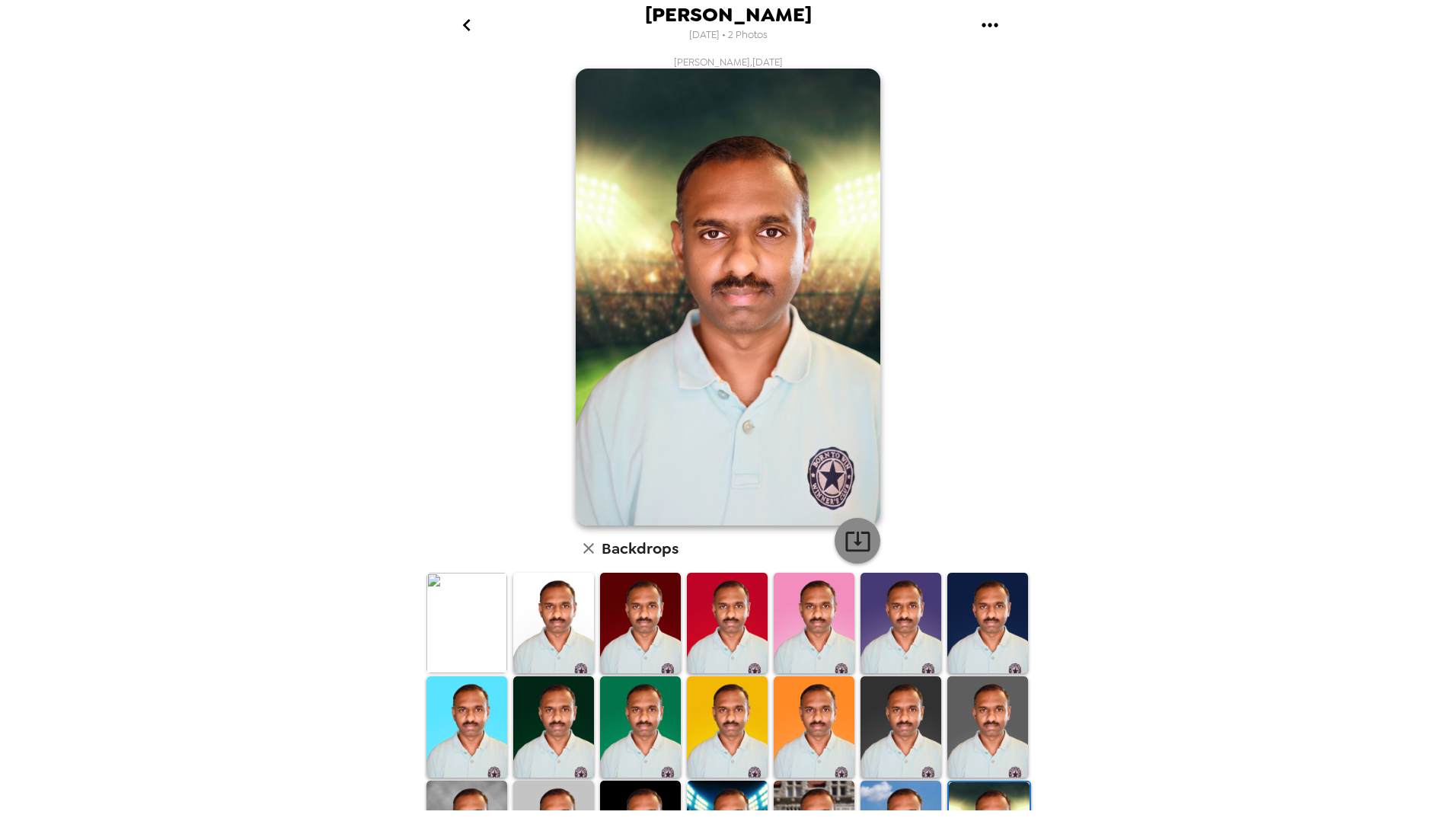
click at [861, 552] on icon "button" at bounding box center [857, 541] width 27 height 27
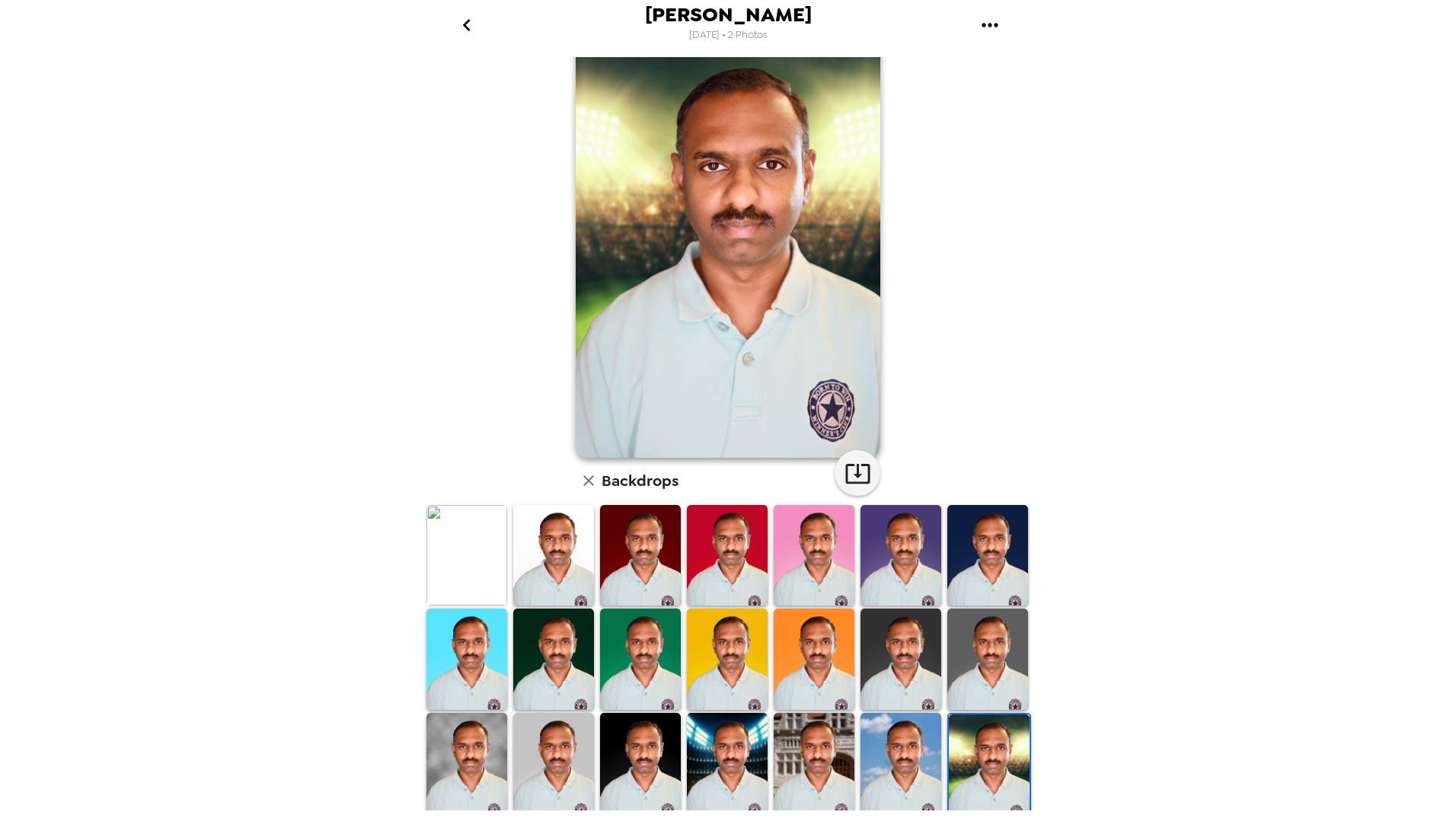
scroll to position [0, 0]
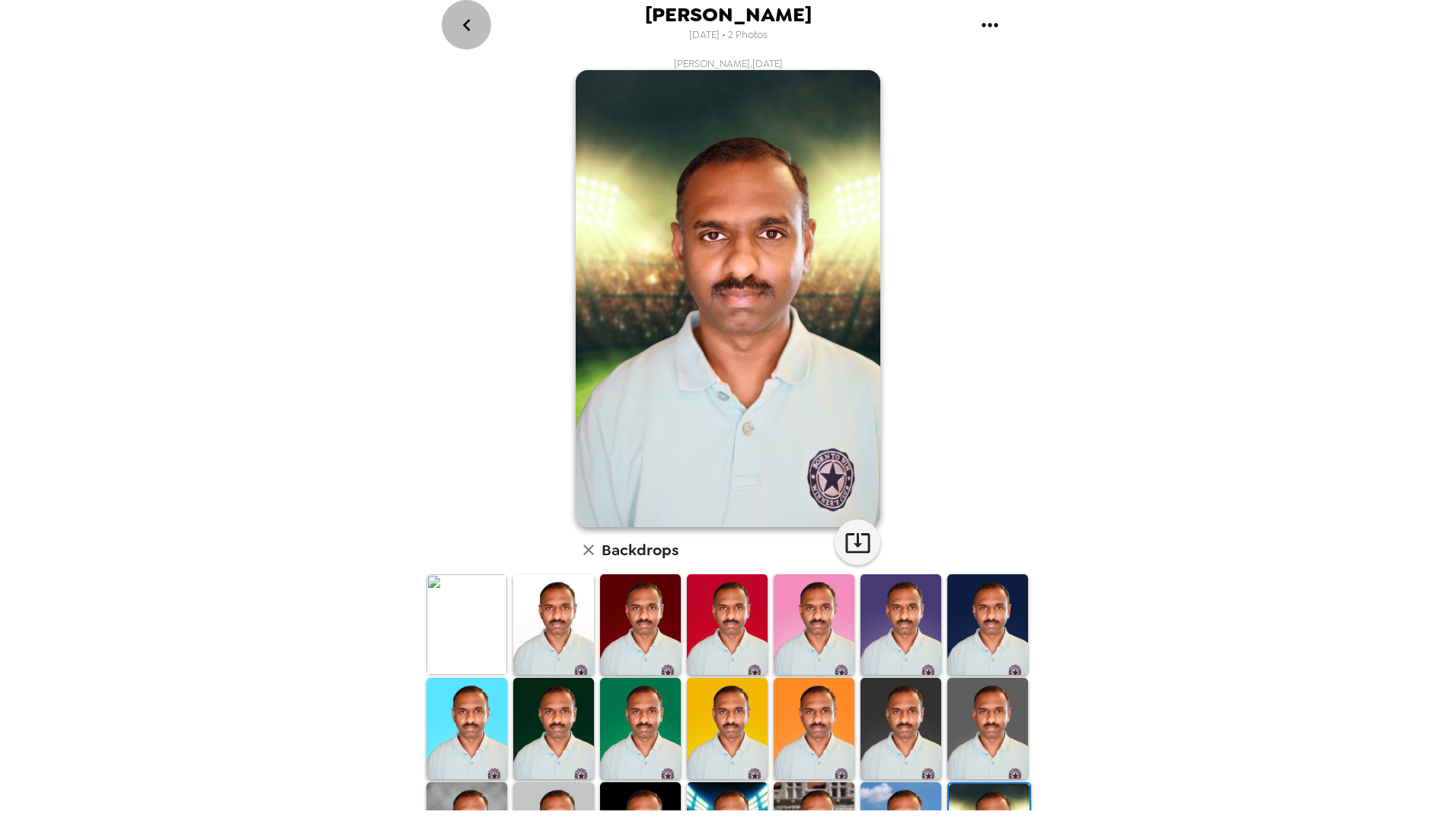
click at [466, 29] on icon "go back" at bounding box center [466, 25] width 24 height 24
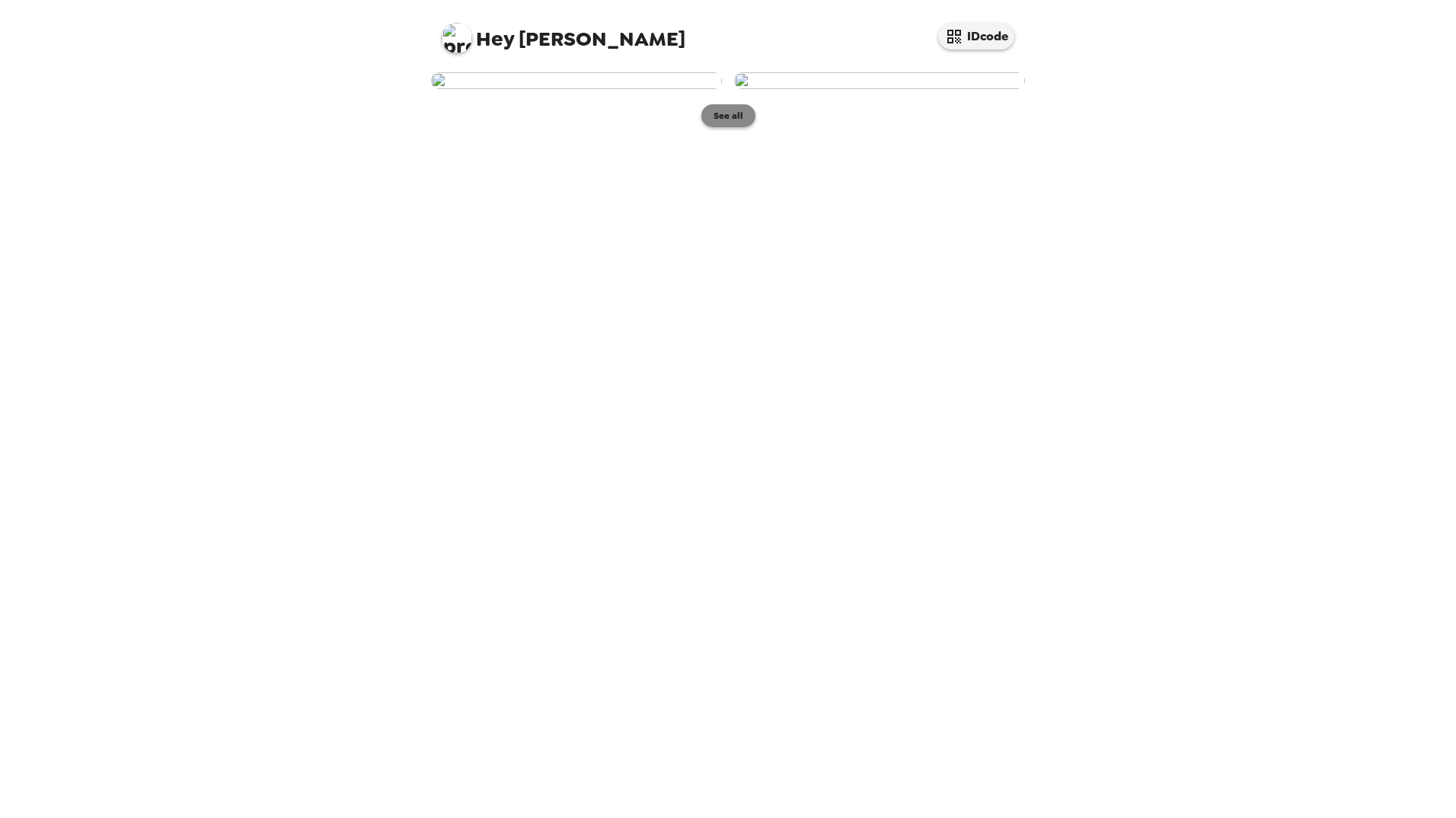
click at [730, 127] on button "See all" at bounding box center [728, 115] width 54 height 23
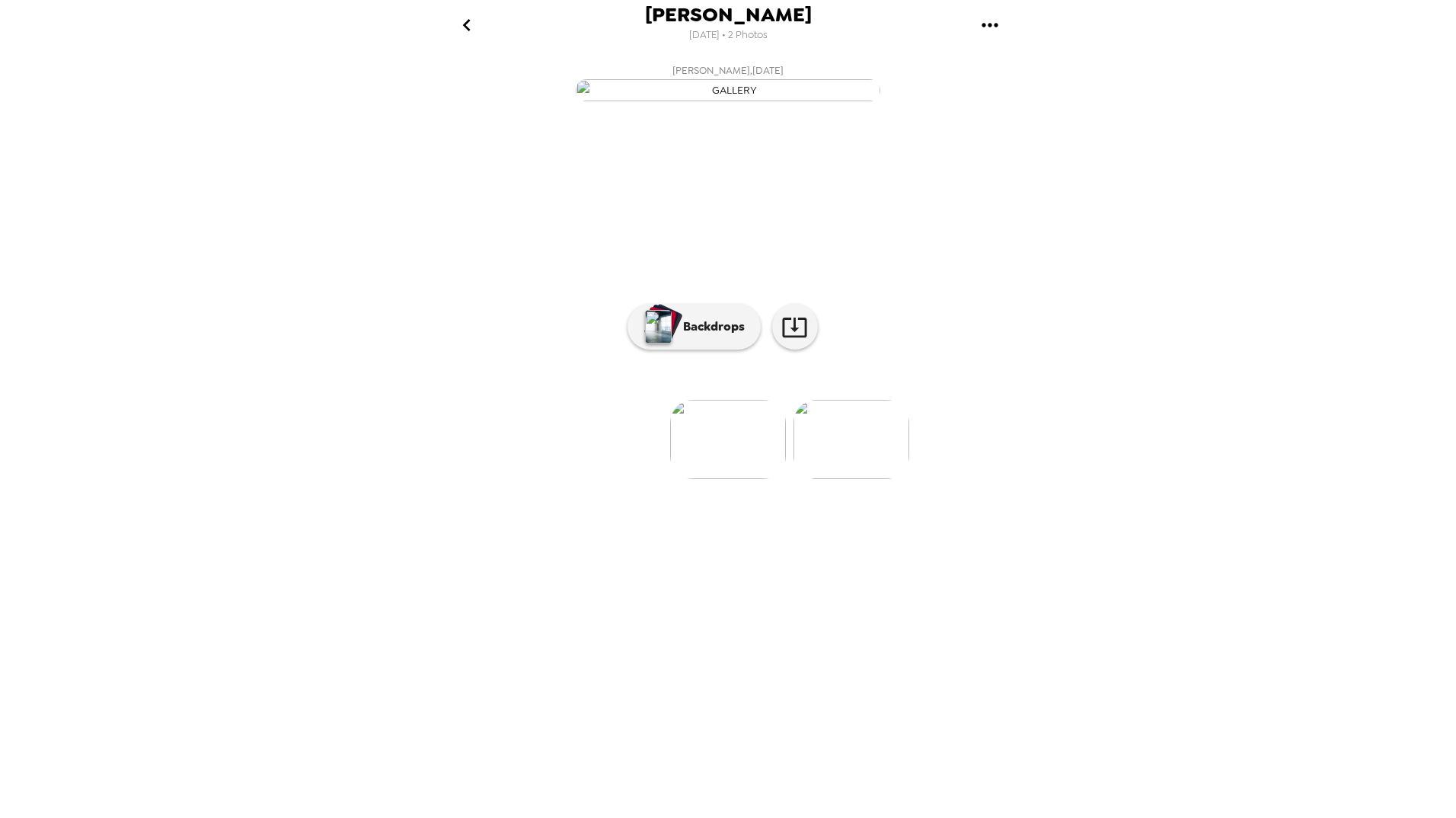
click at [738, 480] on img at bounding box center [728, 440] width 116 height 80
click at [472, 29] on icon "go back" at bounding box center [466, 25] width 24 height 24
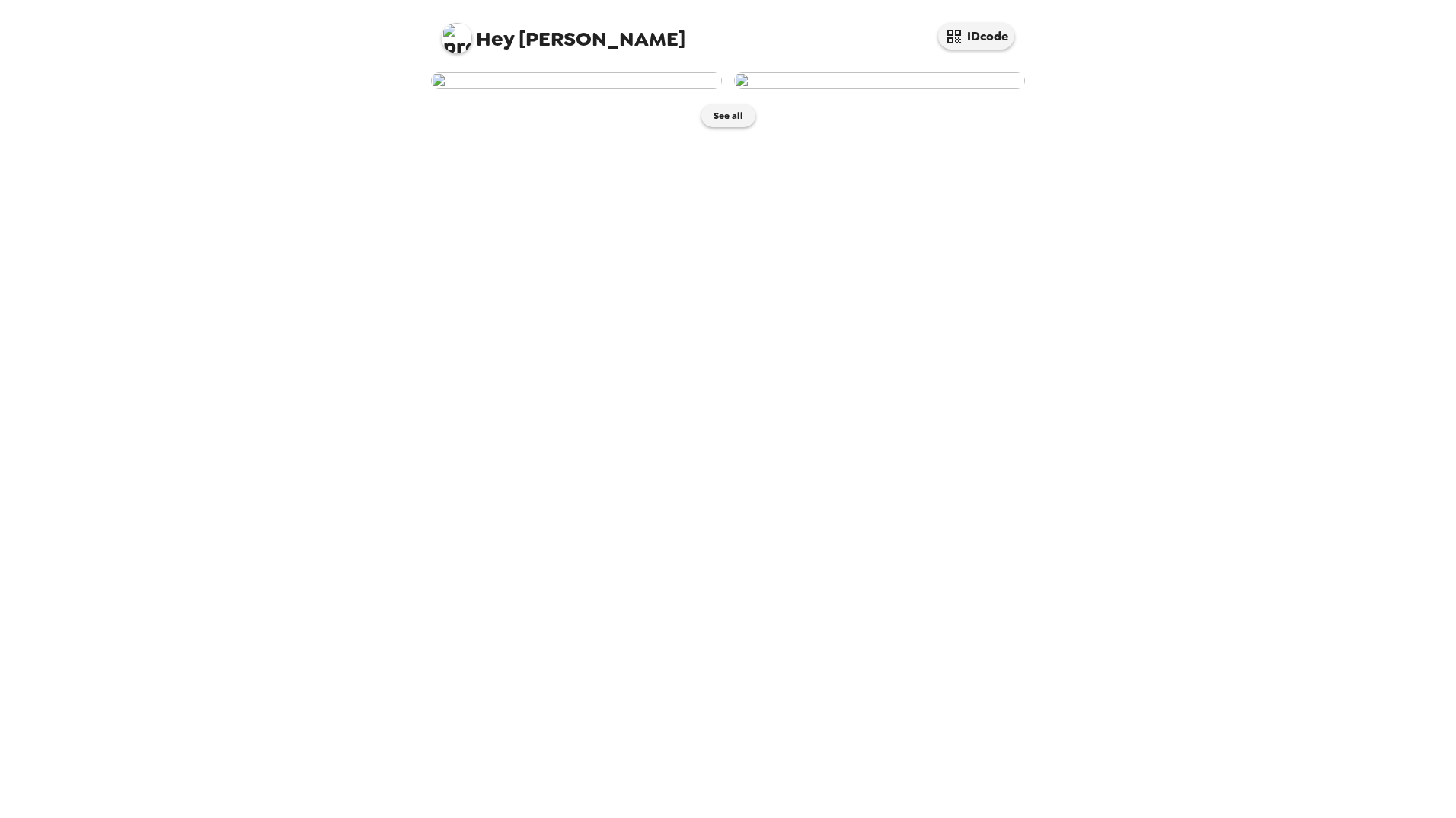
click at [589, 89] on img at bounding box center [576, 80] width 291 height 16
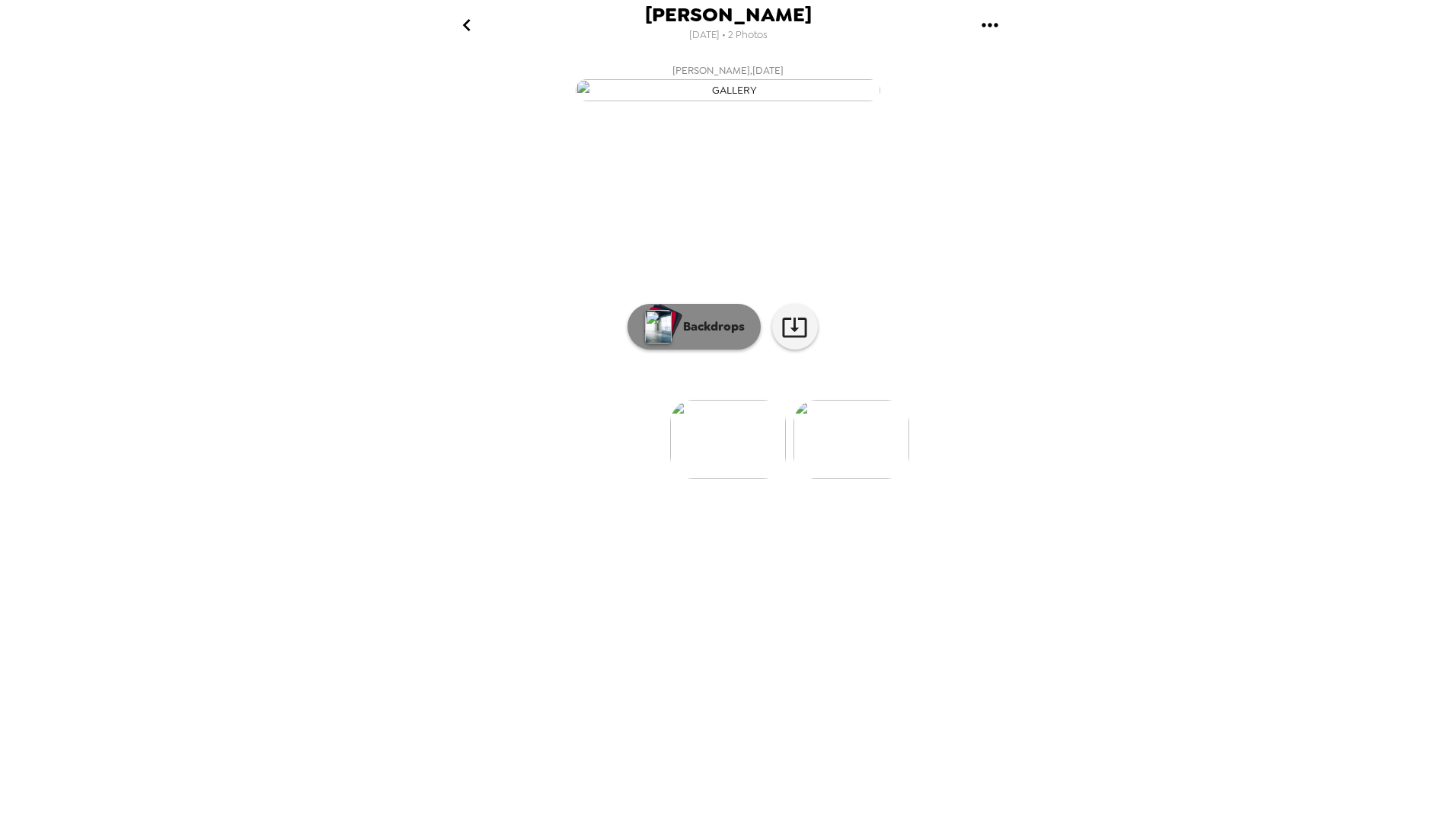
click at [706, 349] on button "Backdrops" at bounding box center [694, 327] width 133 height 46
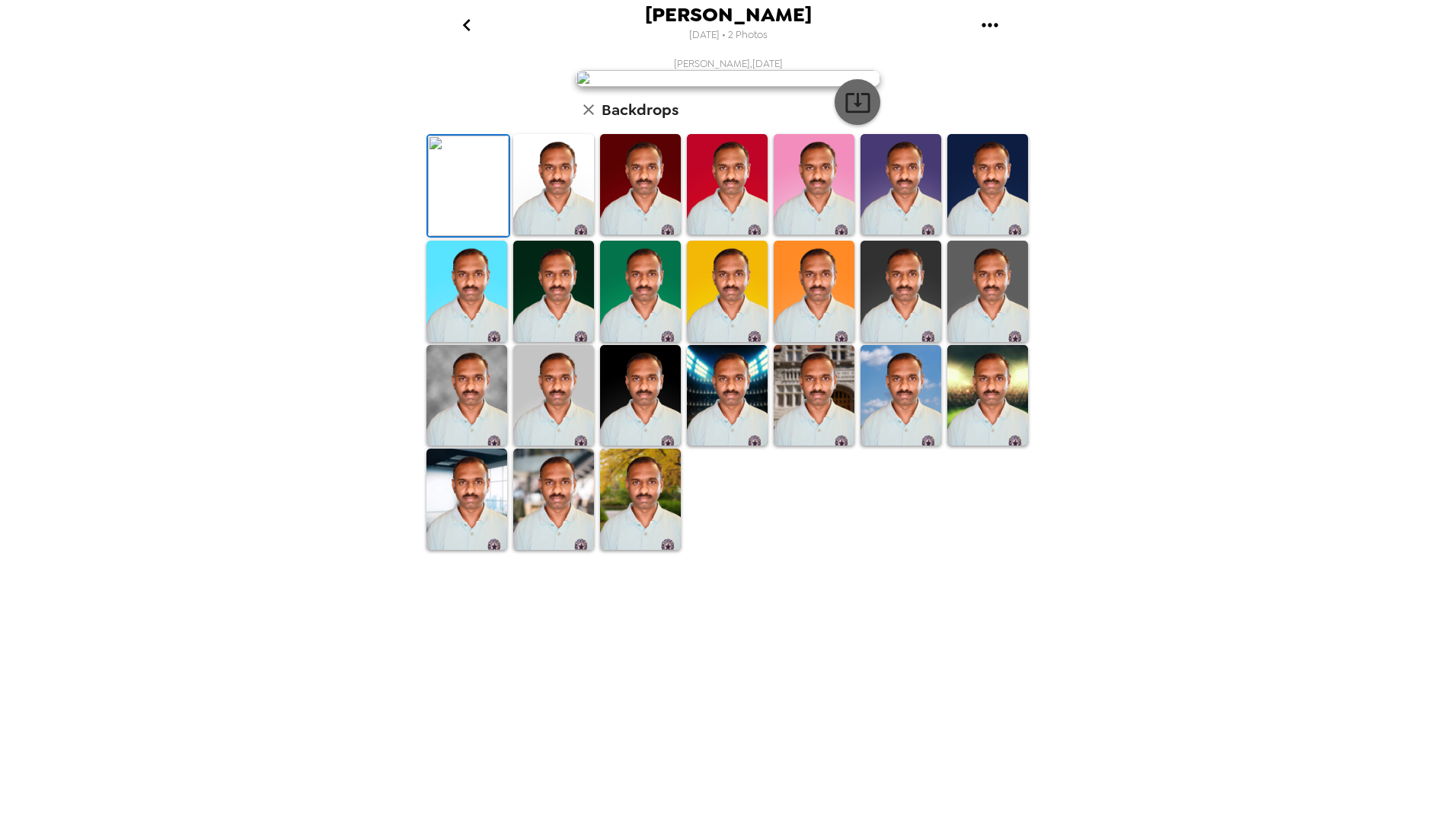
click at [851, 116] on icon "button" at bounding box center [857, 102] width 27 height 27
